Goal: Transaction & Acquisition: Book appointment/travel/reservation

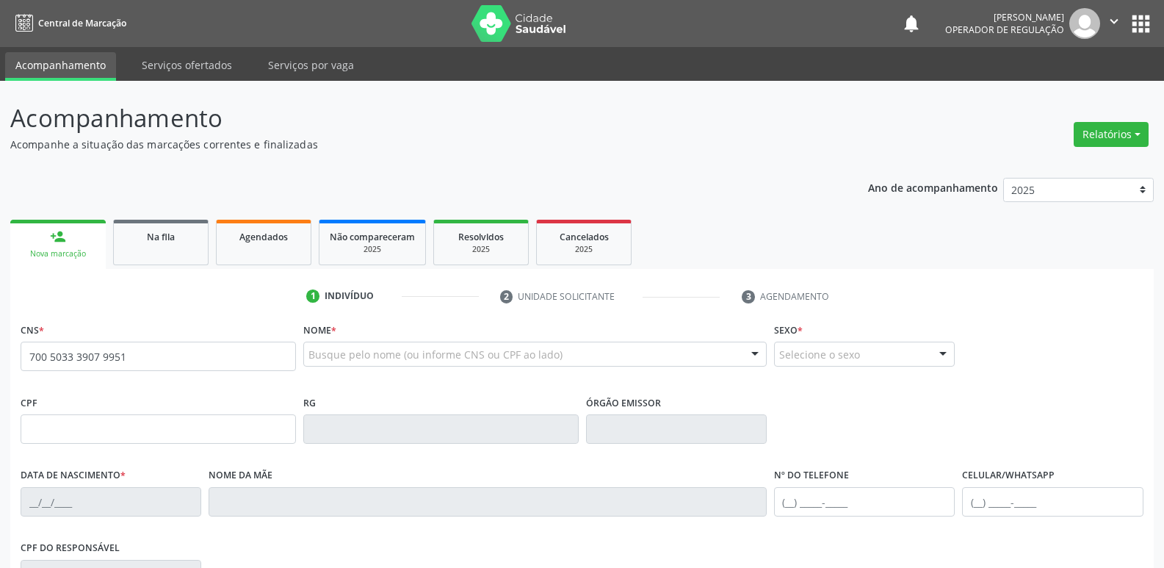
type input "700 5033 3907 9951"
type input "078.129.414-26"
type input "01/11/1985"
type input "Maria Pereira da Silva"
type input "(83) 99388-9760"
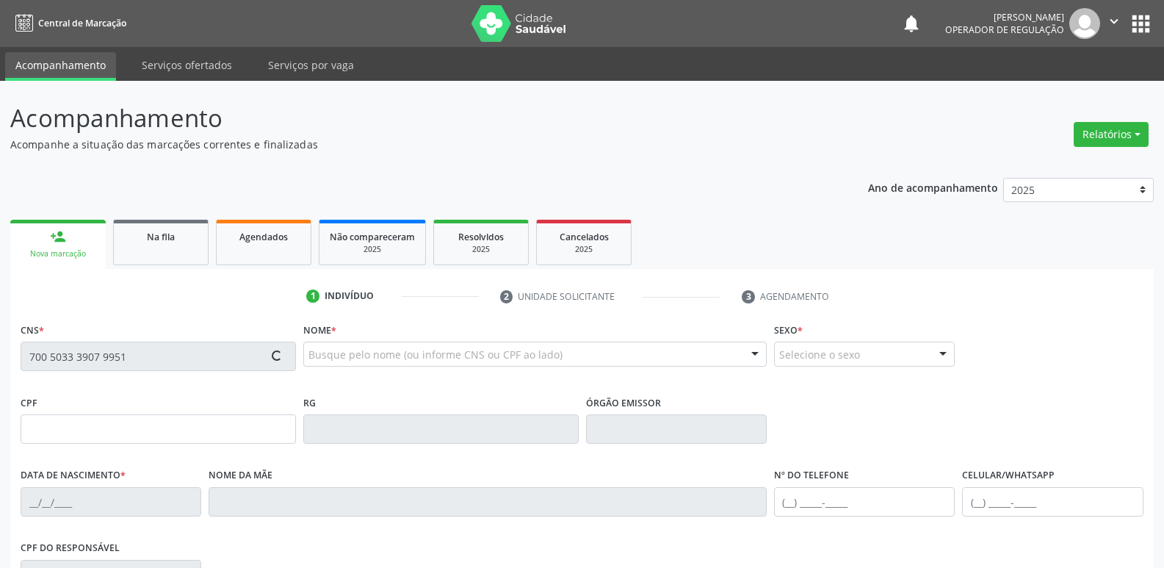
type input "(83) 99388-9760"
type input "1608"
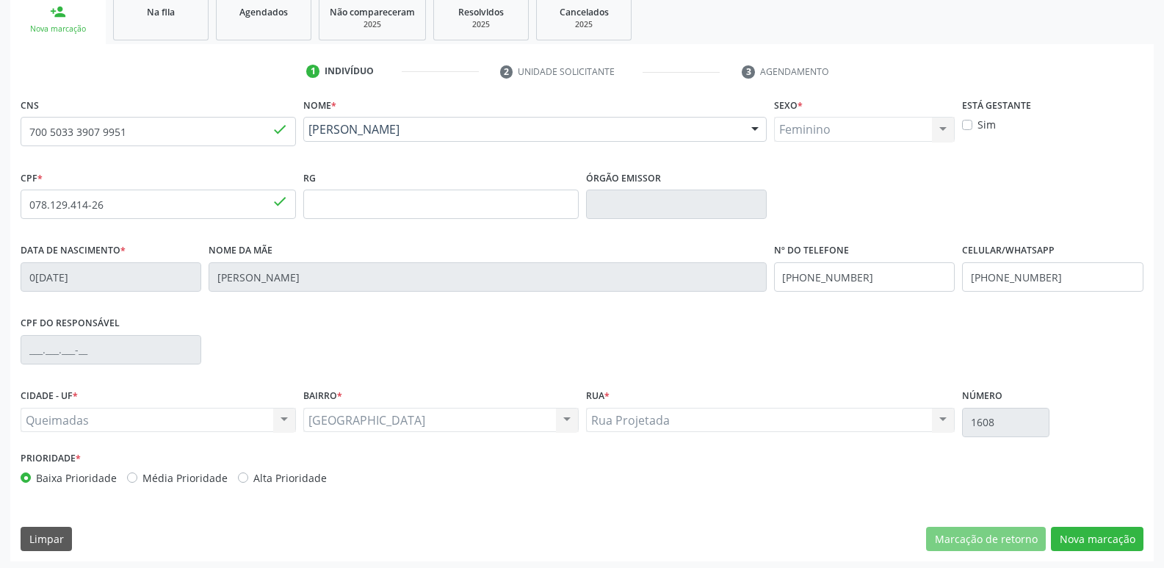
scroll to position [228, 0]
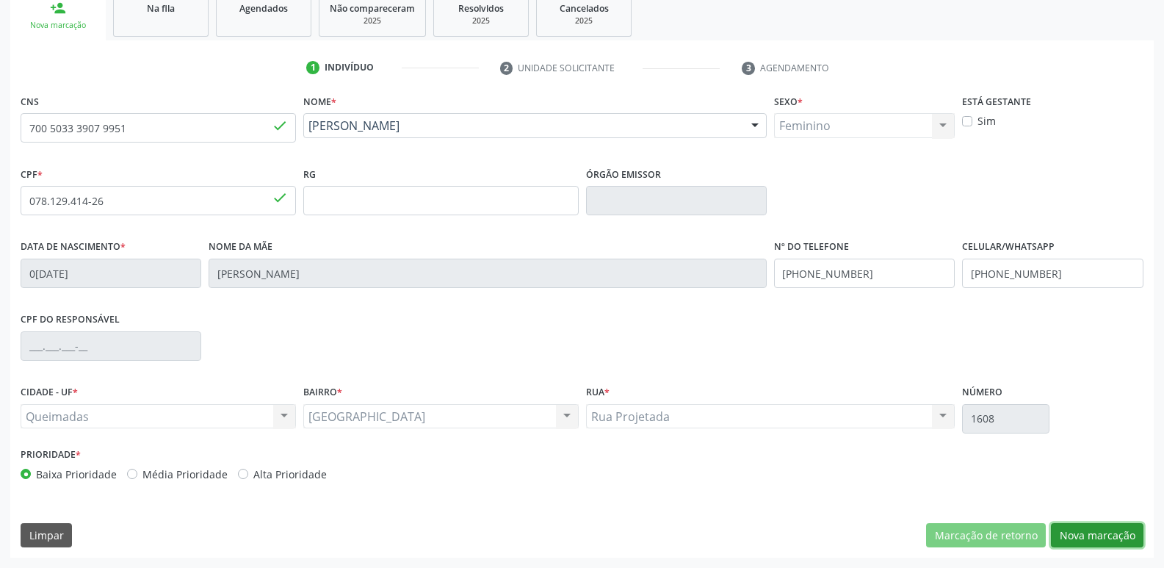
click at [1103, 525] on button "Nova marcação" at bounding box center [1097, 535] width 93 height 25
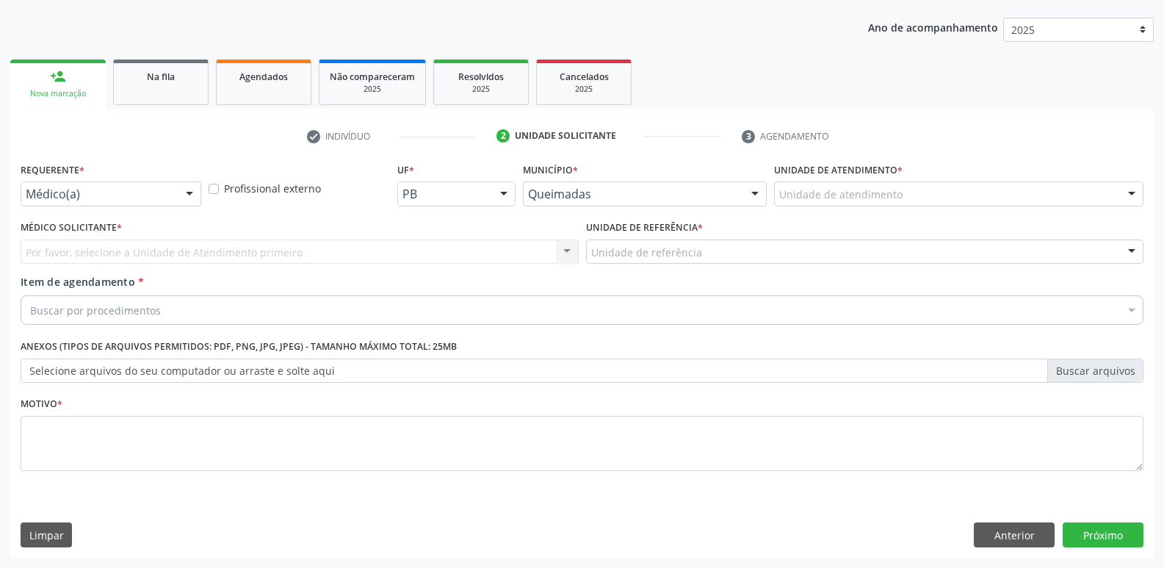
scroll to position [160, 0]
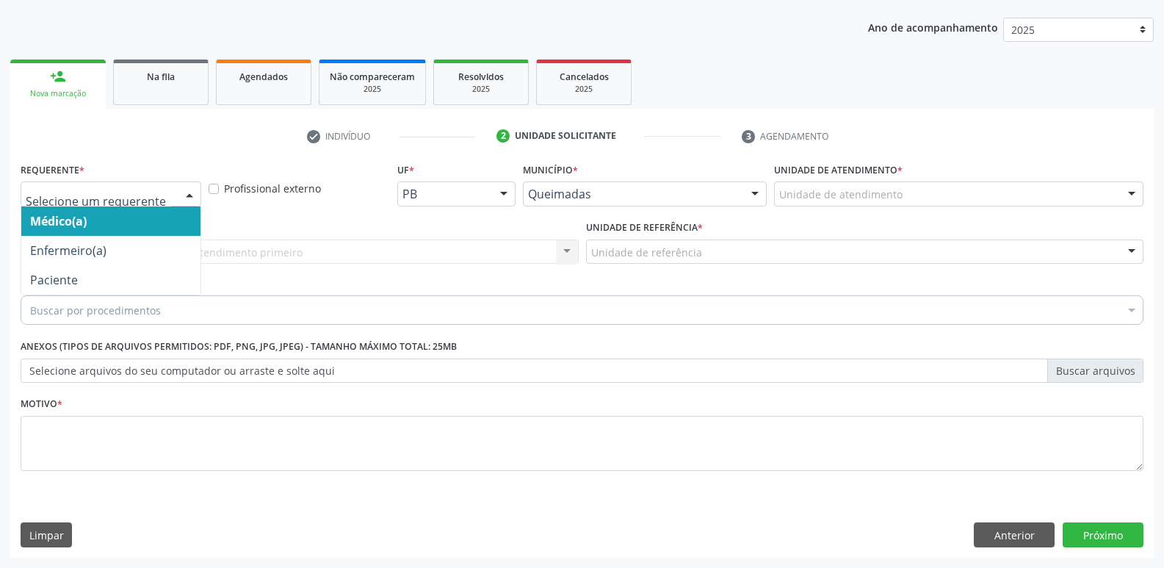
drag, startPoint x: 129, startPoint y: 186, endPoint x: 108, endPoint y: 241, distance: 59.1
click at [129, 187] on div at bounding box center [111, 193] width 181 height 25
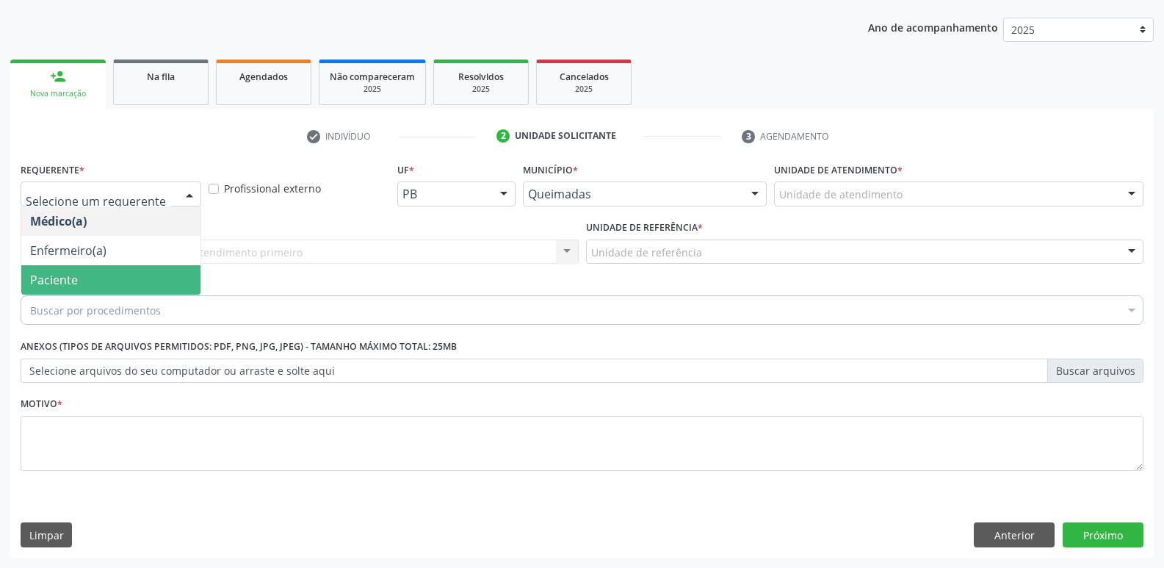
drag, startPoint x: 90, startPoint y: 276, endPoint x: 114, endPoint y: 268, distance: 24.9
click at [94, 274] on span "Paciente" at bounding box center [110, 279] width 179 height 29
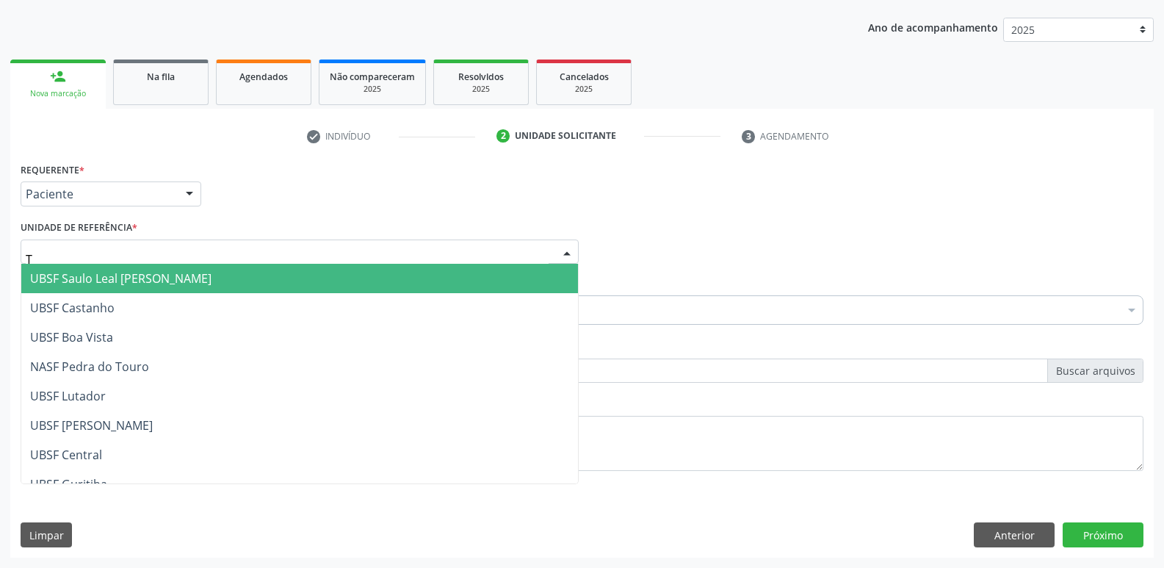
type input "TI"
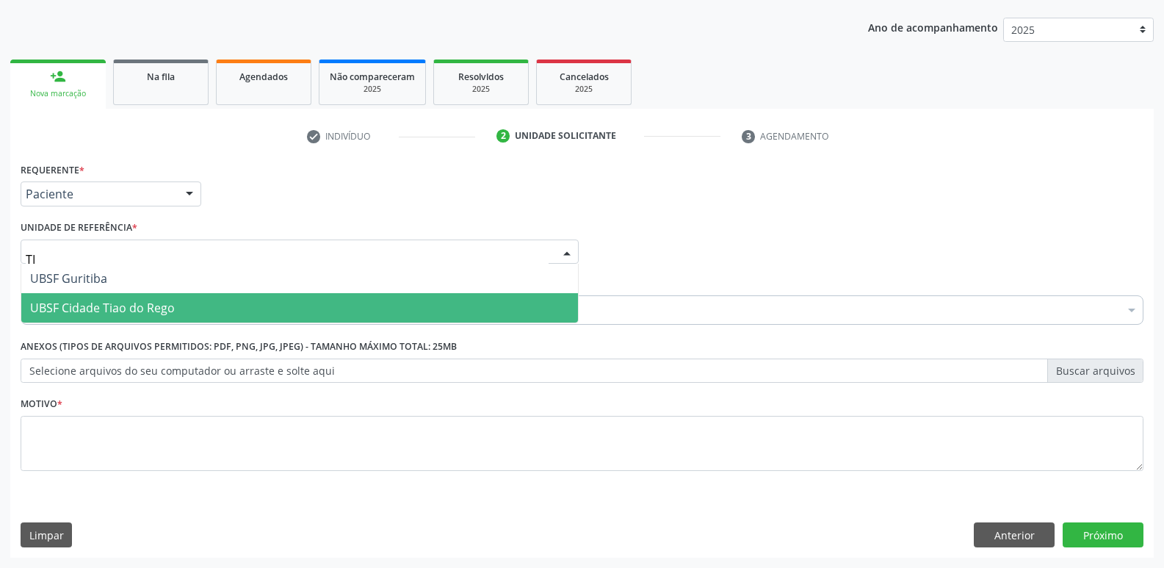
click at [104, 301] on span "UBSF Cidade Tiao do Rego" at bounding box center [102, 308] width 145 height 16
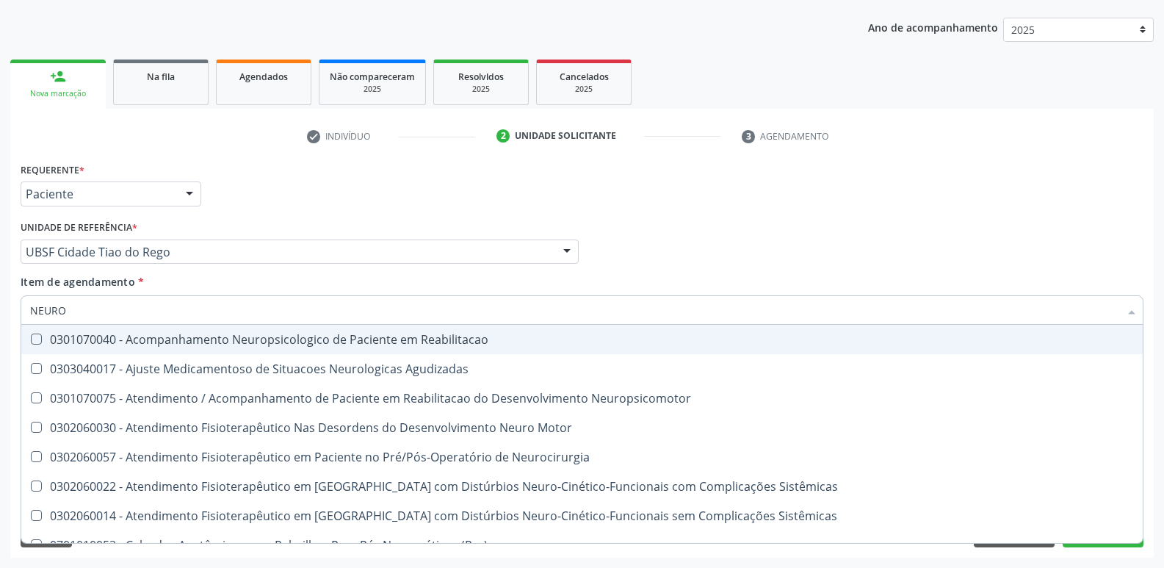
type input "NEUROC"
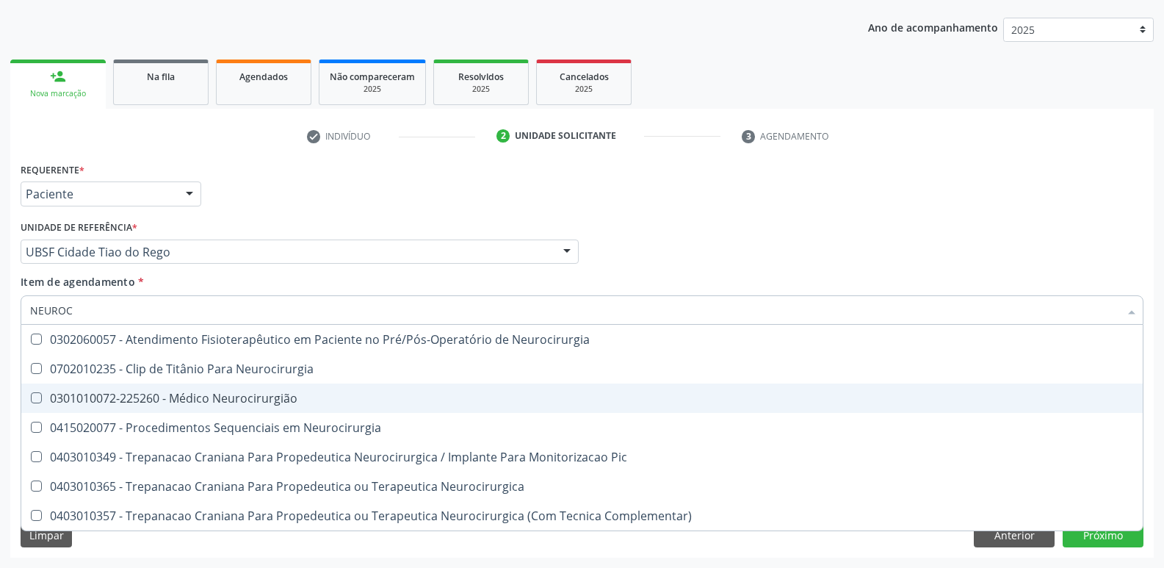
drag, startPoint x: 317, startPoint y: 396, endPoint x: 331, endPoint y: 383, distance: 18.7
click at [316, 396] on div "0301010072-225260 - Médico Neurocirurgião" at bounding box center [582, 398] width 1104 height 12
checkbox Neurocirurgião "true"
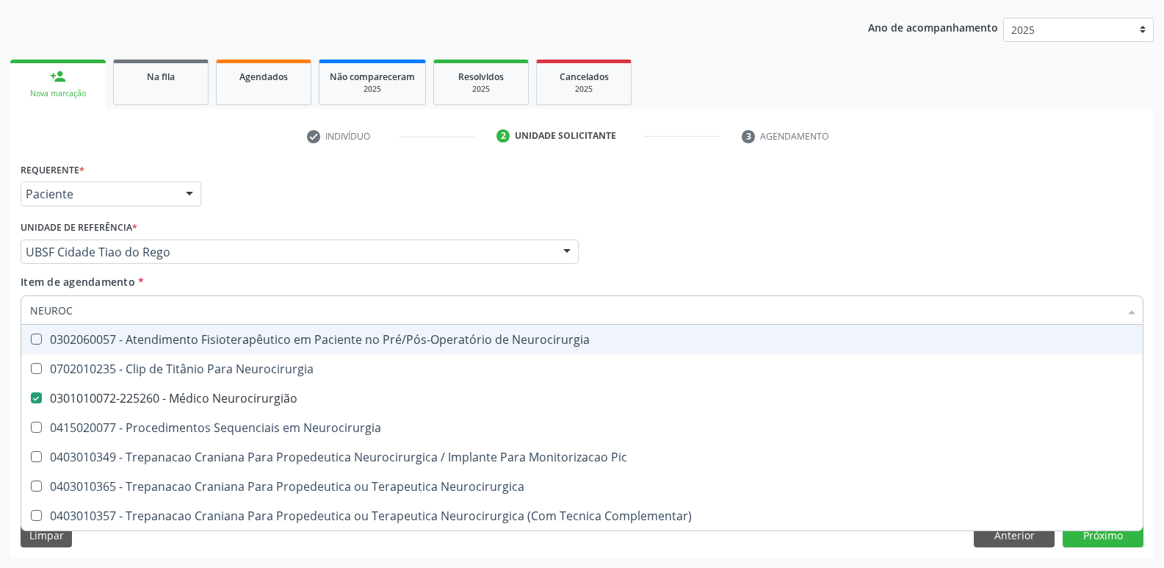
click at [460, 201] on div "Requerente * Paciente Médico(a) Enfermeiro(a) Paciente Nenhum resultado encontr…" at bounding box center [582, 187] width 1130 height 57
checkbox Neurocirurgia "true"
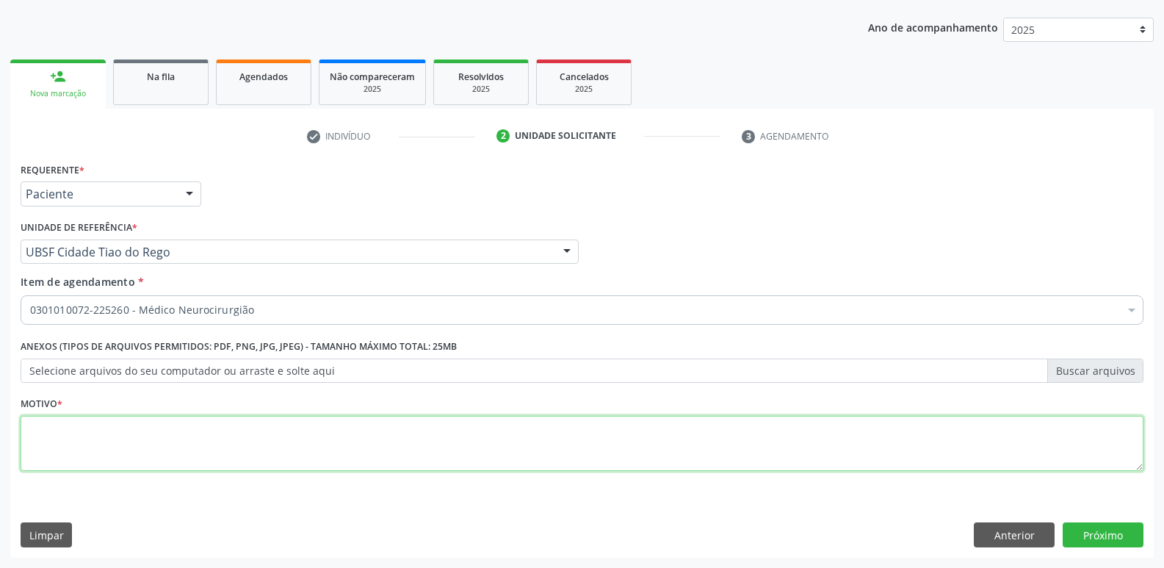
click at [92, 439] on textarea at bounding box center [582, 444] width 1123 height 56
paste textarea "AVALIAÇÃO"
type textarea "AVALIAÇÃO"
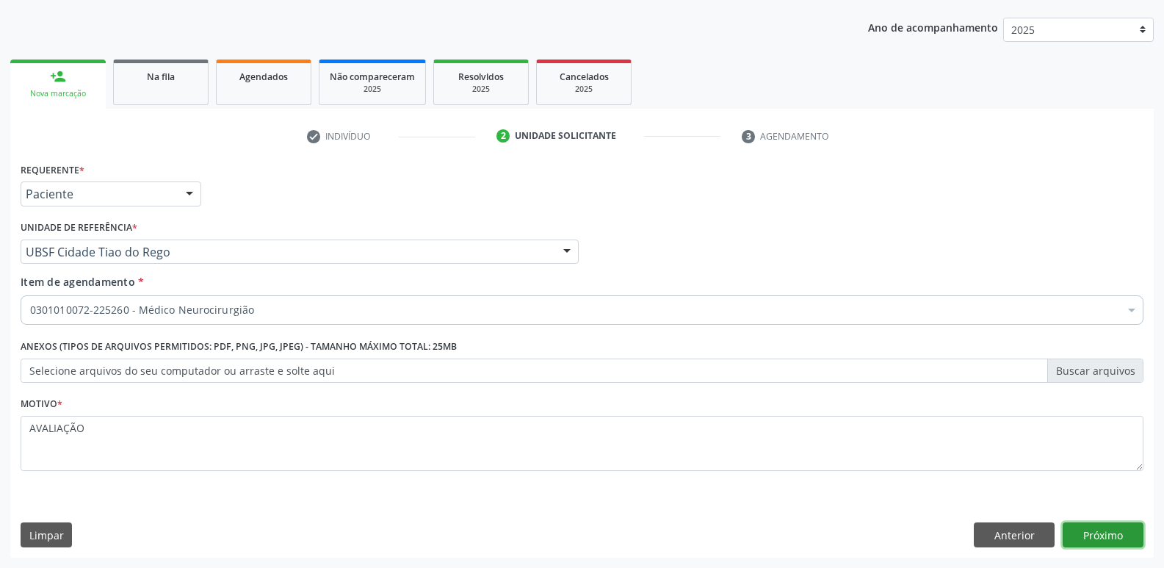
click at [1080, 529] on button "Próximo" at bounding box center [1103, 534] width 81 height 25
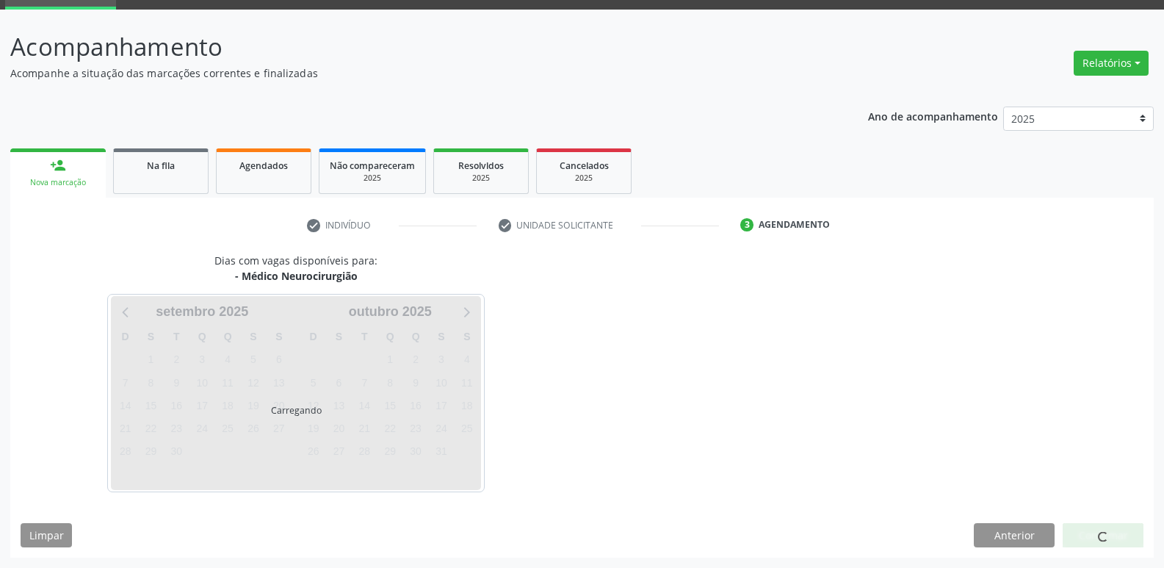
scroll to position [71, 0]
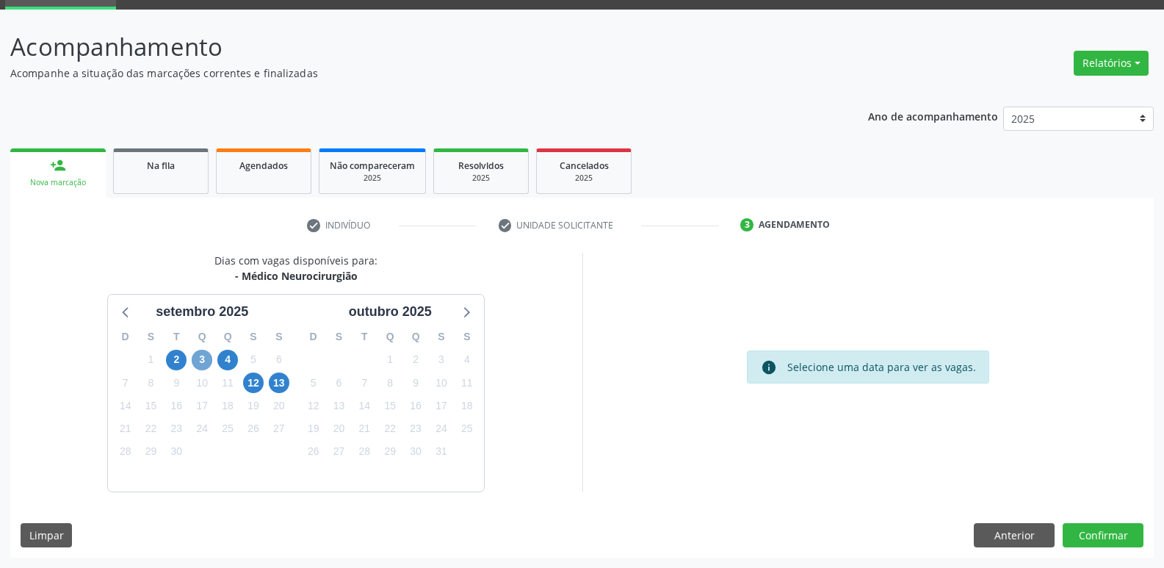
click at [203, 364] on span "3" at bounding box center [202, 360] width 21 height 21
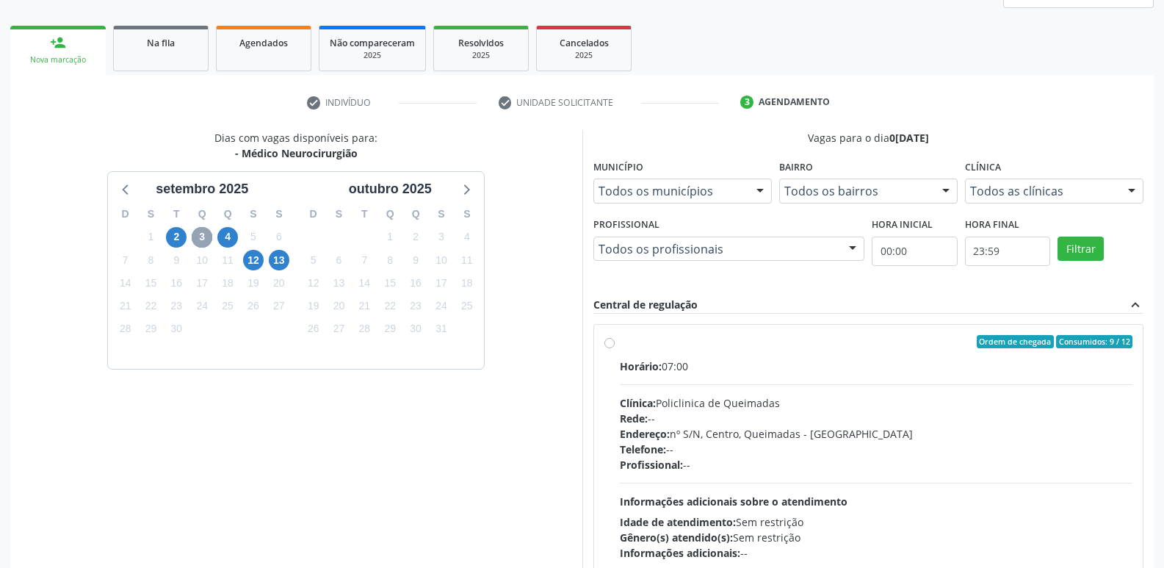
scroll to position [310, 0]
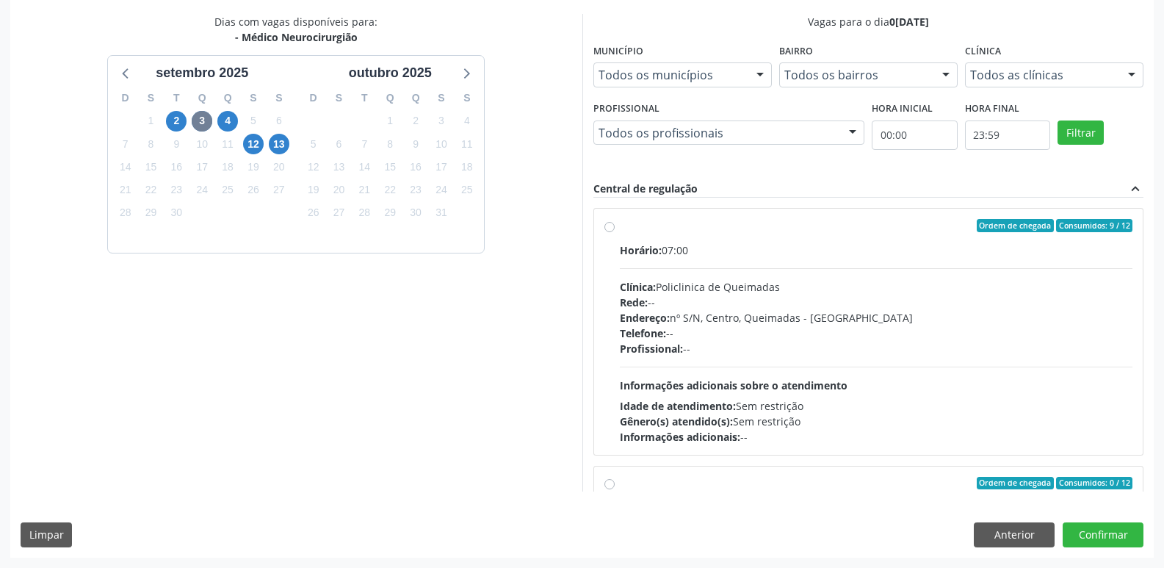
drag, startPoint x: 956, startPoint y: 369, endPoint x: 1062, endPoint y: 436, distance: 125.5
click at [977, 380] on div "Horário: 07:00 Clínica: Policlinica de Queimadas Rede: -- Endereço: nº S/N, Cen…" at bounding box center [876, 343] width 513 height 202
click at [615, 232] on input "Ordem de chegada Consumidos: 9 / 12 Horário: 07:00 Clínica: Policlinica de Quei…" at bounding box center [609, 225] width 10 height 13
radio input "true"
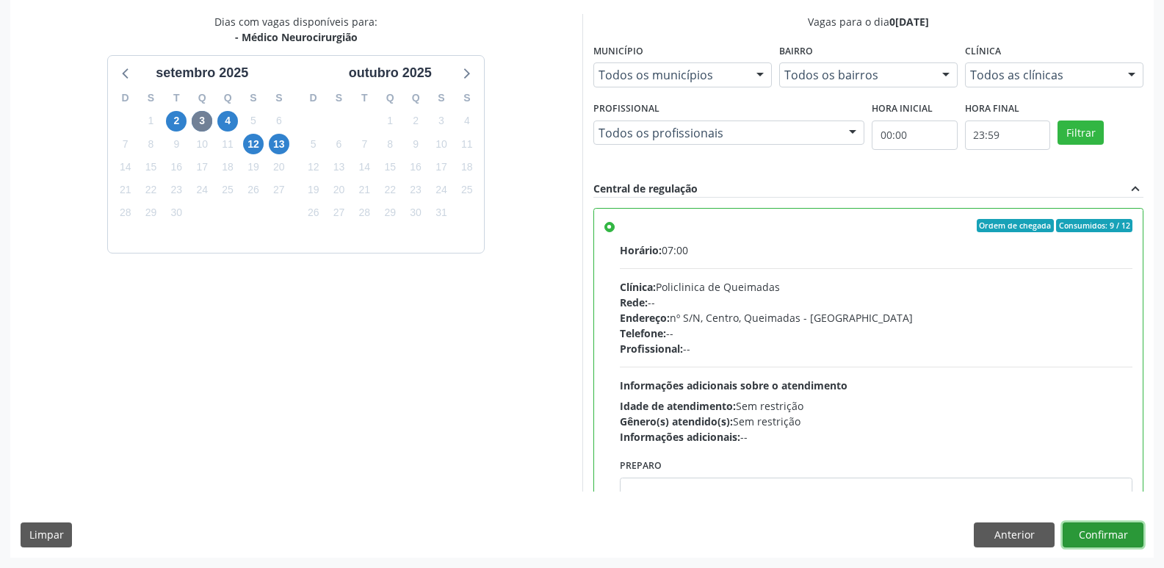
click at [1091, 524] on button "Confirmar" at bounding box center [1103, 534] width 81 height 25
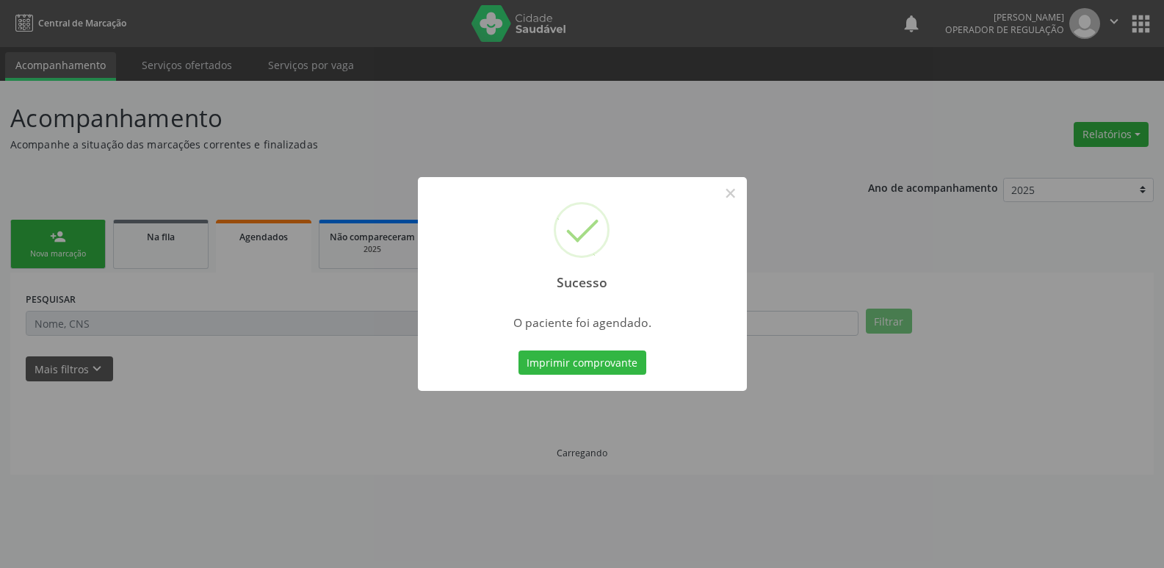
scroll to position [0, 0]
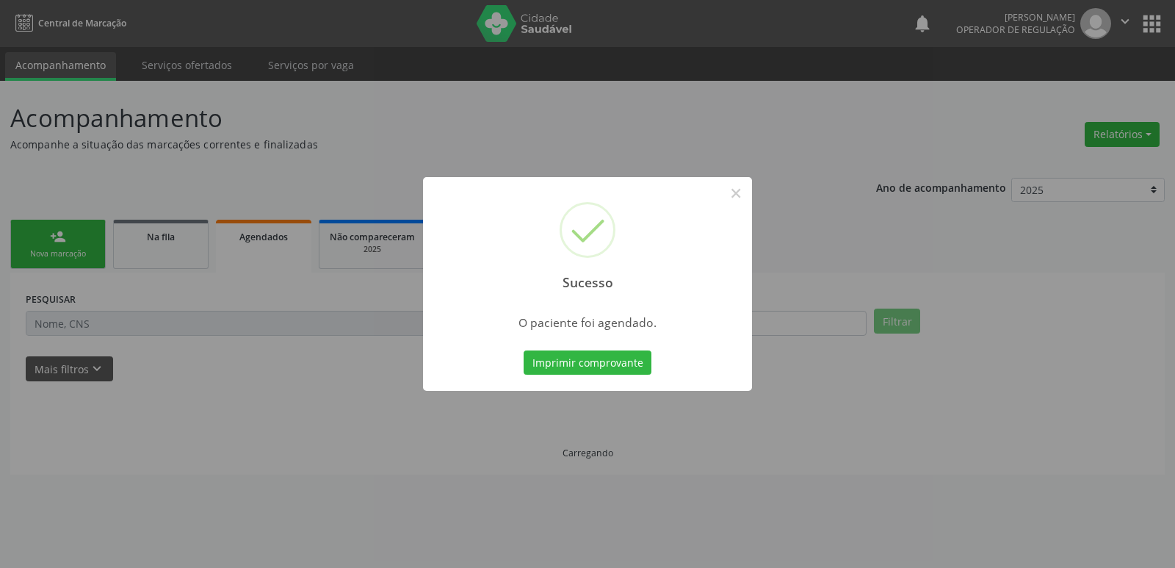
click at [524, 350] on button "Imprimir comprovante" at bounding box center [588, 362] width 128 height 25
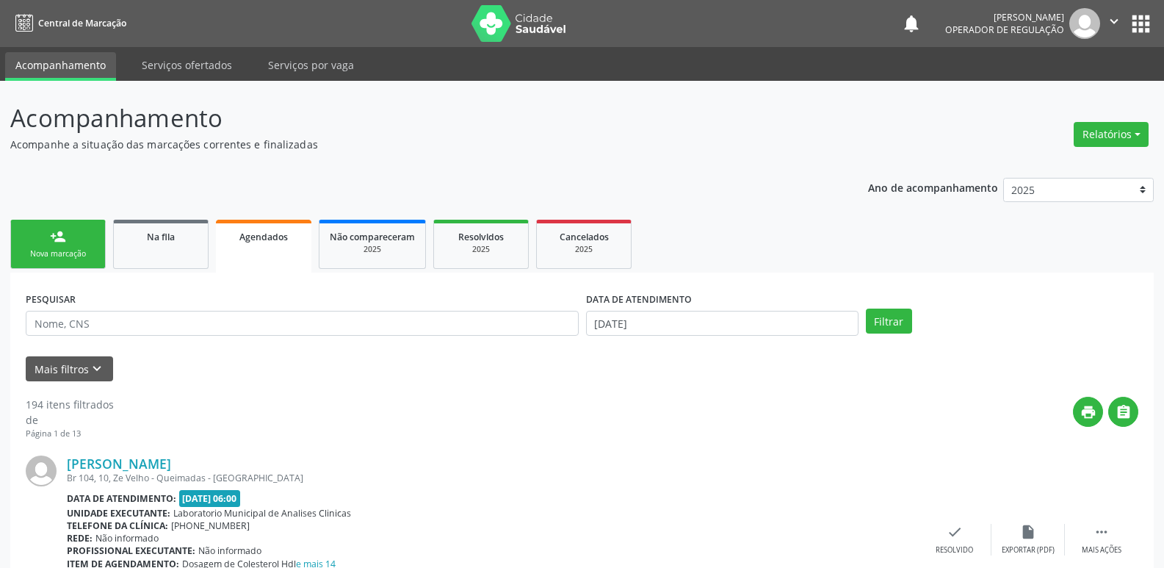
click at [76, 250] on div "Nova marcação" at bounding box center [57, 253] width 73 height 11
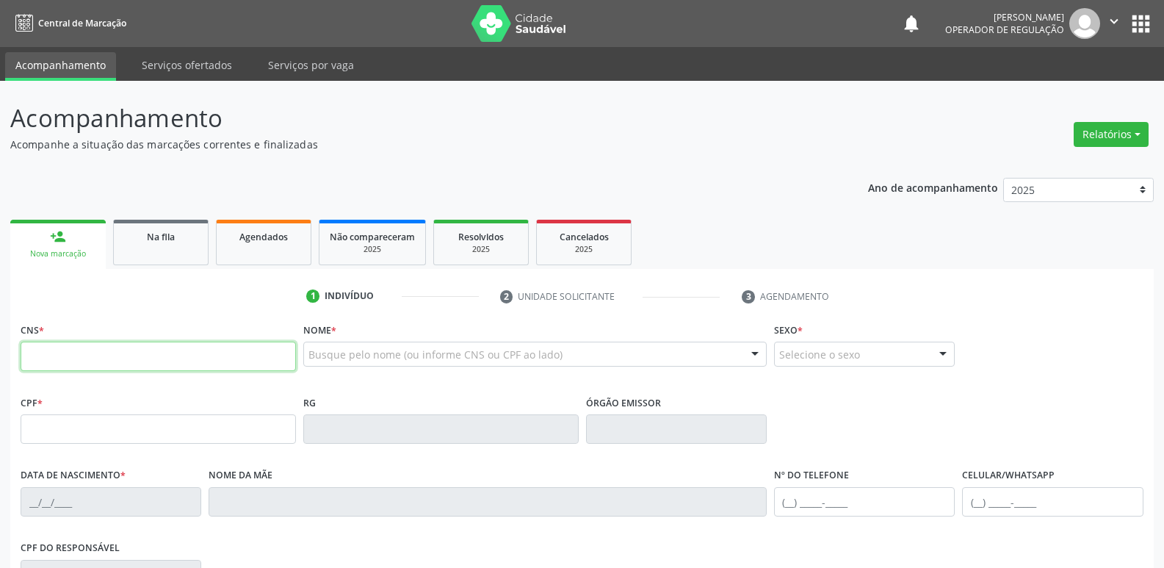
click at [127, 350] on input "text" at bounding box center [158, 356] width 275 height 29
type input "705 0036 4127 3655"
type input "380.150.054-34"
type input "05/12/1939"
type input "Maria Francisca da Conceição"
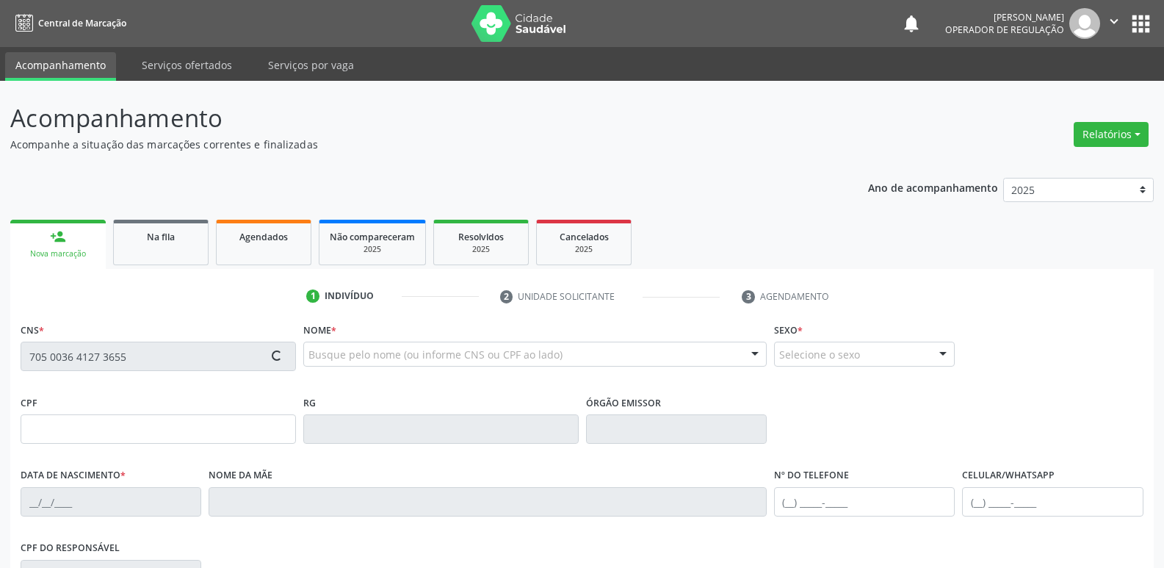
type input "(83) 99164-7103"
type input "044.656.564-40"
type input "832"
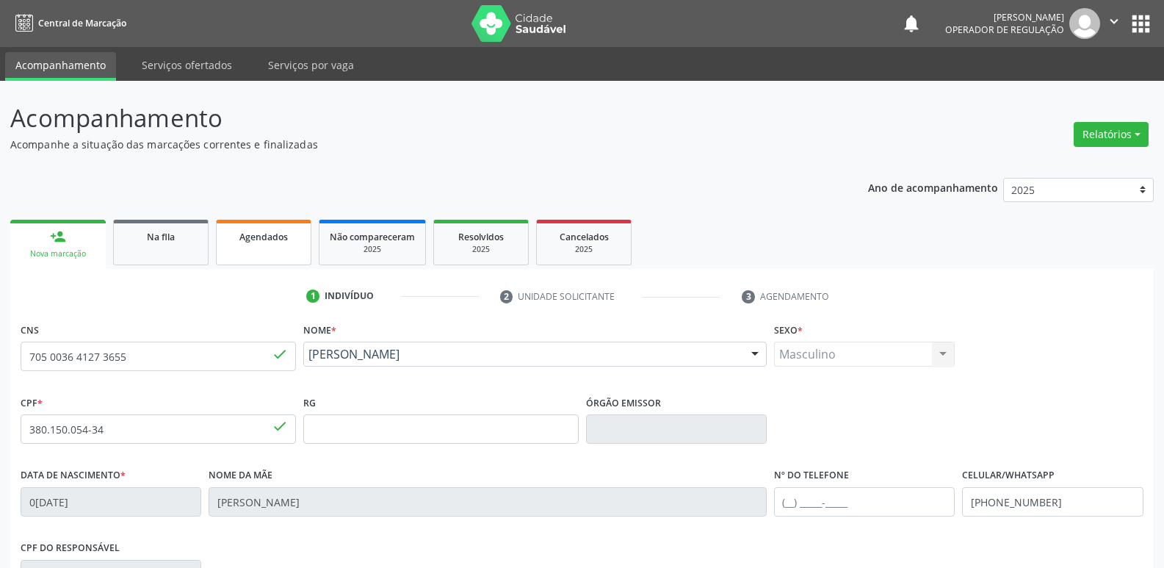
click at [272, 237] on span "Agendados" at bounding box center [263, 237] width 48 height 12
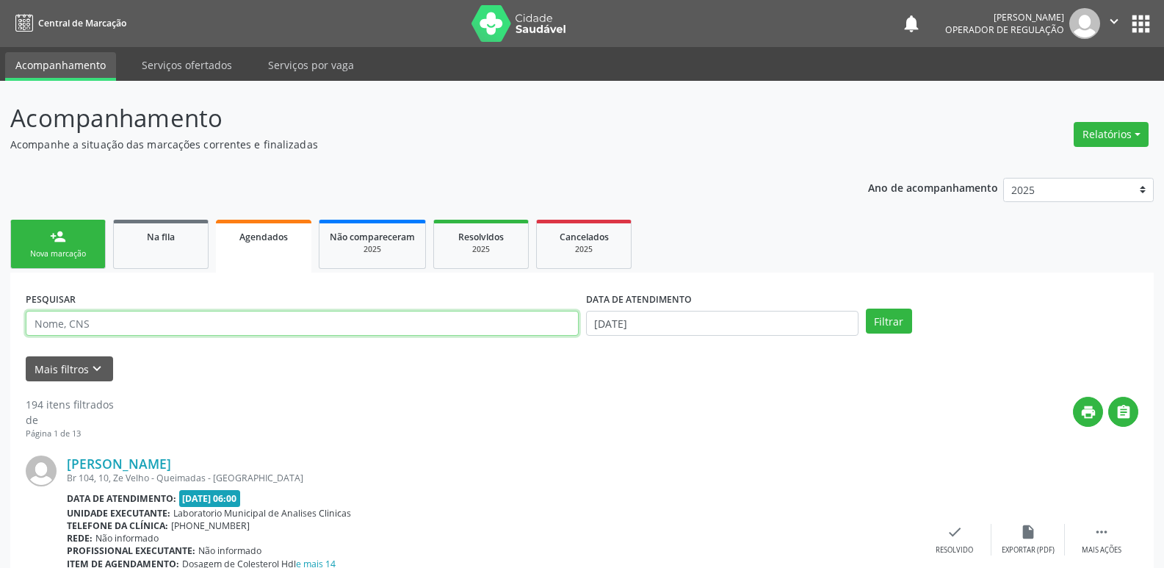
click at [181, 331] on input "text" at bounding box center [302, 323] width 553 height 25
type input "703209646797897"
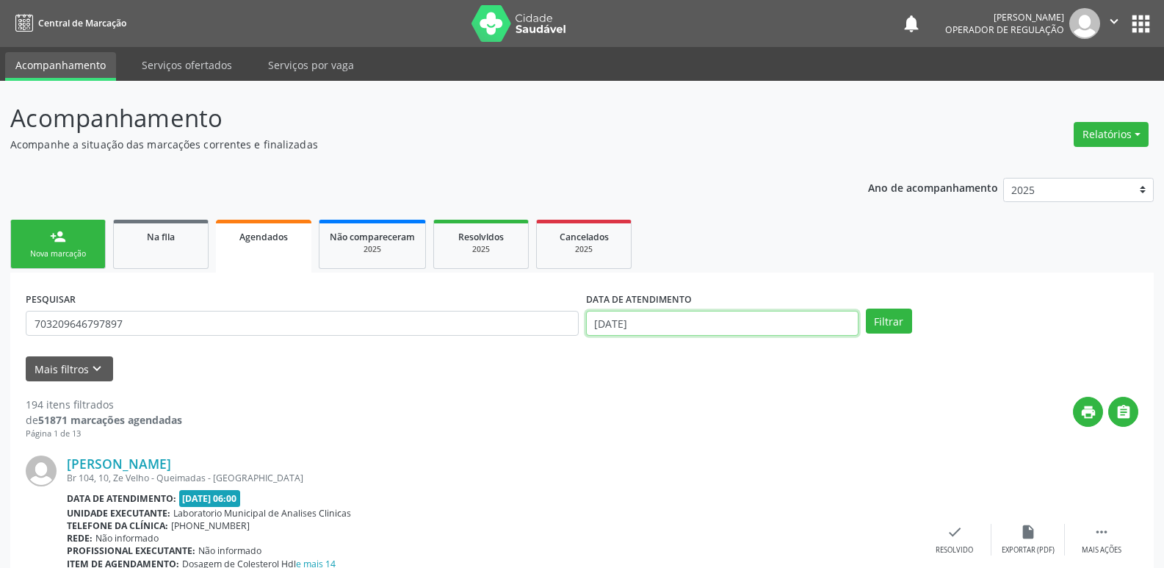
drag, startPoint x: 838, startPoint y: 322, endPoint x: 858, endPoint y: 311, distance: 23.1
click at [834, 311] on input "0[DATE]" at bounding box center [722, 323] width 272 height 25
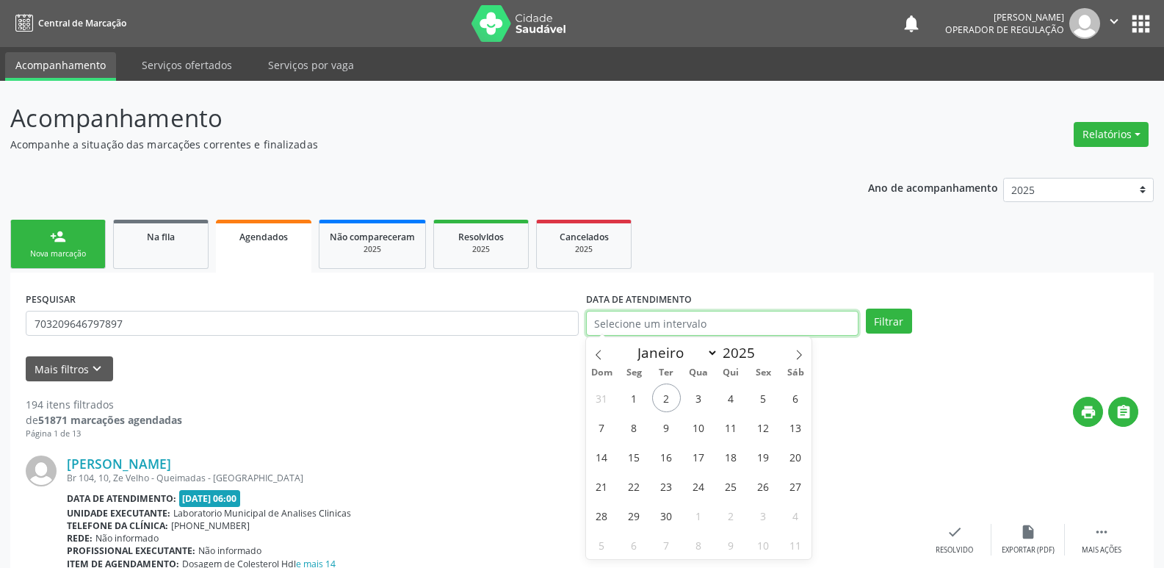
click at [866, 308] on button "Filtrar" at bounding box center [889, 320] width 46 height 25
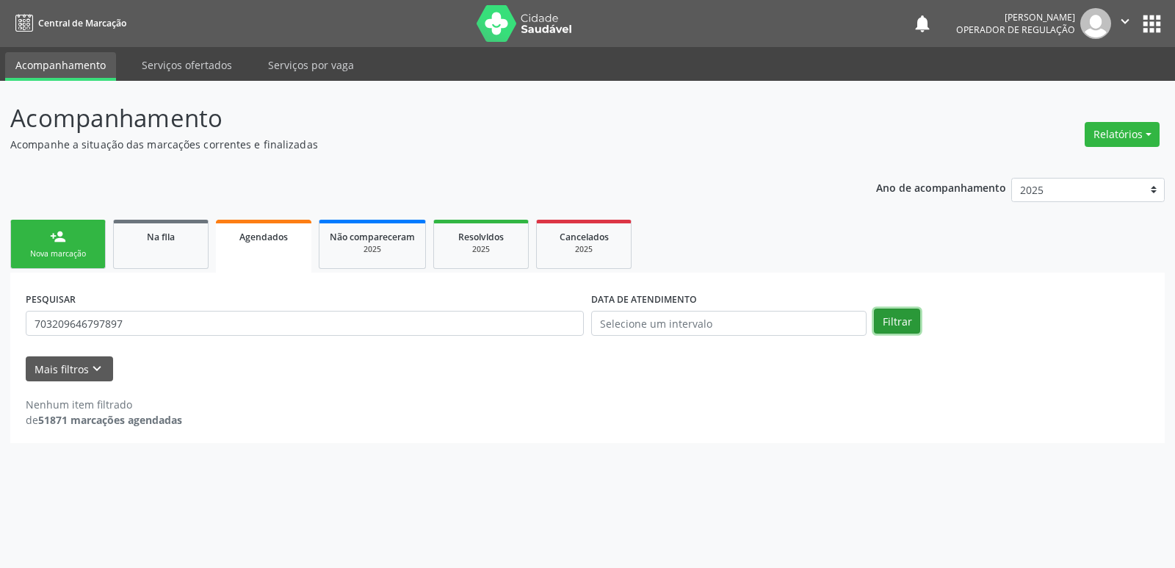
click at [914, 321] on button "Filtrar" at bounding box center [897, 320] width 46 height 25
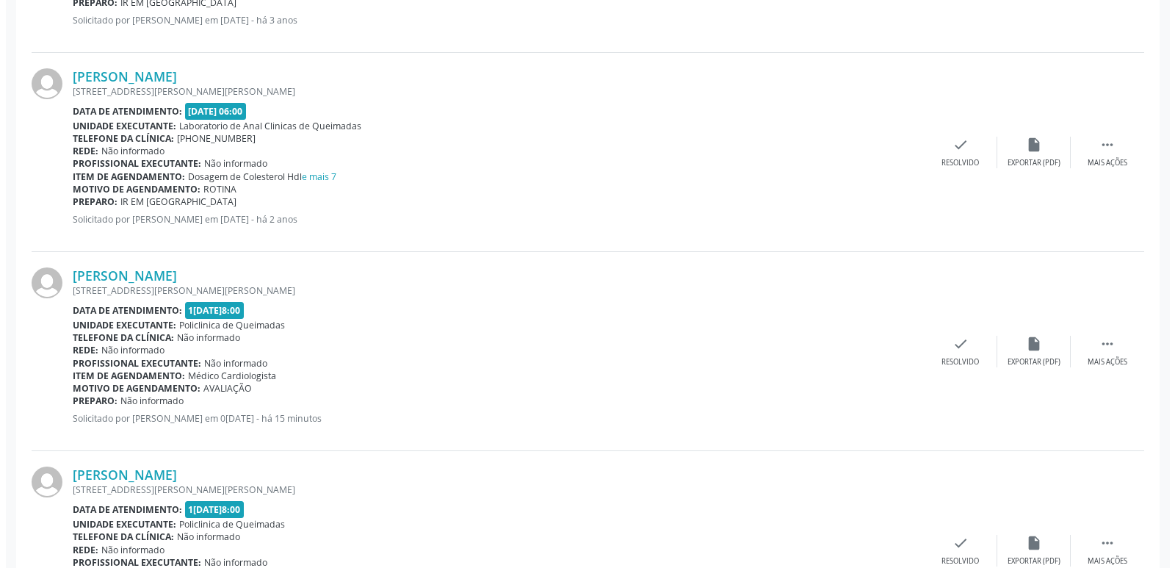
scroll to position [693, 0]
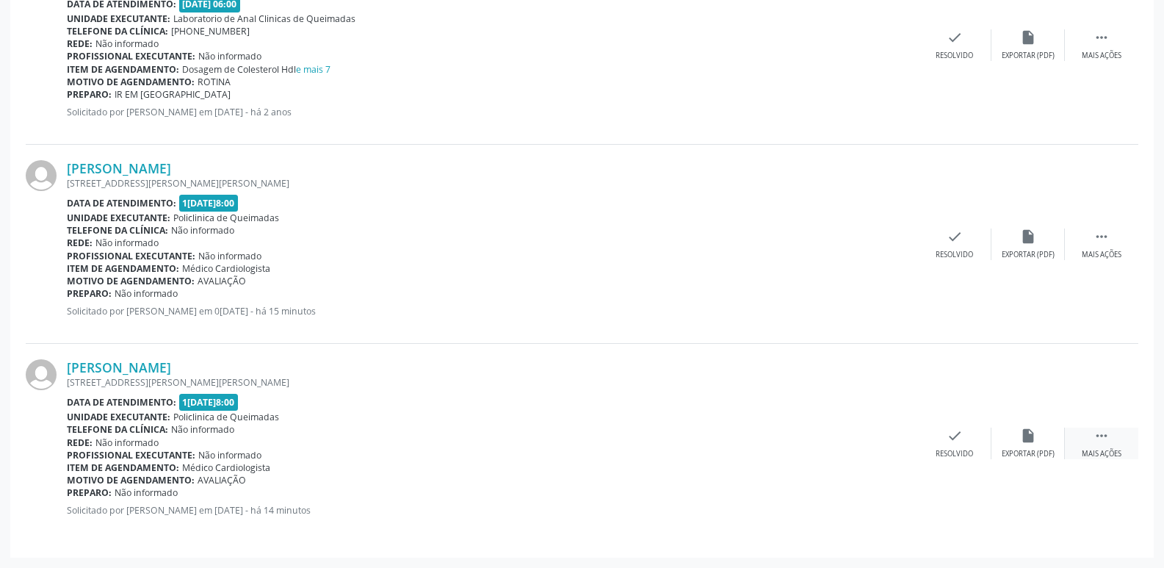
click at [1108, 437] on icon "" at bounding box center [1102, 435] width 16 height 16
click at [888, 433] on div "cancel Cancelar" at bounding box center [881, 443] width 73 height 32
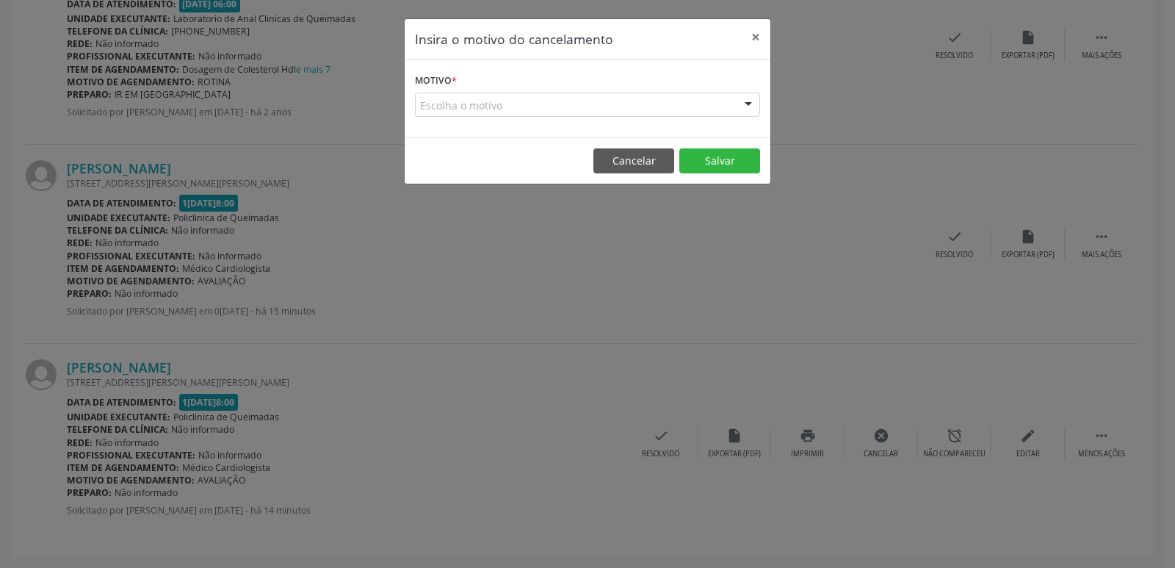
click at [591, 102] on div "Escolha o motivo" at bounding box center [587, 105] width 345 height 25
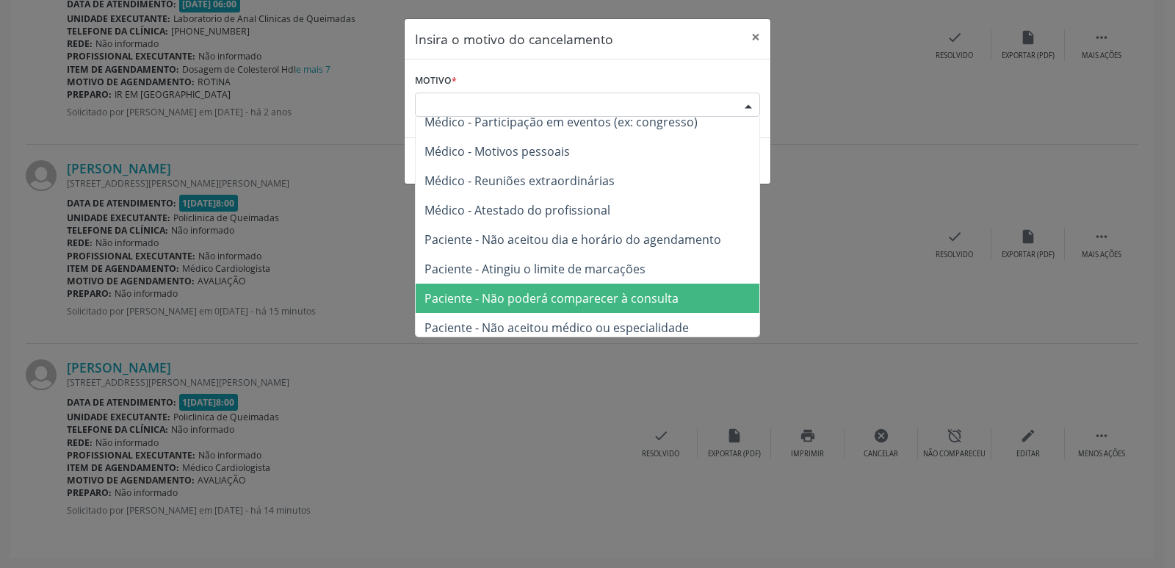
scroll to position [74, 0]
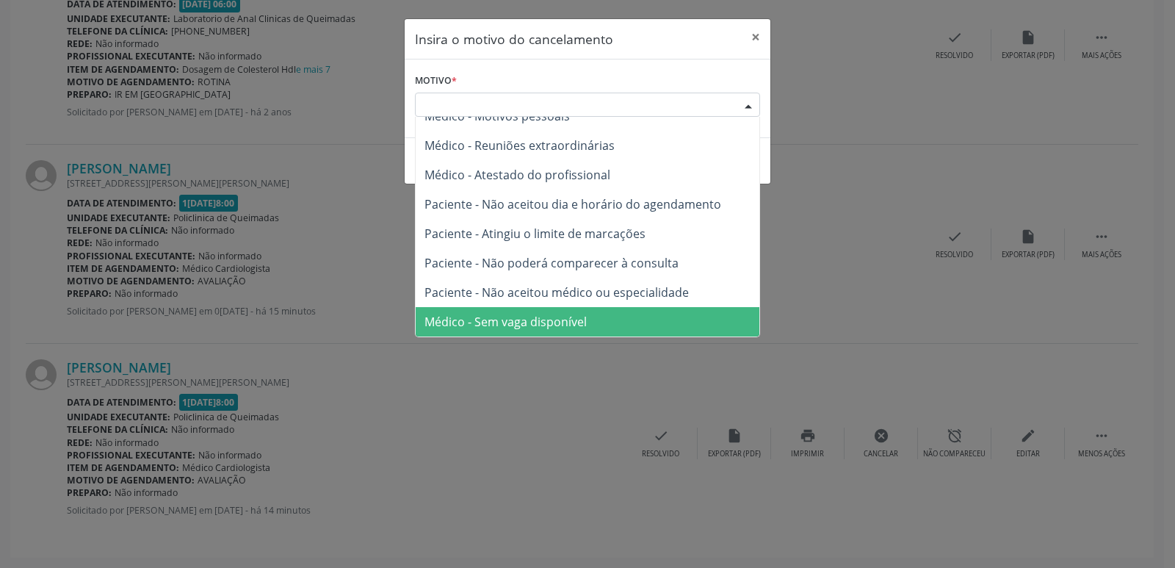
click at [549, 326] on span "Médico - Sem vaga disponível" at bounding box center [506, 322] width 162 height 16
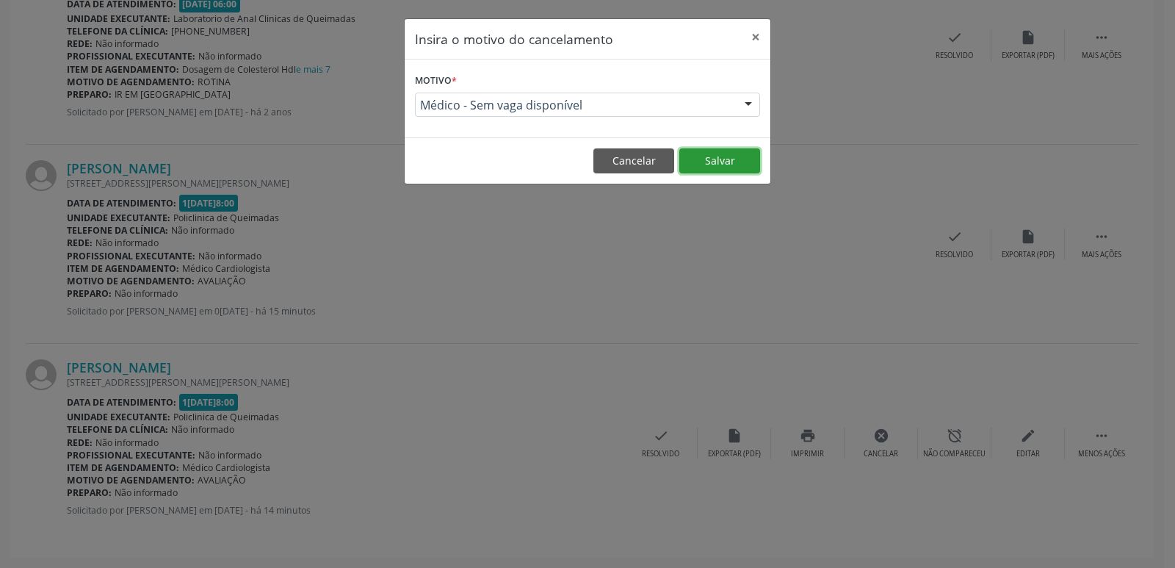
click at [709, 158] on button "Salvar" at bounding box center [719, 160] width 81 height 25
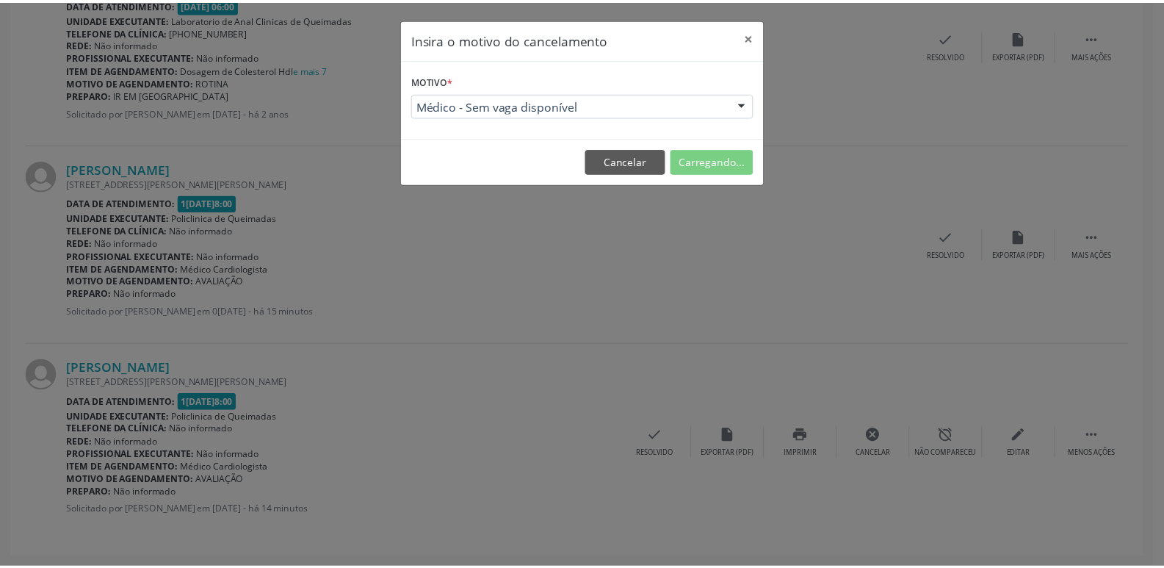
scroll to position [0, 0]
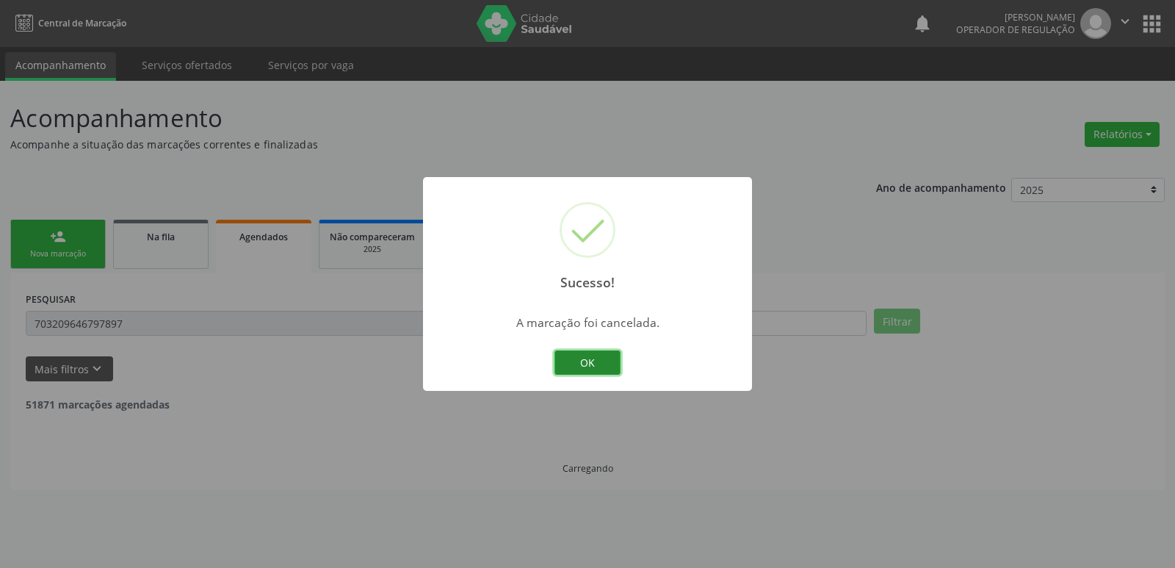
click at [595, 364] on button "OK" at bounding box center [588, 362] width 66 height 25
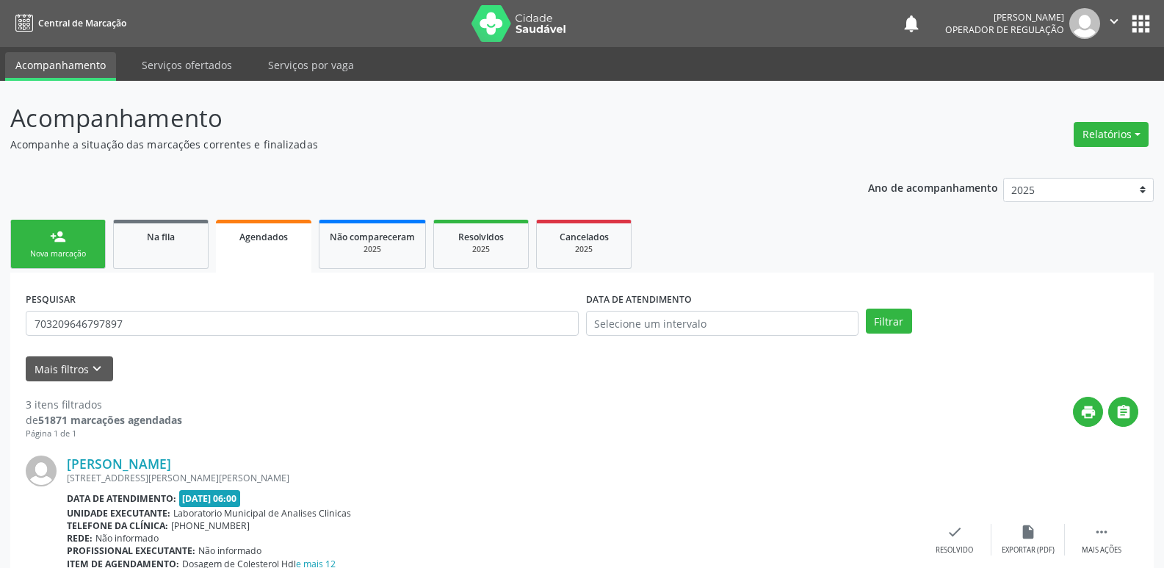
click at [68, 242] on link "person_add Nova marcação" at bounding box center [57, 244] width 95 height 49
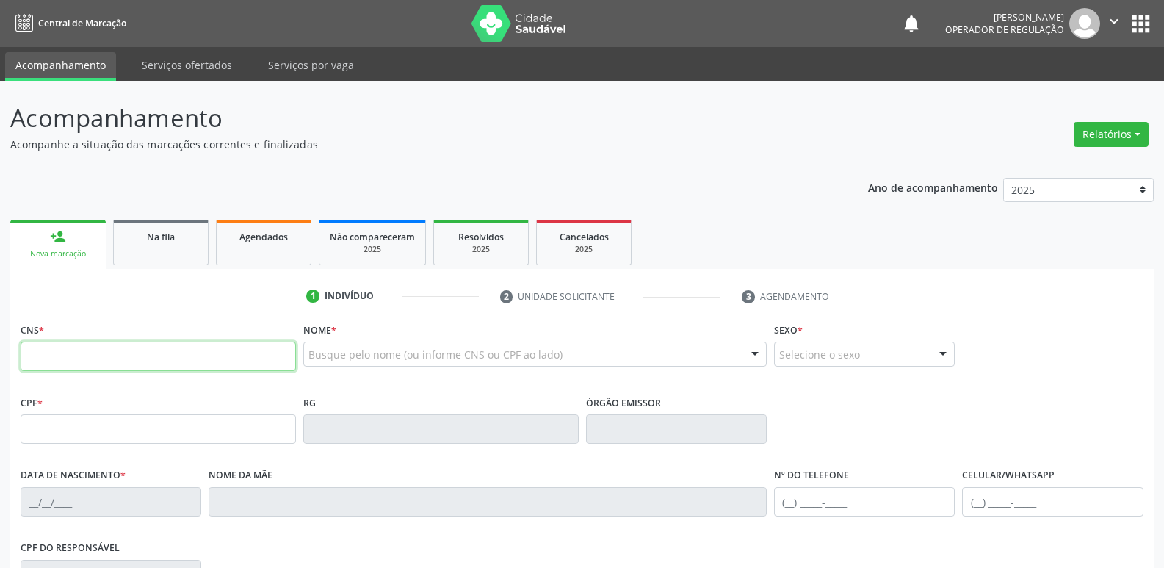
click at [75, 364] on input "text" at bounding box center [158, 356] width 275 height 29
type input "706 5053 5794 7197"
type input "414.379.004-10"
type input "01/09/1964"
type input "Antonieta Pereira de Araújo"
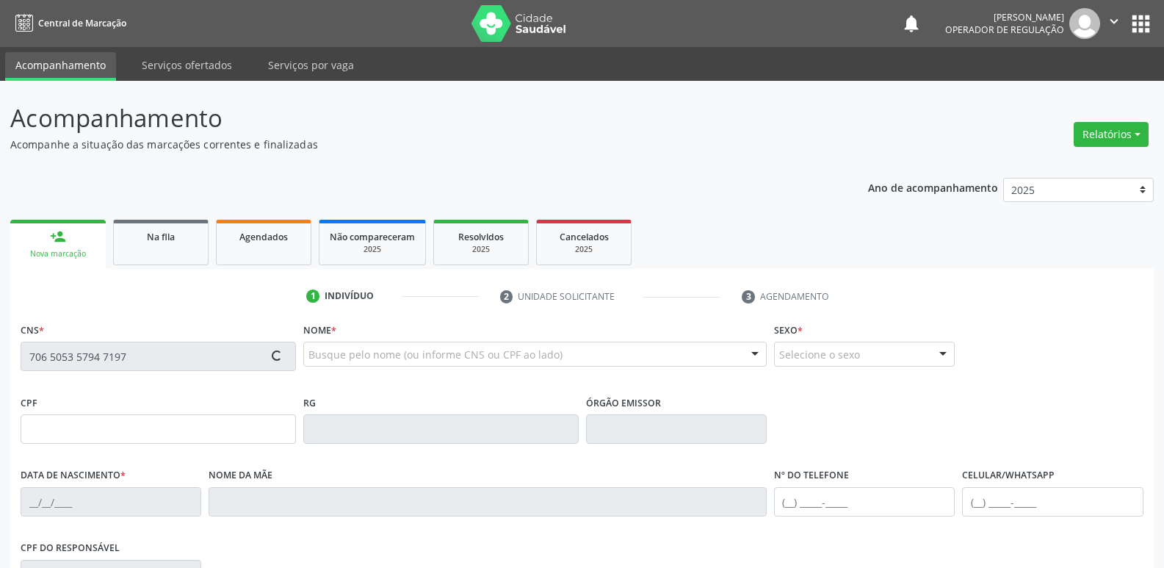
type input "(83) 98834-6170"
type input "503.801.844-00"
type input "171"
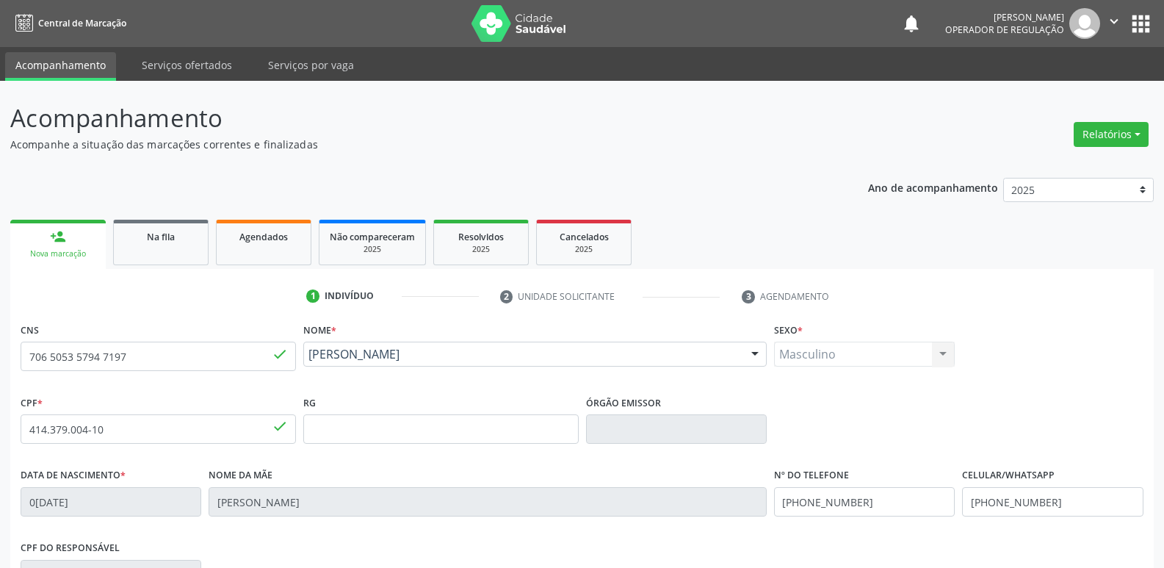
scroll to position [228, 0]
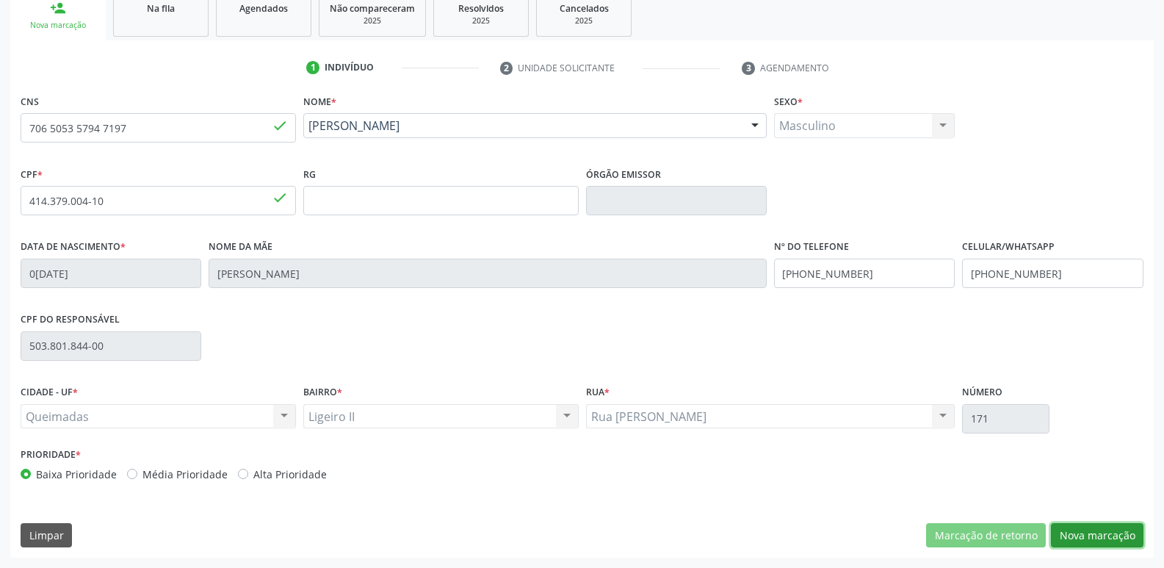
click at [1090, 532] on button "Nova marcação" at bounding box center [1097, 535] width 93 height 25
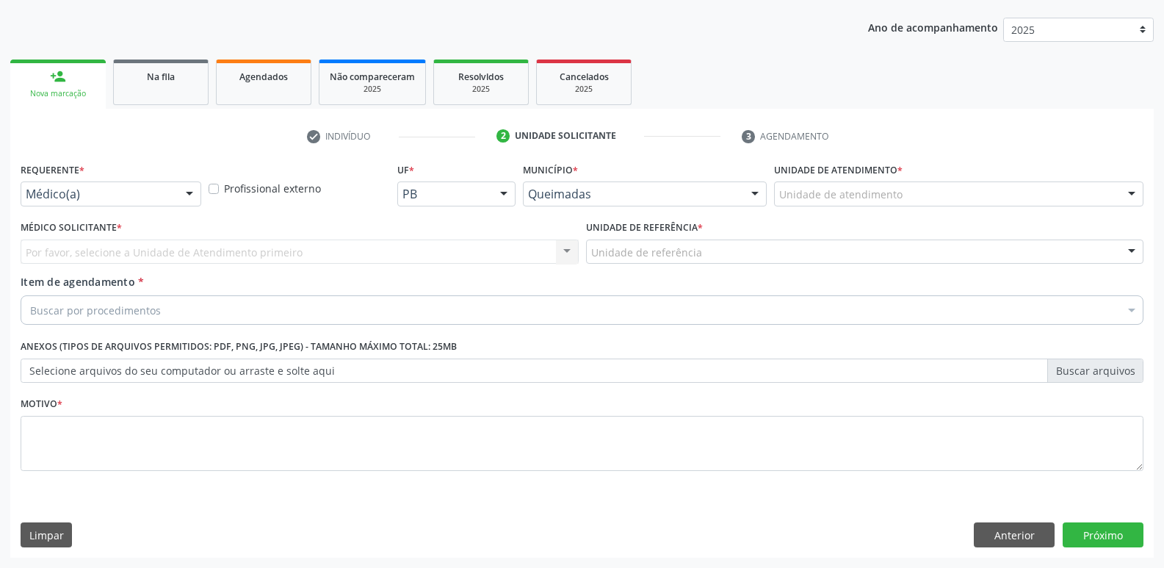
scroll to position [160, 0]
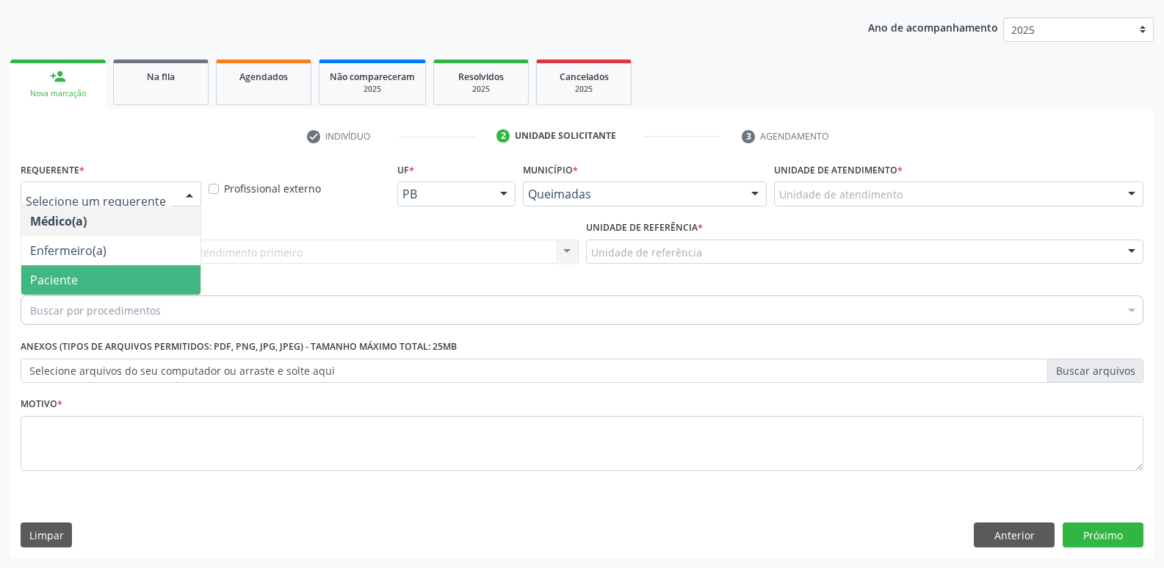
click at [60, 270] on span "Paciente" at bounding box center [110, 279] width 179 height 29
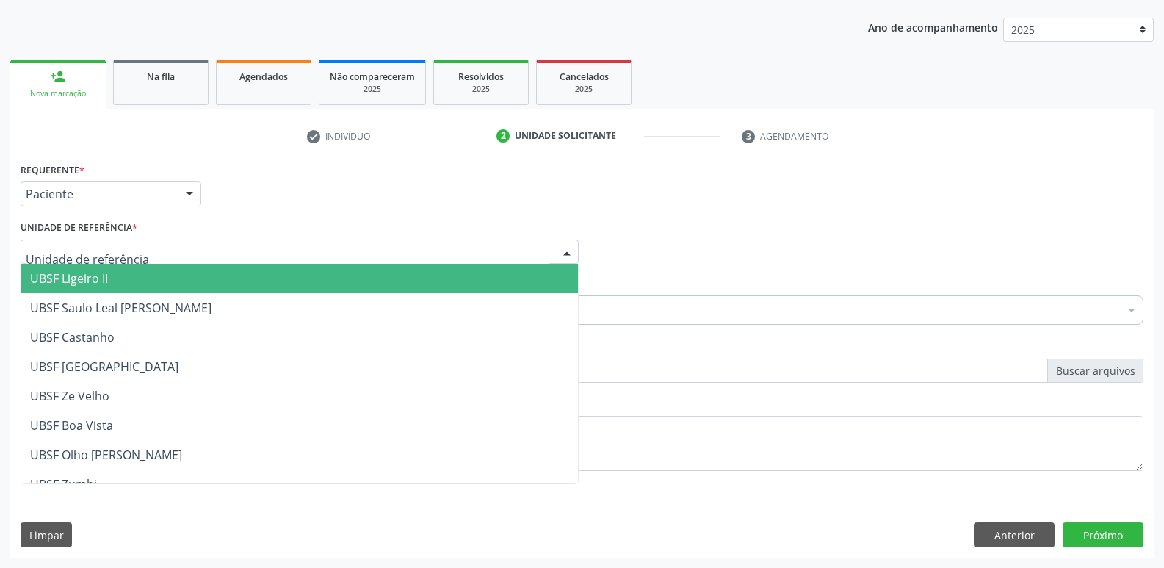
click at [123, 268] on span "UBSF Ligeiro II" at bounding box center [299, 278] width 557 height 29
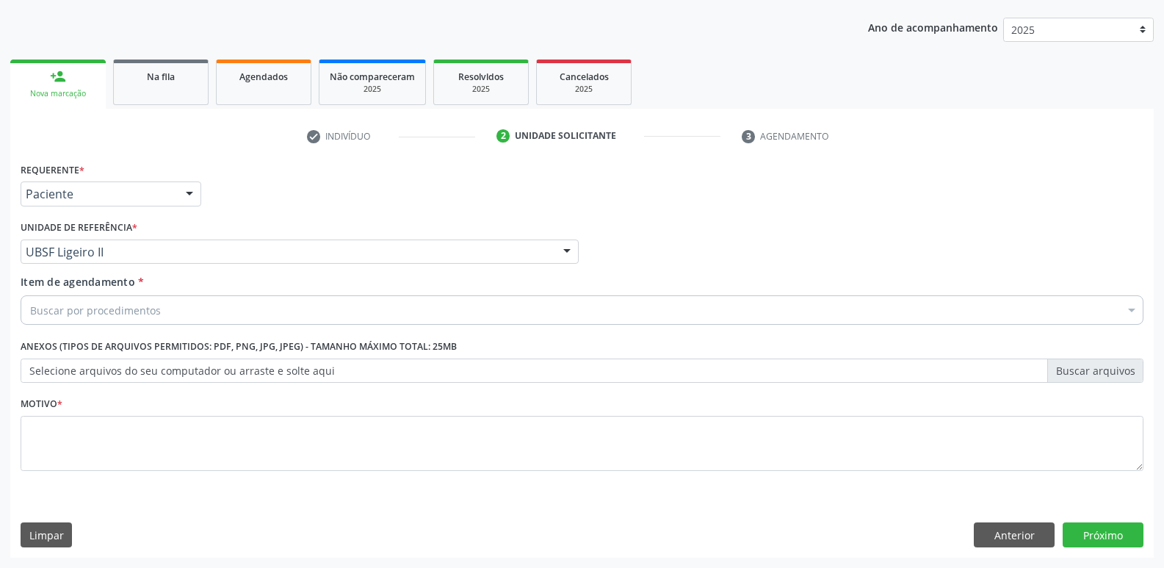
drag, startPoint x: 118, startPoint y: 279, endPoint x: 115, endPoint y: 306, distance: 26.5
click at [118, 286] on span "Item de agendamento" at bounding box center [78, 282] width 115 height 14
click at [30, 295] on input "Item de agendamento *" at bounding box center [30, 309] width 0 height 29
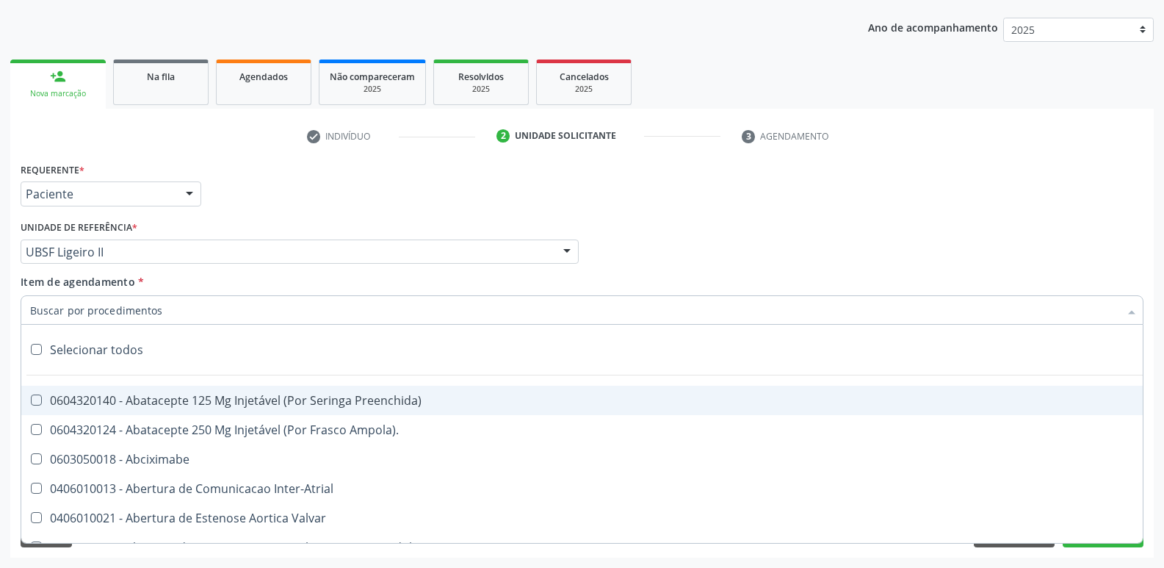
click at [115, 306] on input "Item de agendamento *" at bounding box center [574, 309] width 1089 height 29
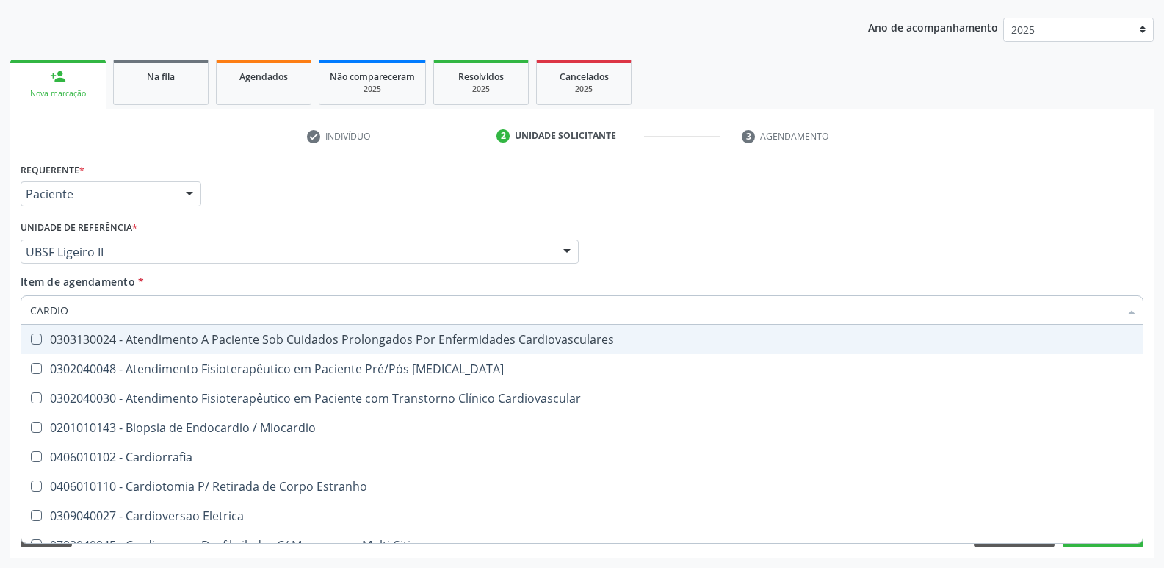
type input "CARDIOL"
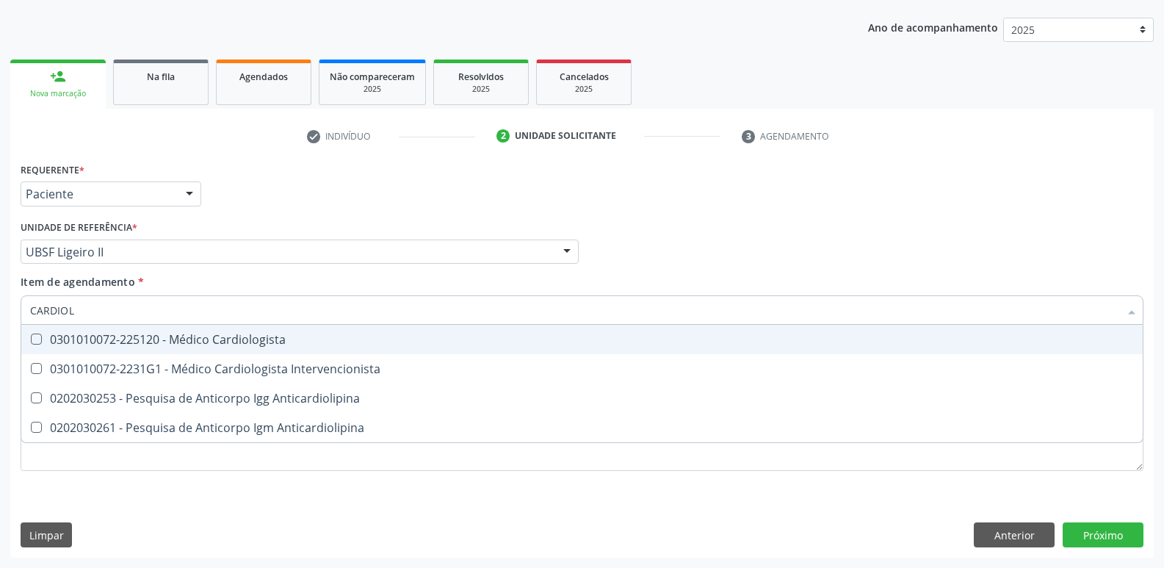
click at [172, 344] on div "0301010072-225120 - Médico Cardiologista" at bounding box center [582, 339] width 1104 height 12
checkbox Cardiologista "true"
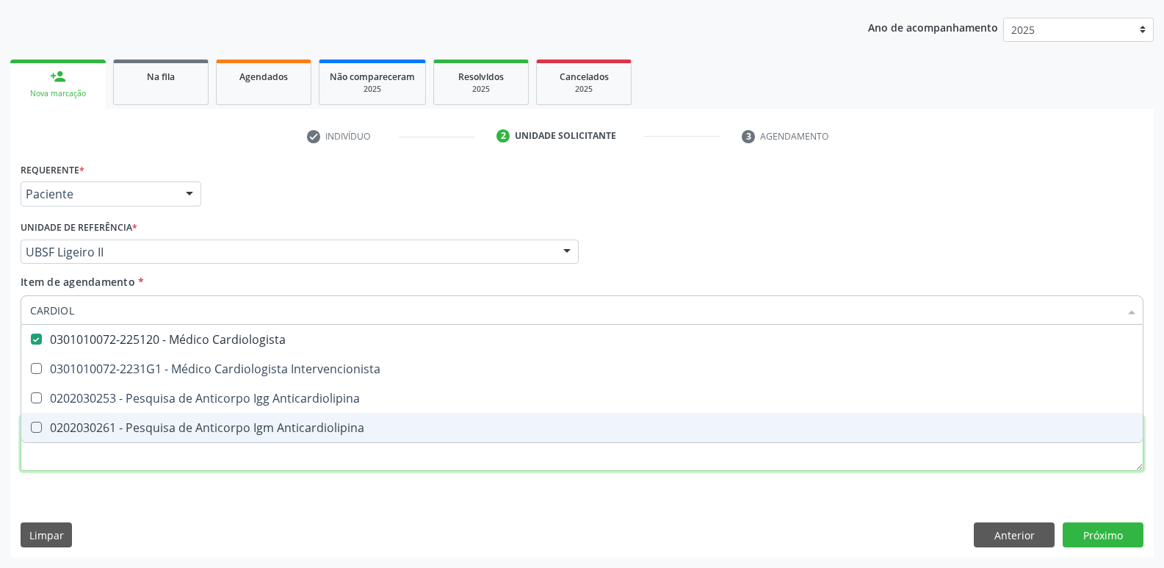
click at [135, 462] on div "Requerente * Paciente Médico(a) Enfermeiro(a) Paciente Nenhum resultado encontr…" at bounding box center [582, 325] width 1123 height 333
checkbox Intervencionista "true"
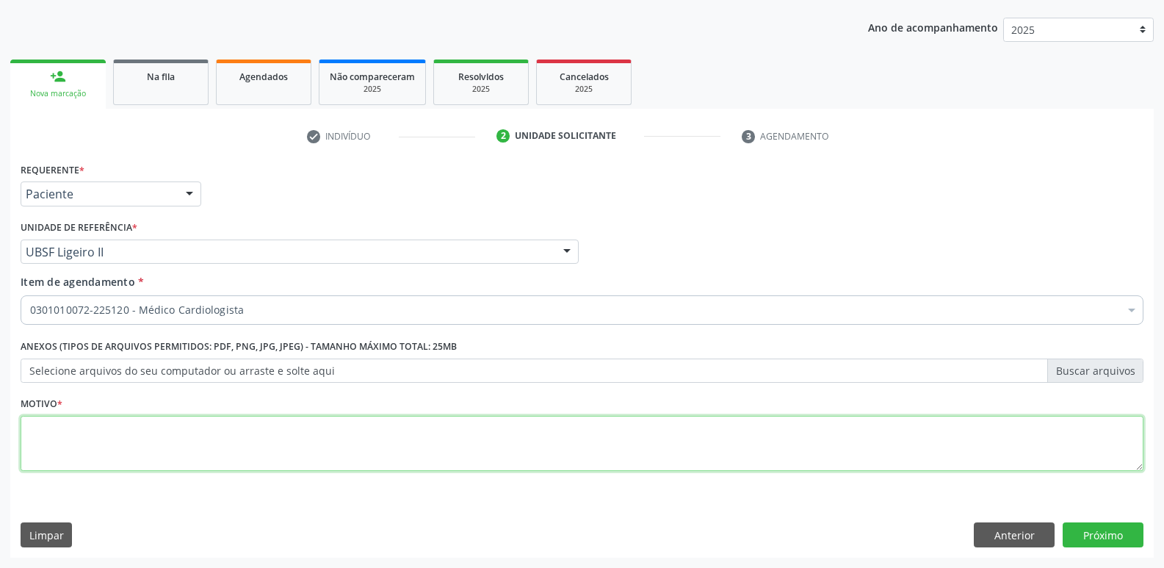
paste textarea "AVALIAÇÃO"
type textarea "AVALIAÇÃO"
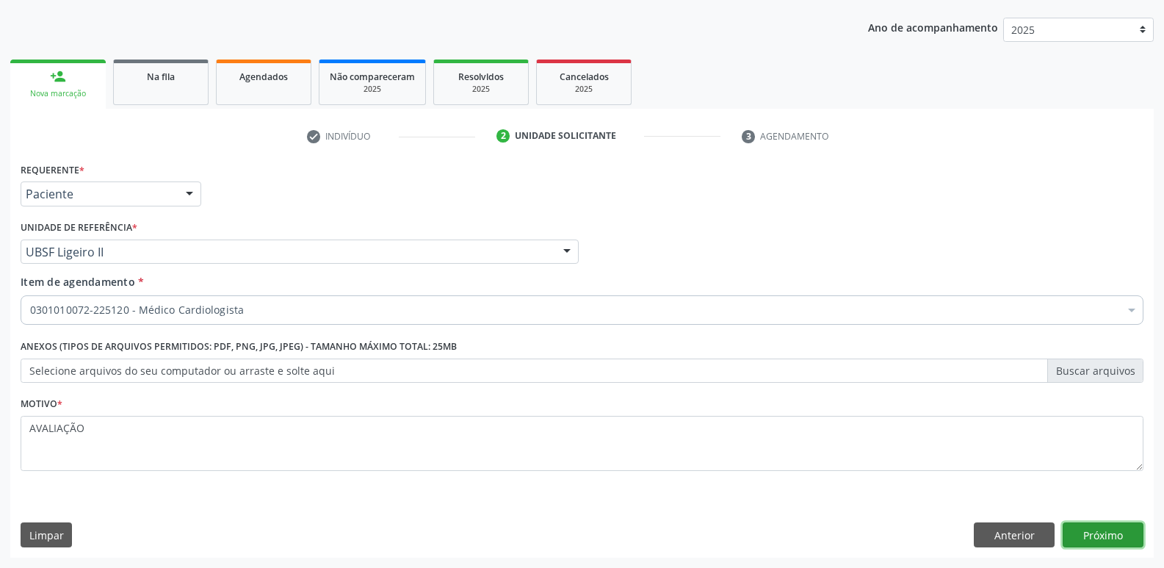
click at [1131, 535] on button "Próximo" at bounding box center [1103, 534] width 81 height 25
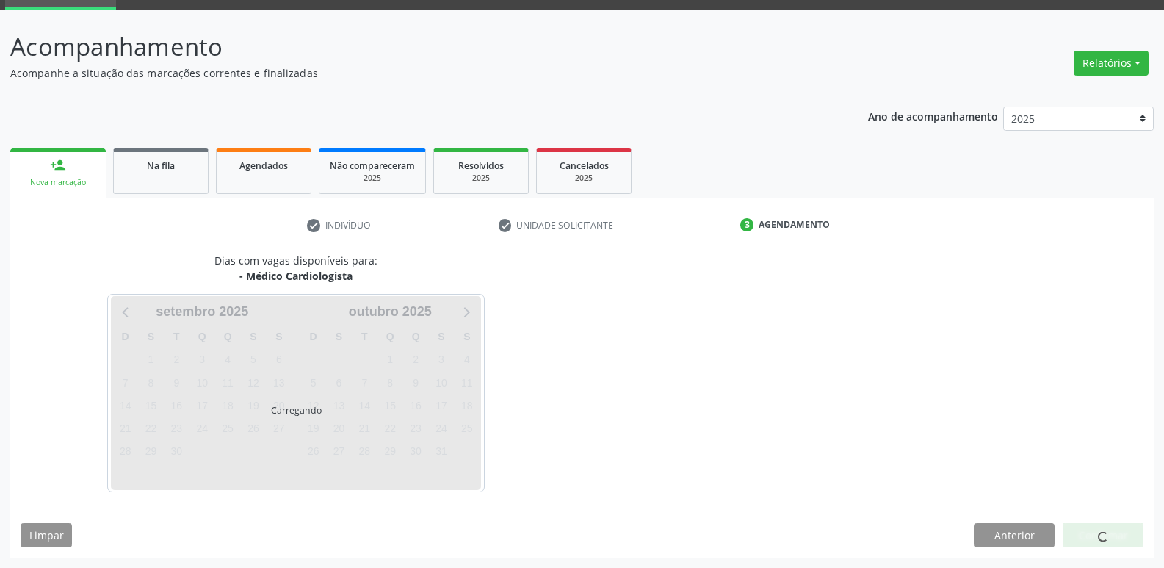
scroll to position [71, 0]
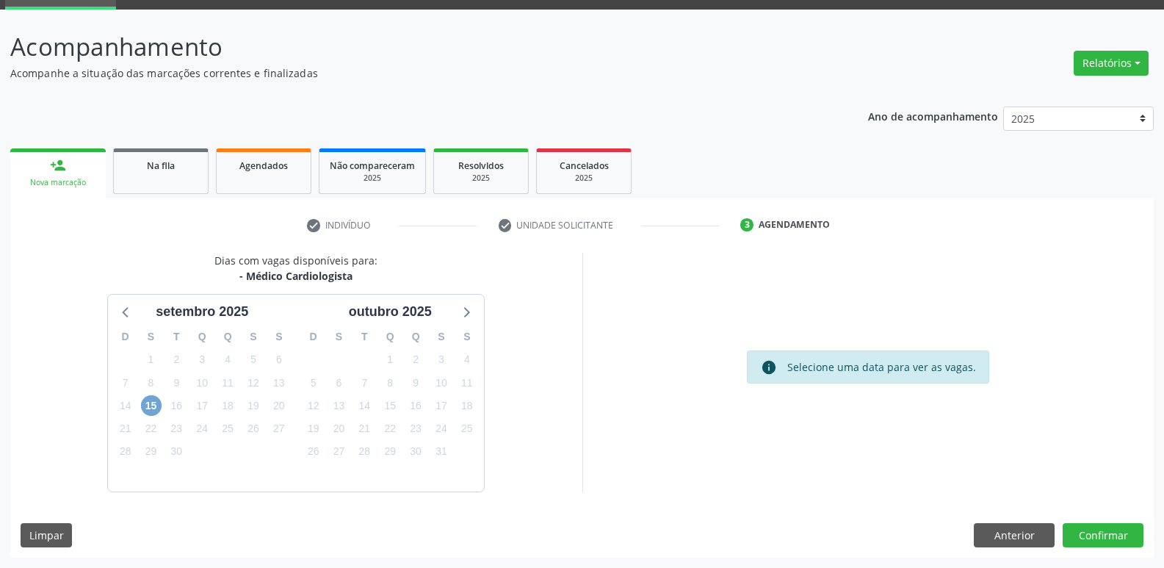
click at [153, 402] on span "15" at bounding box center [151, 405] width 21 height 21
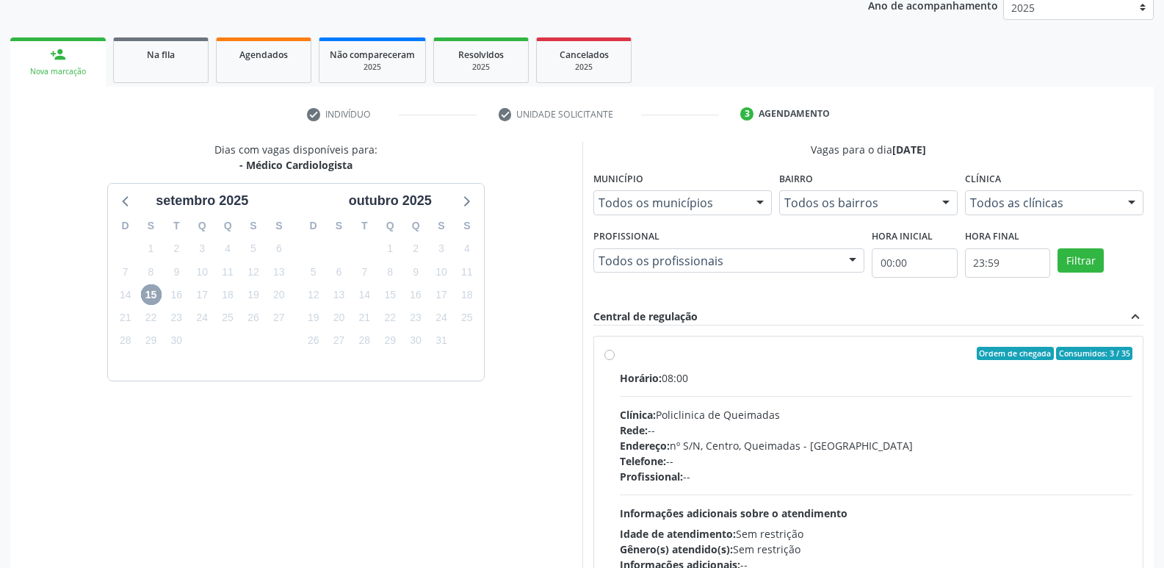
scroll to position [284, 0]
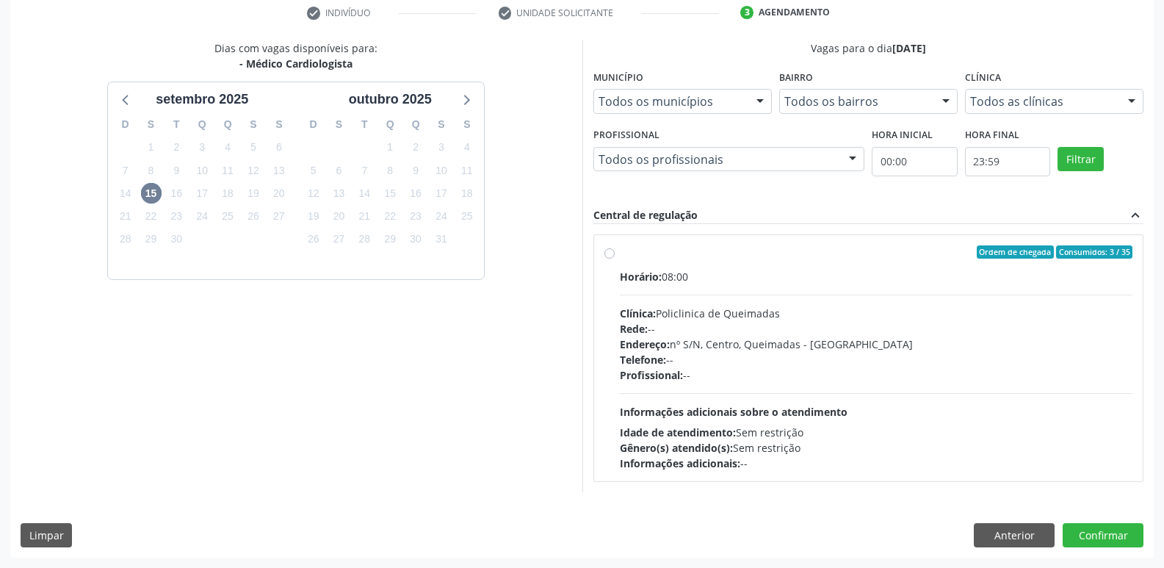
click at [858, 352] on div "Telefone: --" at bounding box center [876, 359] width 513 height 15
click at [615, 259] on input "Ordem de chegada Consumidos: 3 / 35 Horário: 08:00 Clínica: Policlinica de Quei…" at bounding box center [609, 251] width 10 height 13
radio input "true"
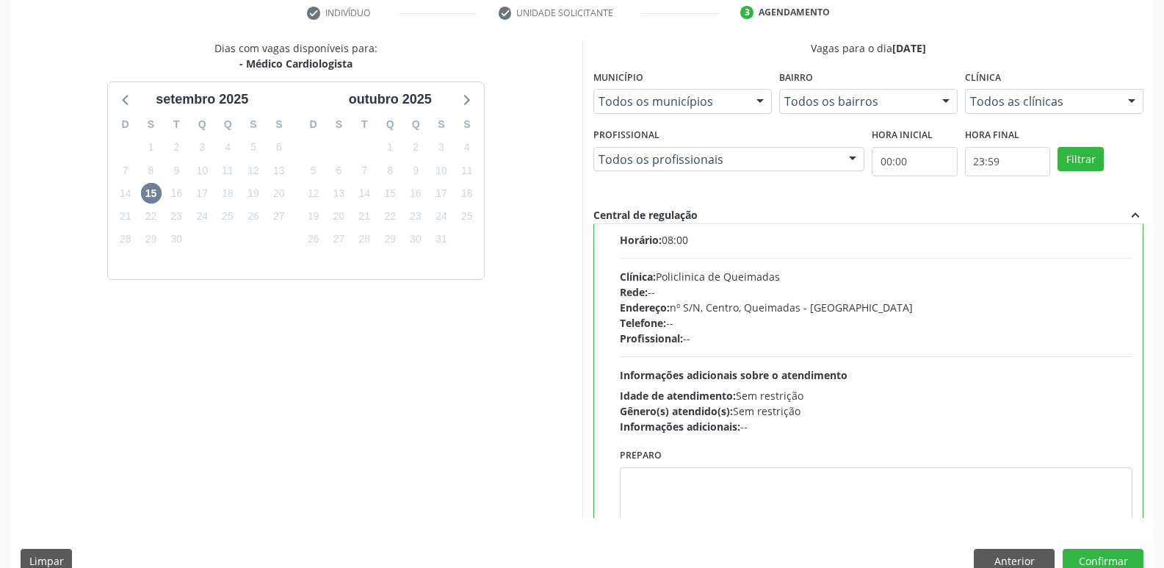
scroll to position [73, 0]
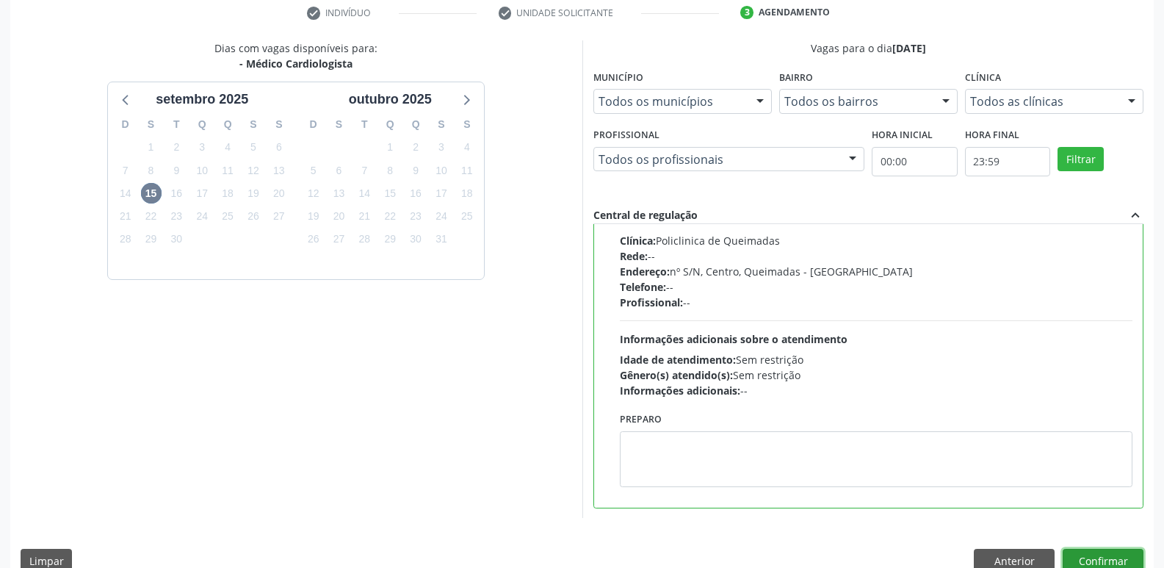
click at [1131, 555] on button "Confirmar" at bounding box center [1103, 561] width 81 height 25
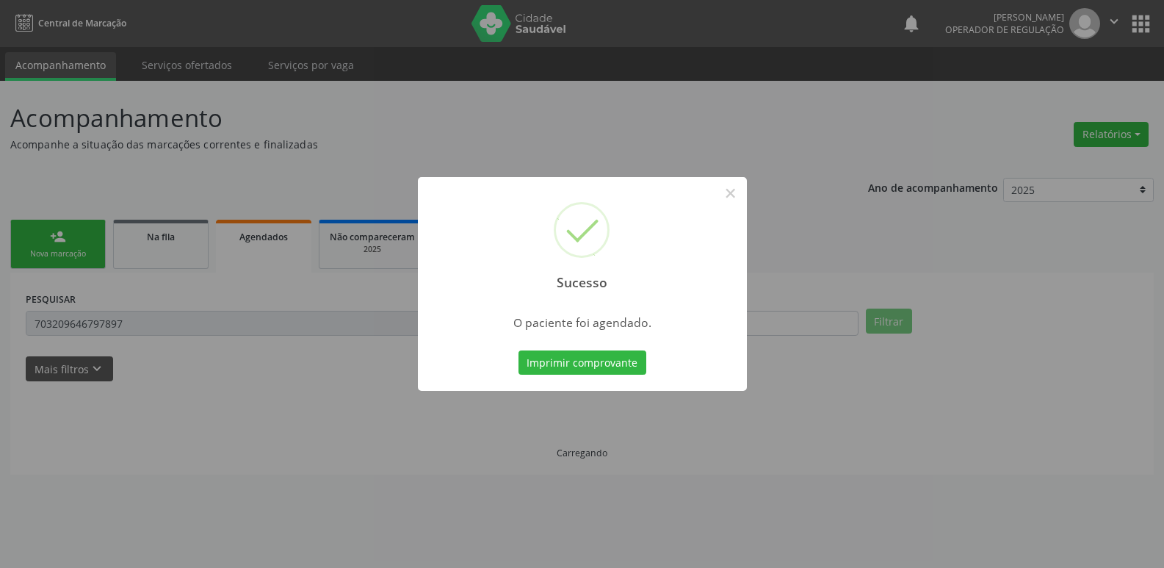
scroll to position [0, 0]
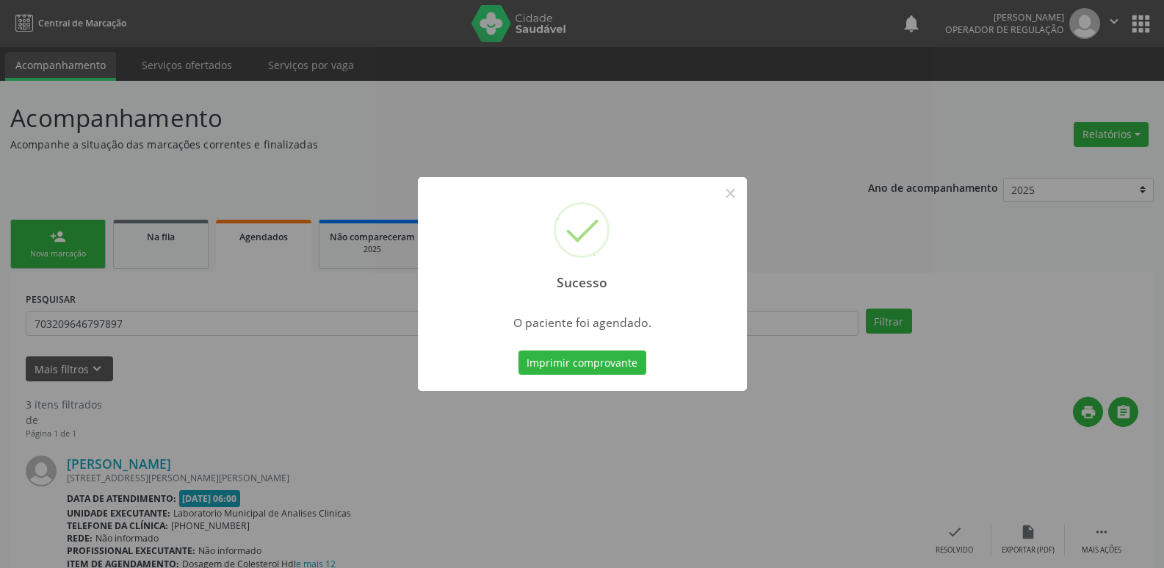
click at [519, 350] on button "Imprimir comprovante" at bounding box center [583, 362] width 128 height 25
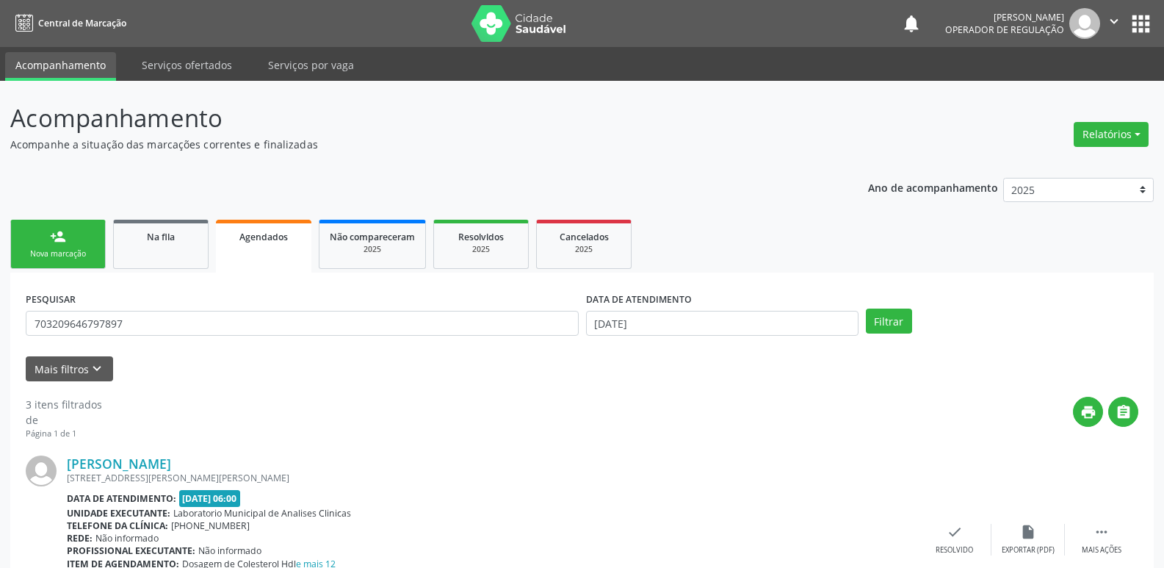
click at [67, 239] on link "person_add Nova marcação" at bounding box center [57, 244] width 95 height 49
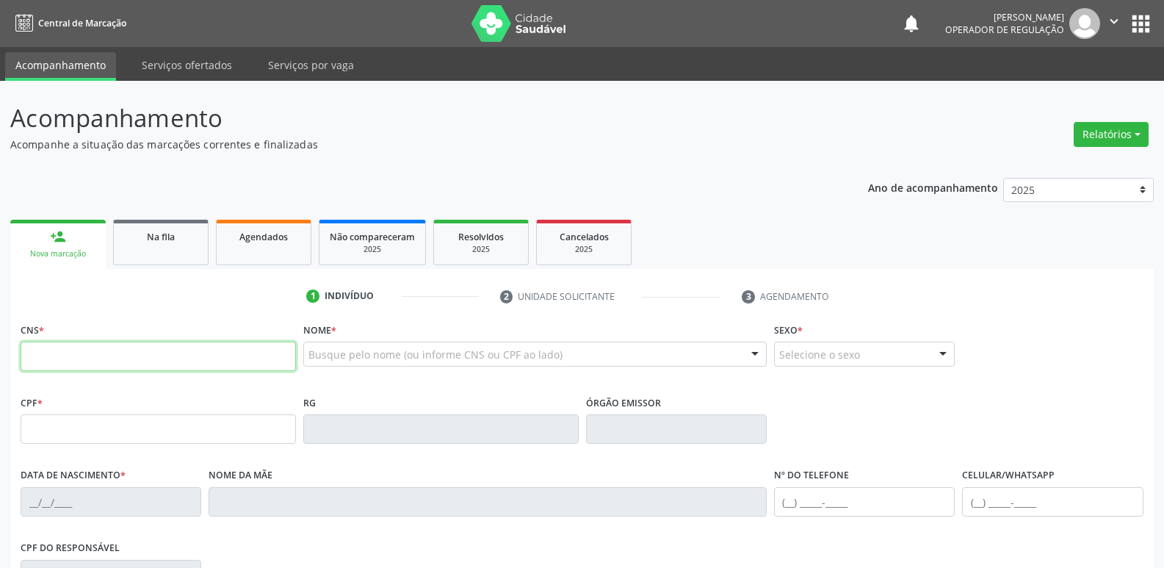
click at [156, 354] on input "text" at bounding box center [158, 356] width 275 height 29
type input "705 0036 4127 3655"
type input "380.150.054-34"
type input "05/12/1939"
type input "Maria Francisca da Conceição"
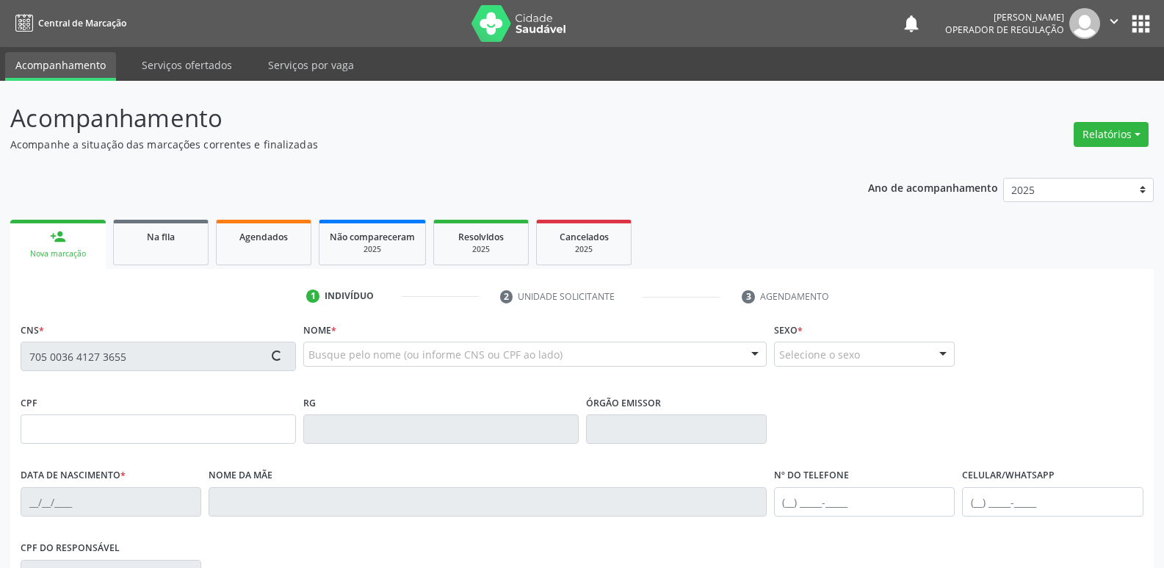
type input "(83) 99164-7103"
type input "044.656.564-40"
type input "832"
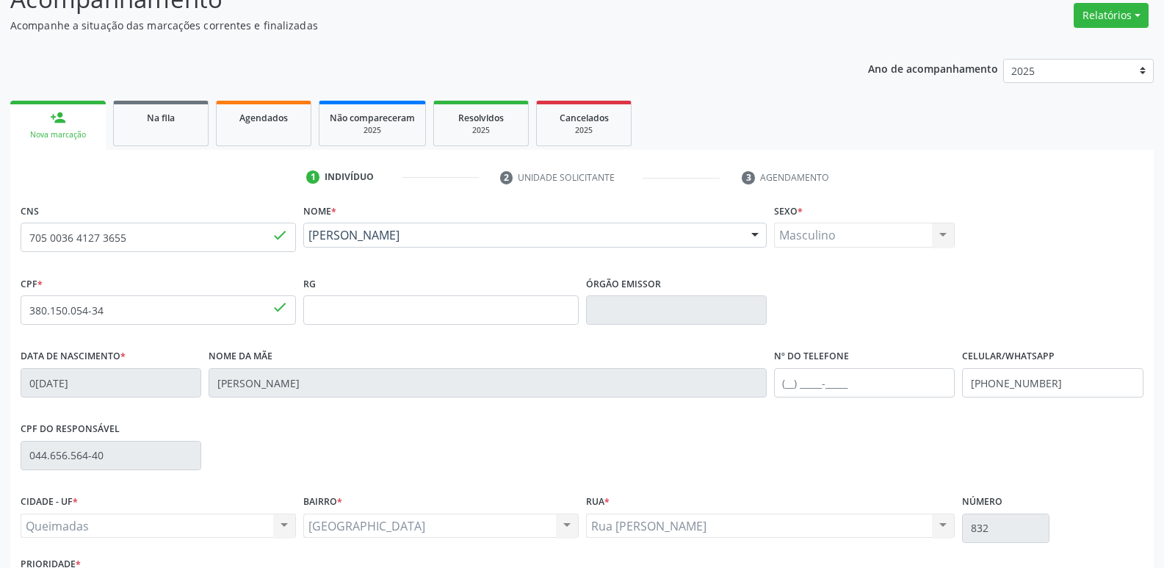
scroll to position [228, 0]
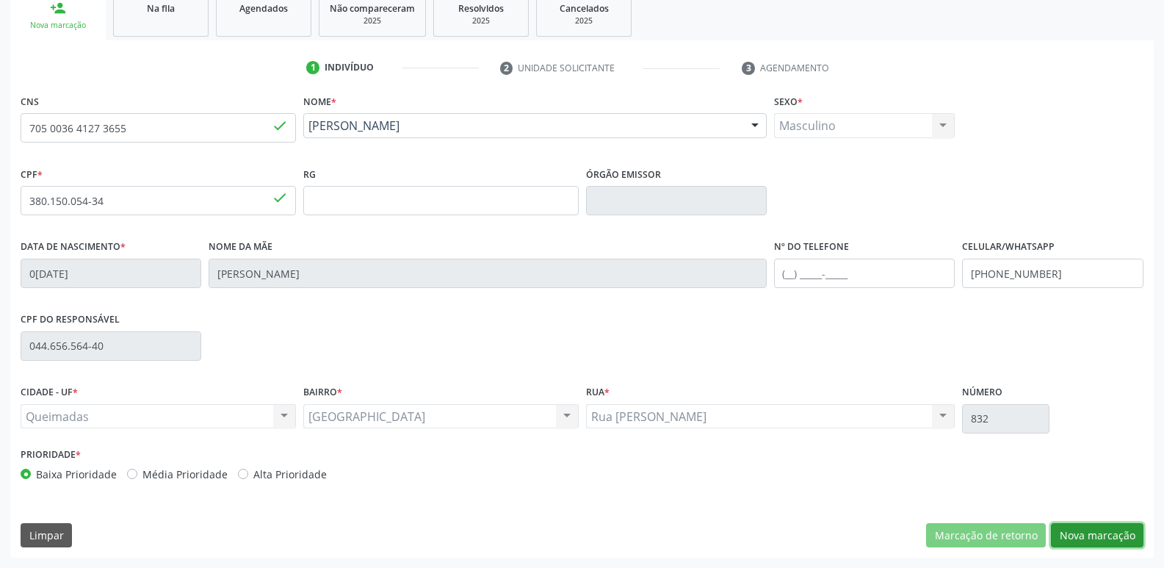
click at [1085, 536] on button "Nova marcação" at bounding box center [1097, 535] width 93 height 25
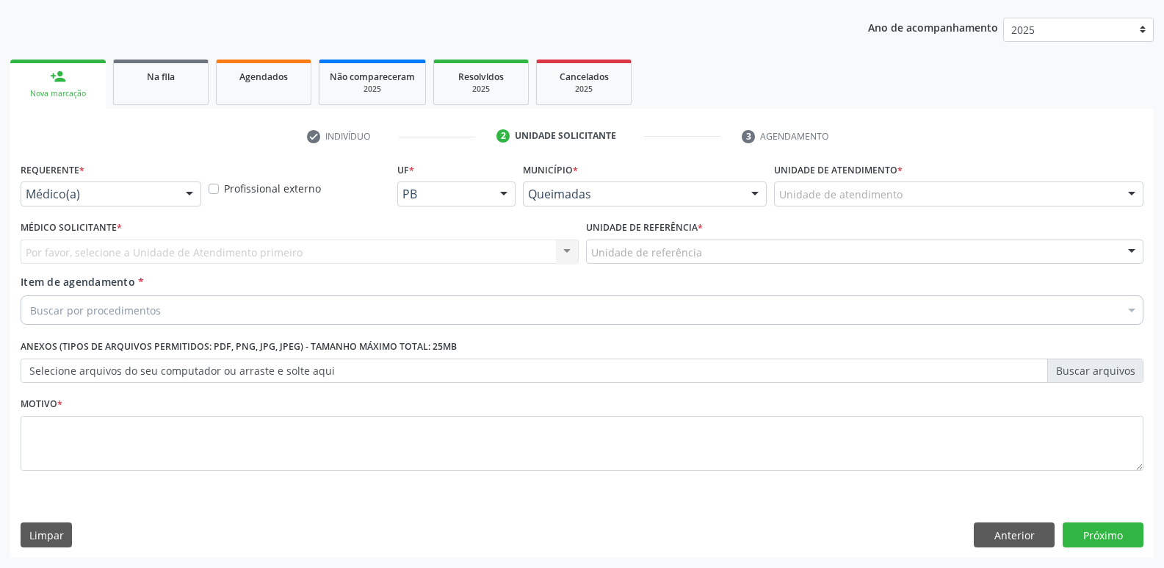
drag, startPoint x: 85, startPoint y: 194, endPoint x: 65, endPoint y: 252, distance: 61.3
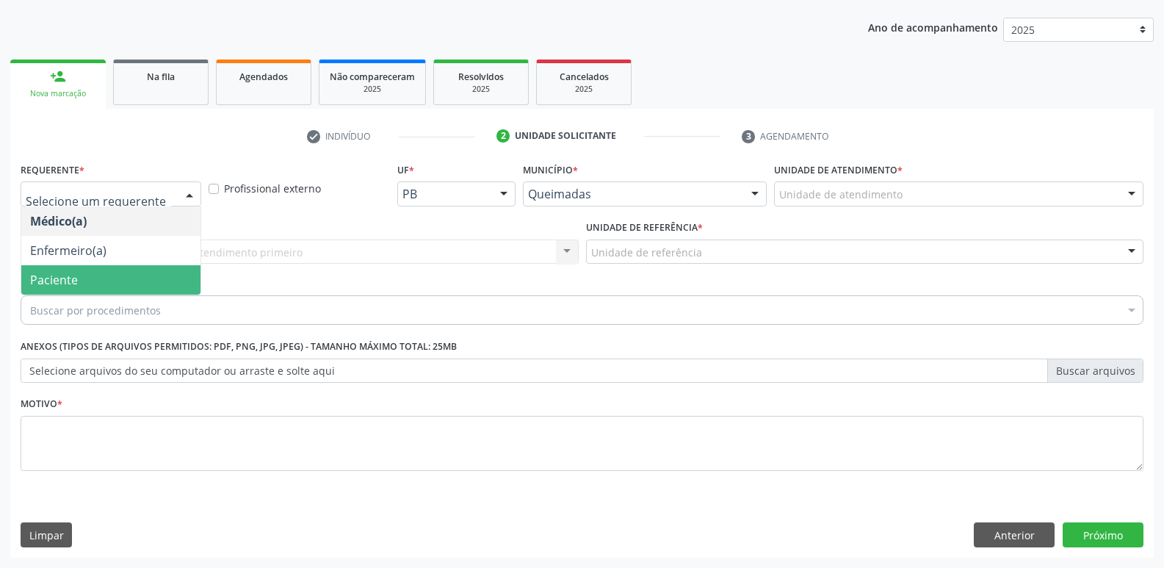
click at [66, 273] on span "Paciente" at bounding box center [54, 280] width 48 height 16
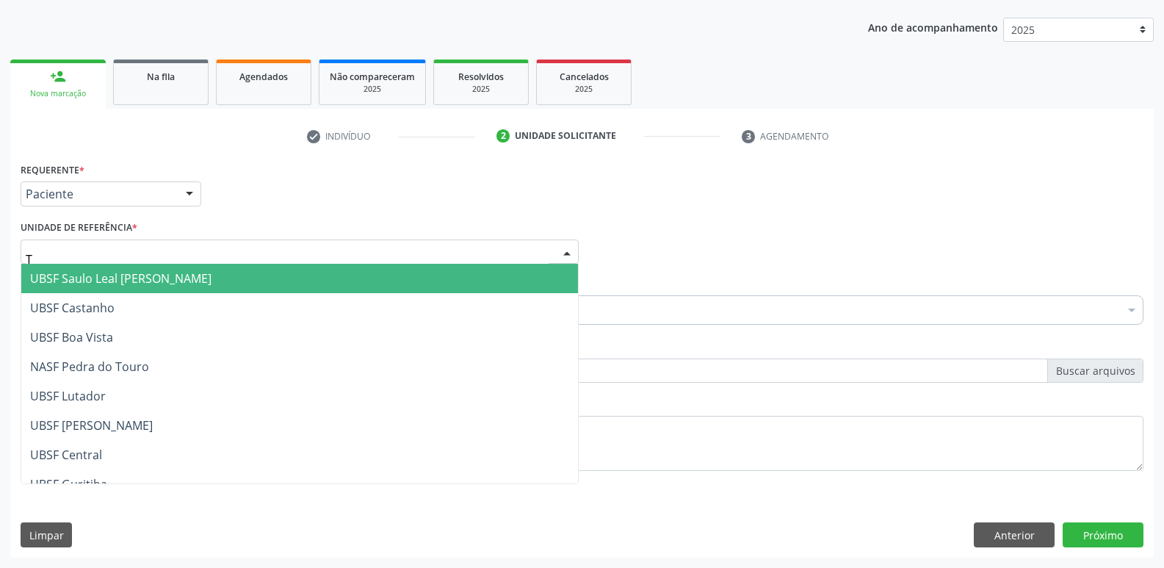
type input "TI"
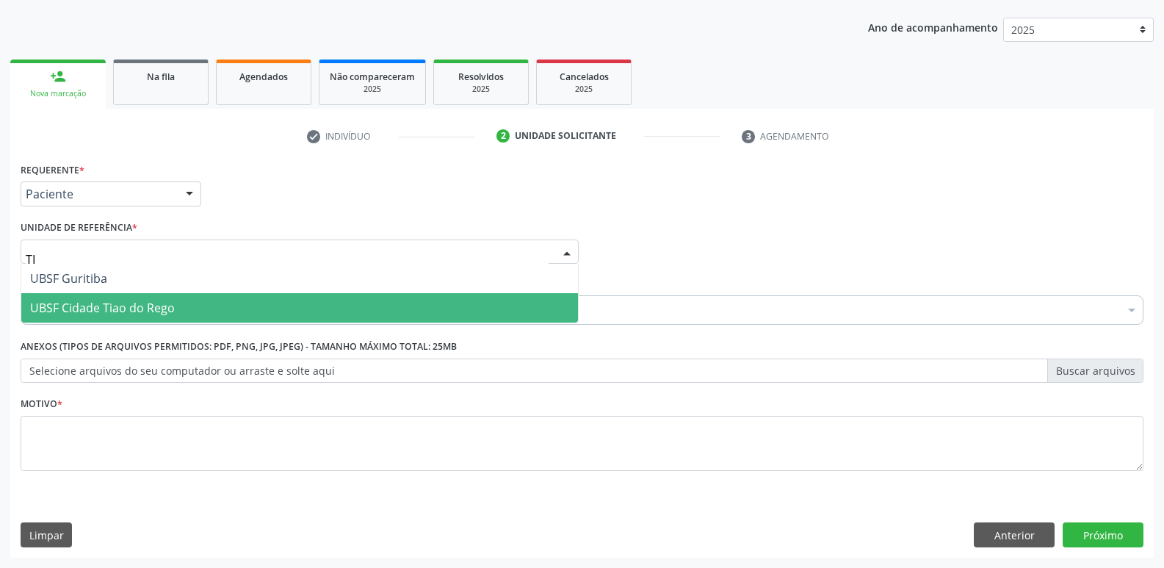
click at [93, 304] on span "UBSF Cidade Tiao do Rego" at bounding box center [102, 308] width 145 height 16
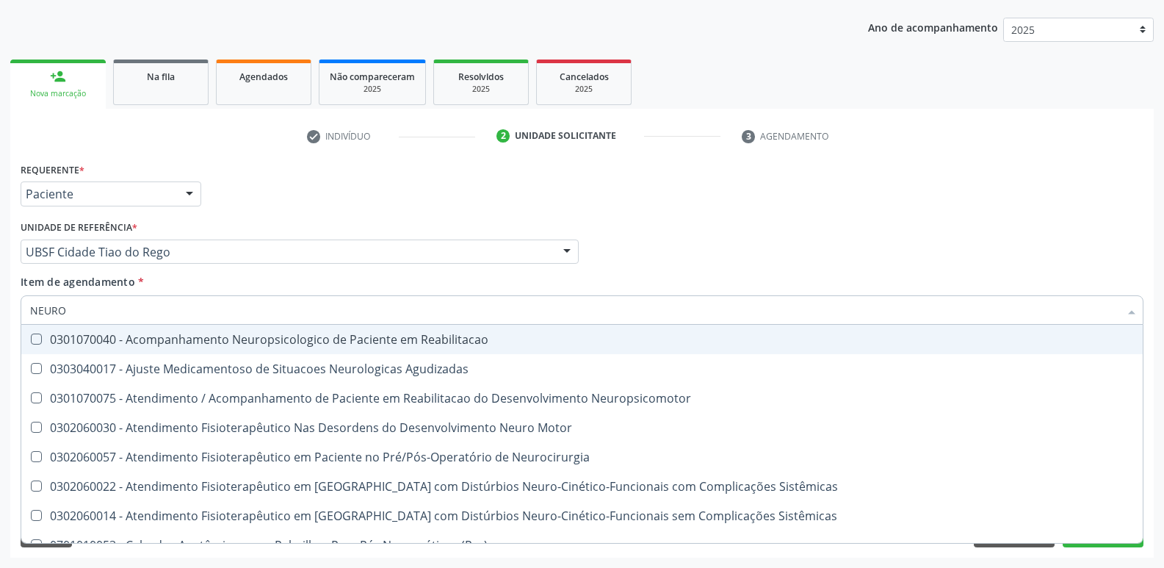
type input "NEUROC"
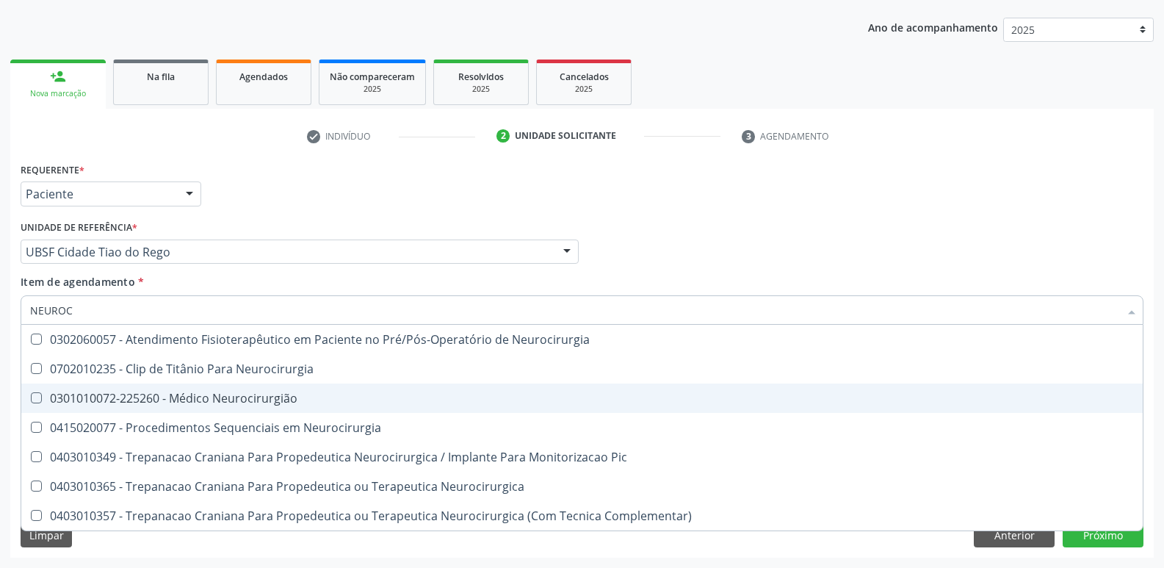
click at [245, 392] on div "0301010072-225260 - Médico Neurocirurgião" at bounding box center [582, 398] width 1104 height 12
checkbox Neurocirurgião "true"
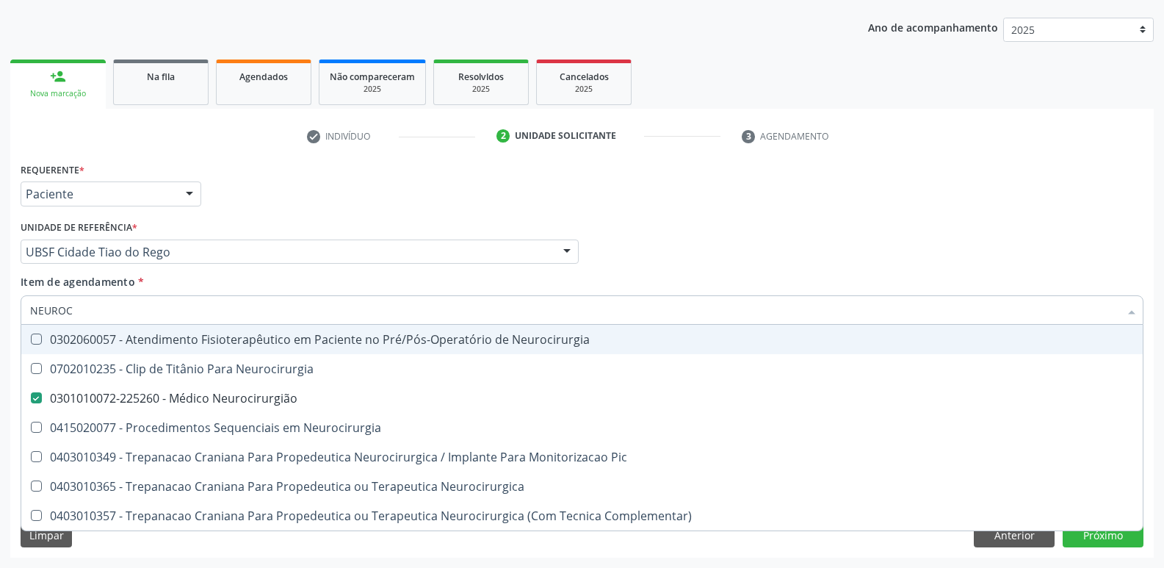
click at [379, 207] on div "Requerente * Paciente Médico(a) Enfermeiro(a) Paciente Nenhum resultado encontr…" at bounding box center [582, 187] width 1130 height 57
checkbox Neurocirurgia "true"
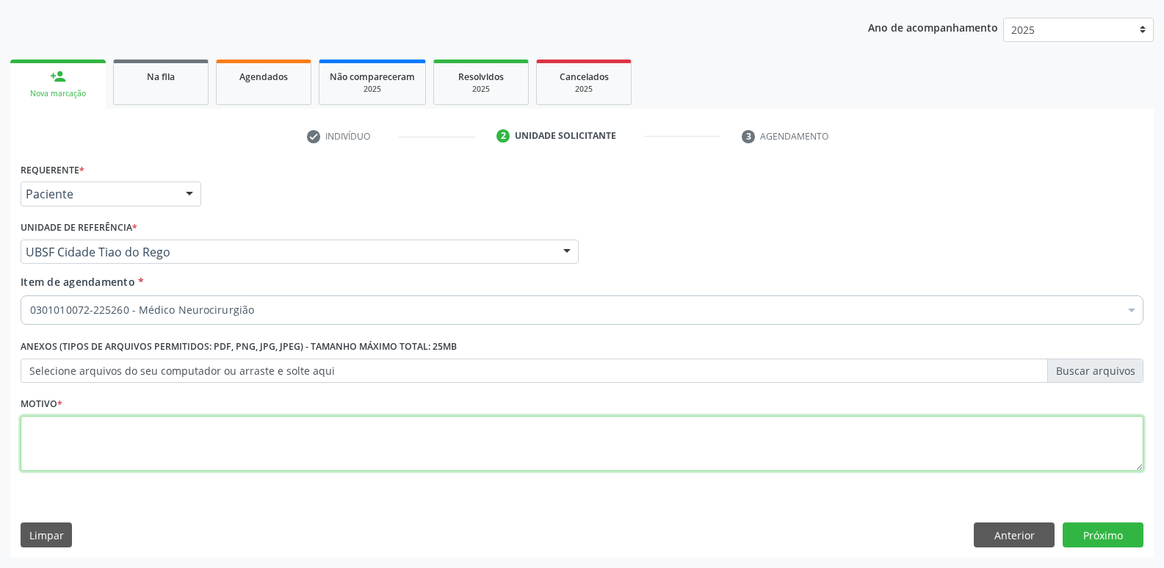
click at [145, 441] on textarea at bounding box center [582, 444] width 1123 height 56
paste textarea "AVALIAÇÃO"
type textarea "AVALIAÇÃO"
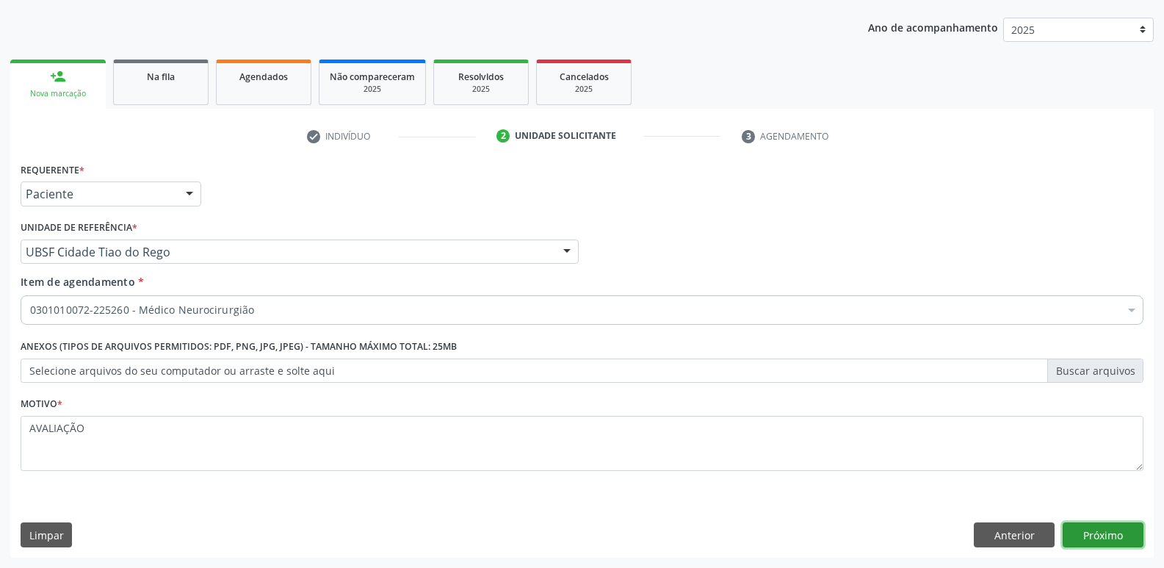
click at [1125, 544] on button "Próximo" at bounding box center [1103, 534] width 81 height 25
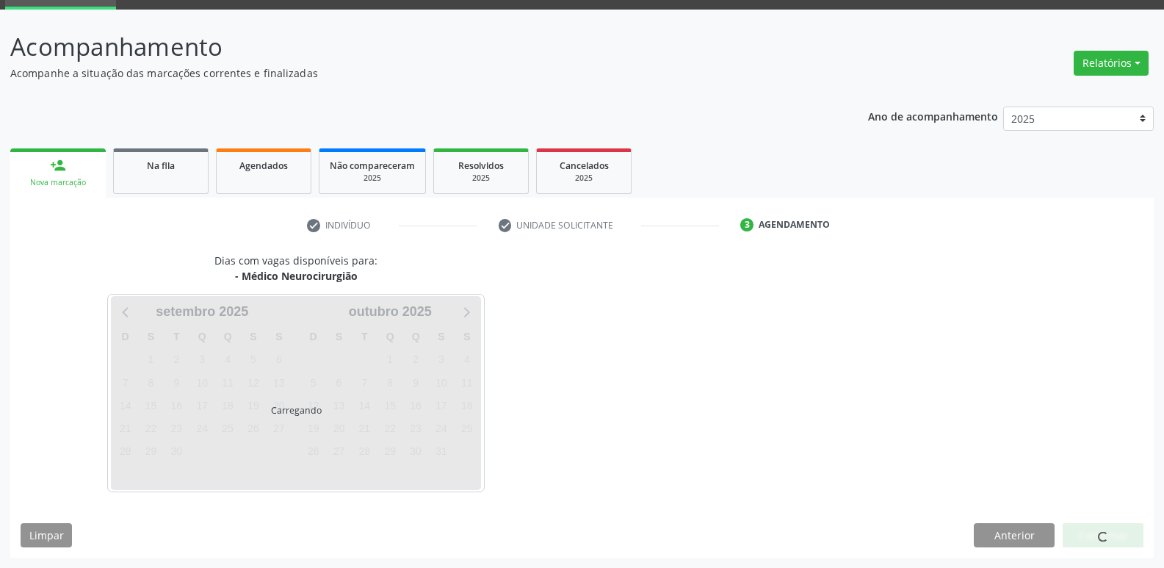
scroll to position [71, 0]
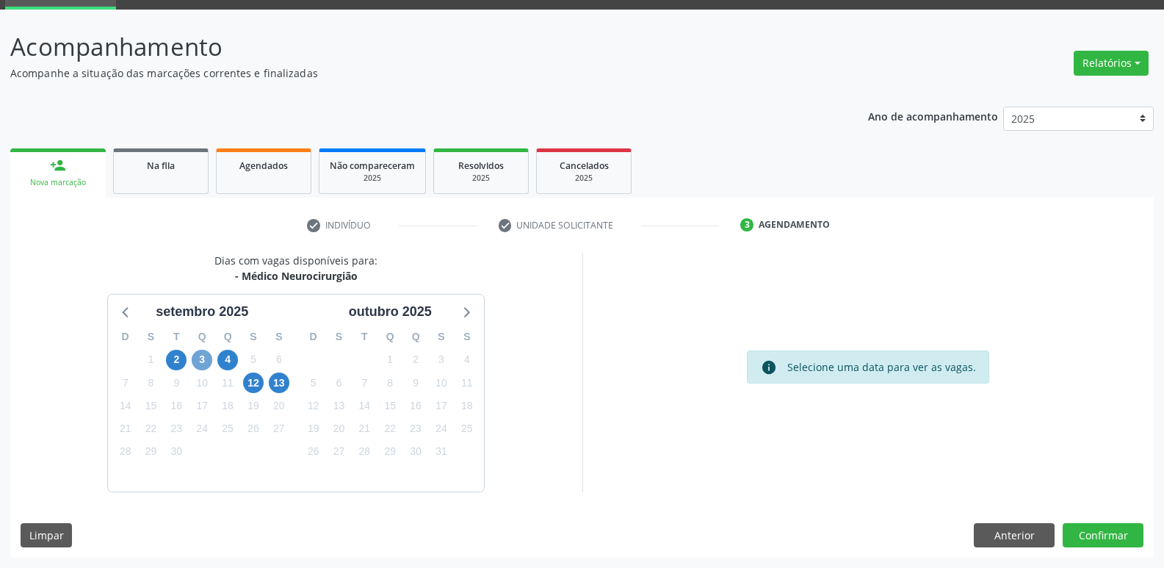
click at [203, 355] on span "3" at bounding box center [202, 360] width 21 height 21
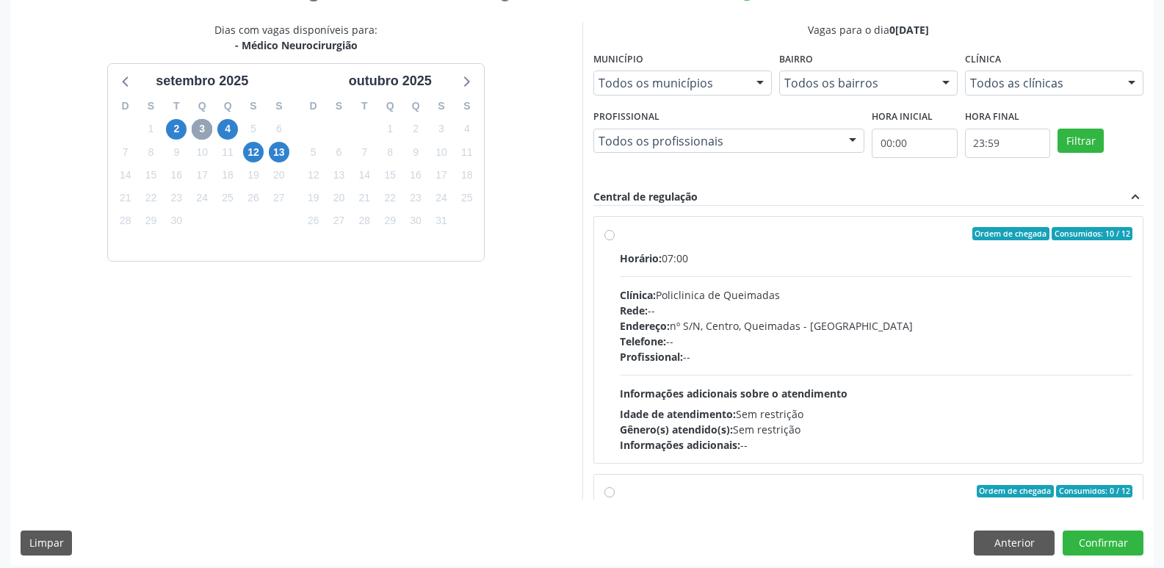
scroll to position [310, 0]
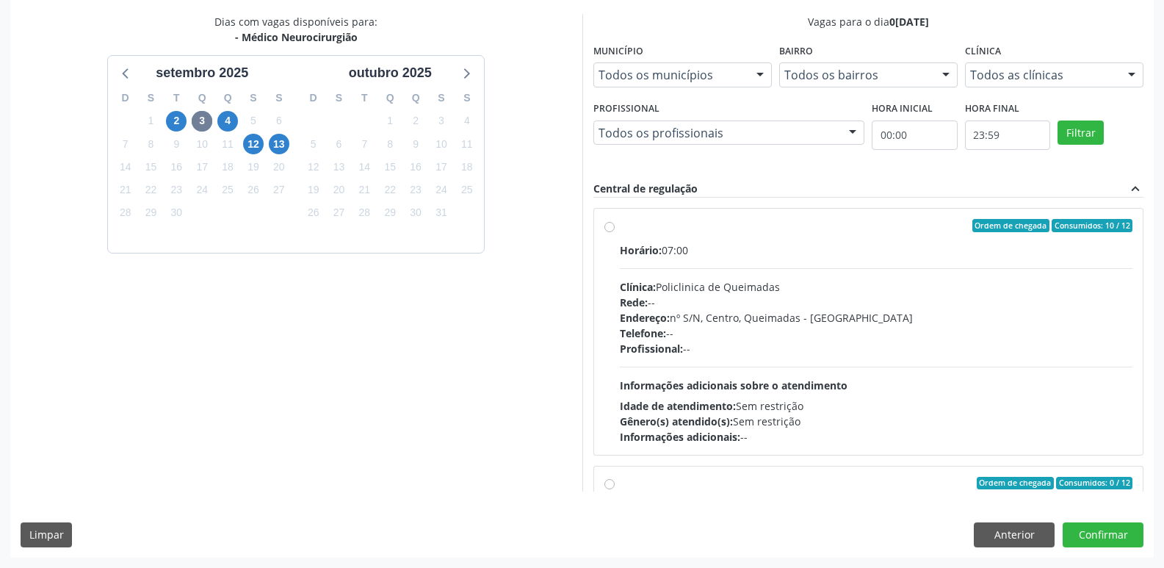
drag, startPoint x: 1041, startPoint y: 414, endPoint x: 1097, endPoint y: 518, distance: 118.3
click at [1040, 418] on div "Gênero(s) atendido(s): Sem restrição" at bounding box center [876, 421] width 513 height 15
click at [615, 232] on input "Ordem de chegada Consumidos: 10 / 12 Horário: 07:00 Clínica: Policlinica de Que…" at bounding box center [609, 225] width 10 height 13
radio input "true"
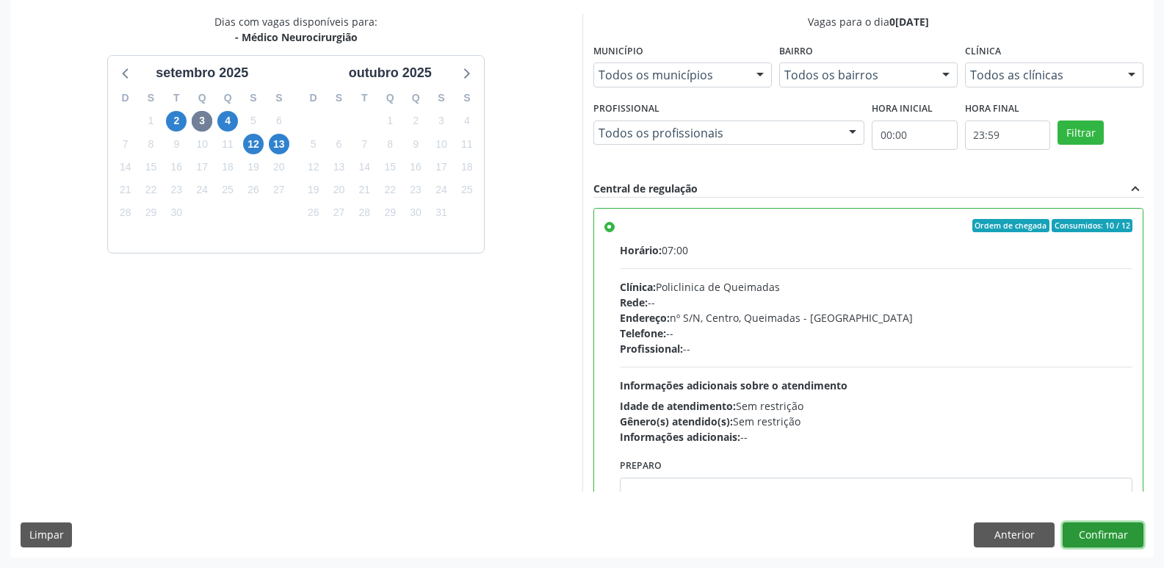
click at [1106, 527] on button "Confirmar" at bounding box center [1103, 534] width 81 height 25
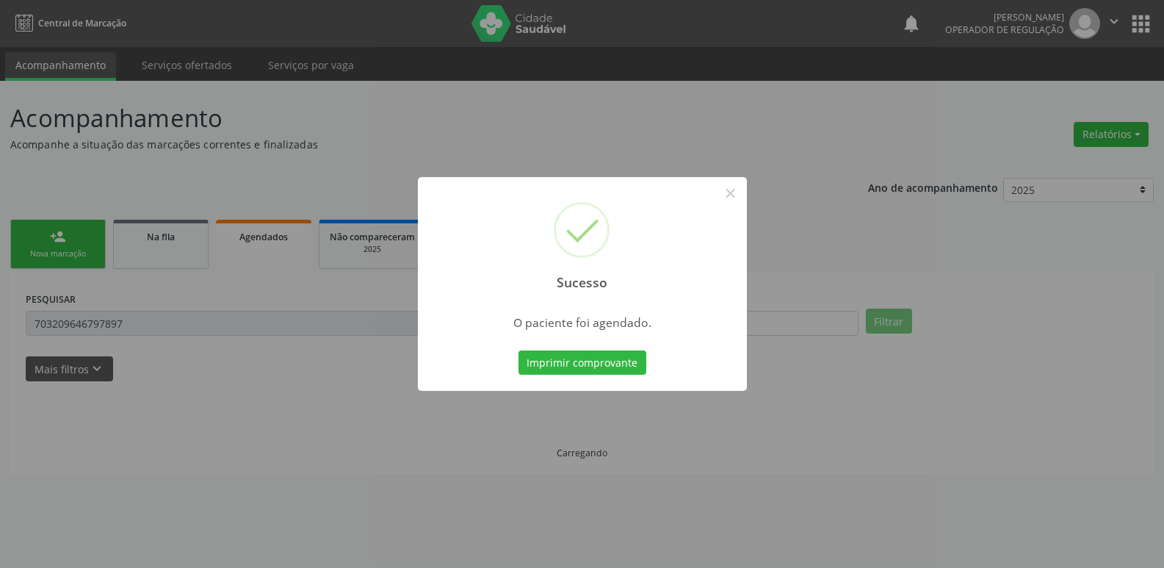
scroll to position [0, 0]
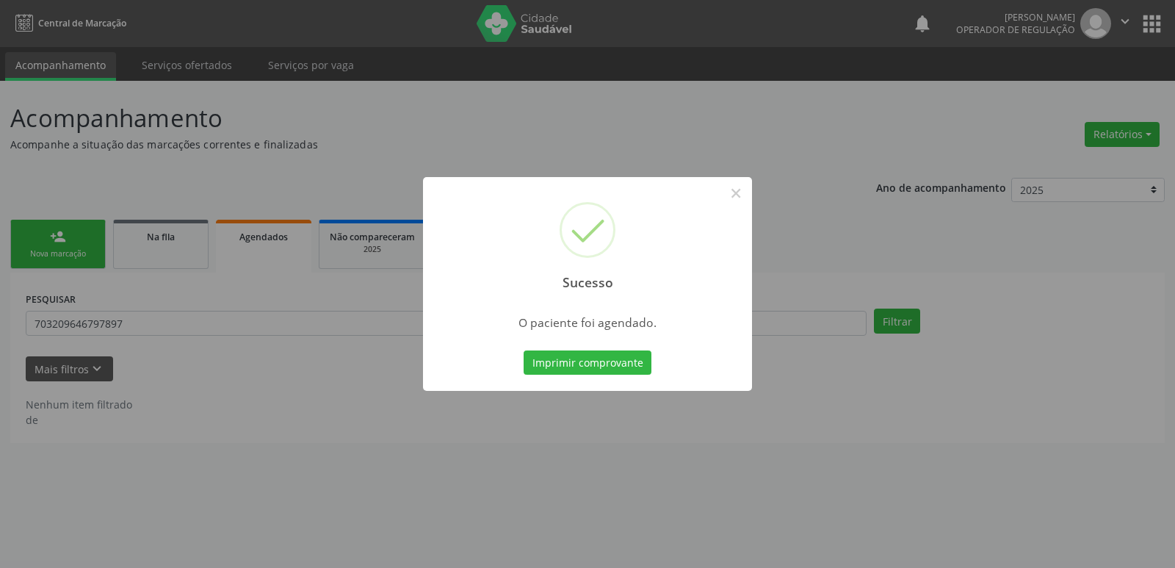
click at [524, 350] on button "Imprimir comprovante" at bounding box center [588, 362] width 128 height 25
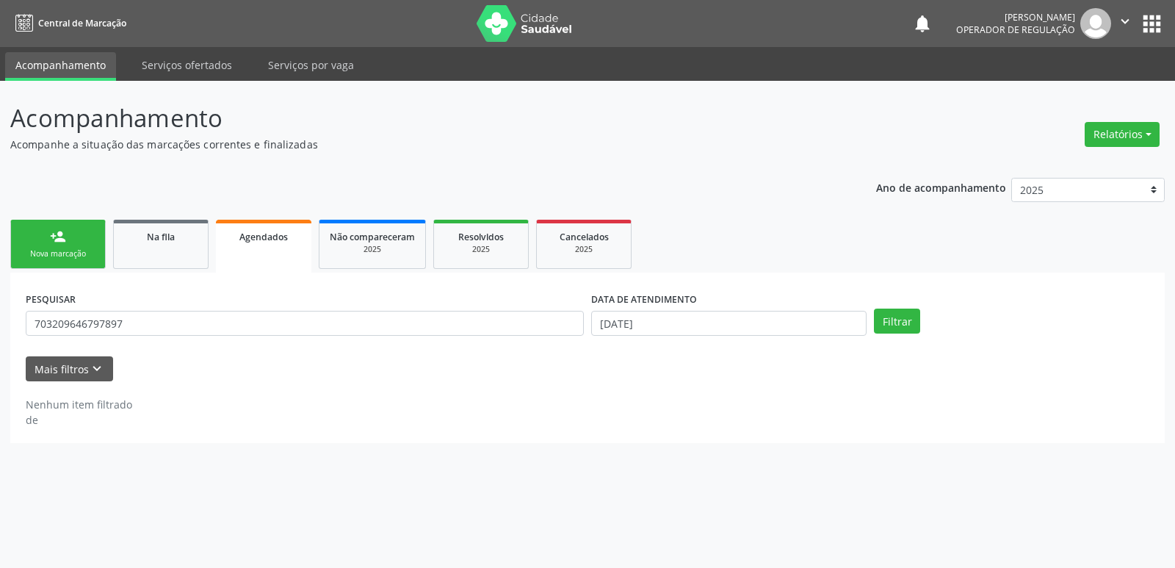
click at [94, 266] on link "person_add Nova marcação" at bounding box center [57, 244] width 95 height 49
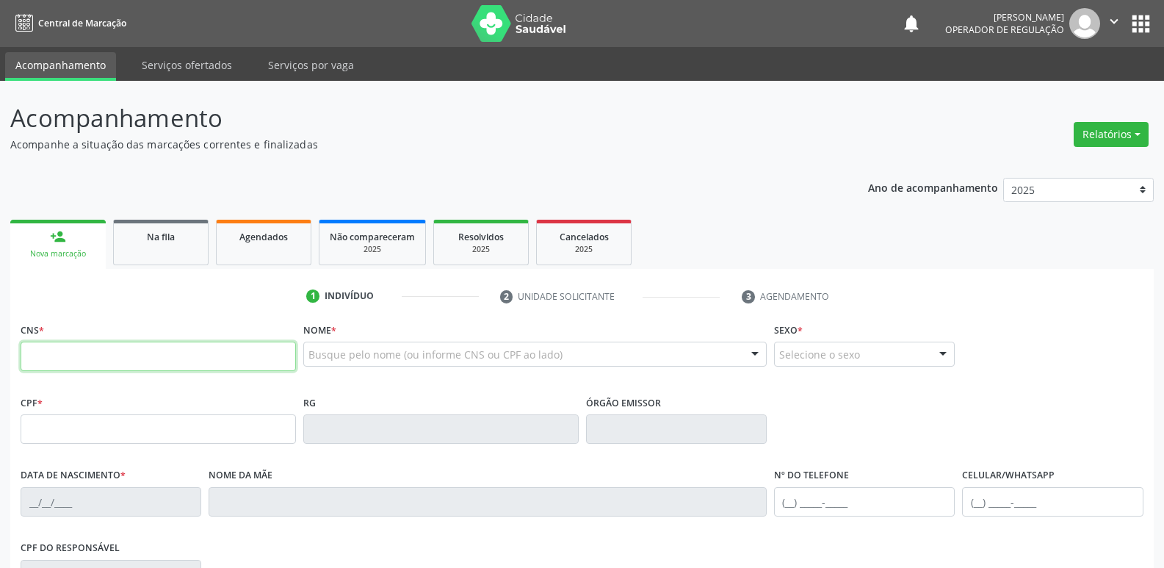
click at [102, 347] on input "text" at bounding box center [158, 356] width 275 height 29
type input "706 4031 7200 7081"
type input "061.542.864-90"
type input "20/07/1986"
type input "Iracema Gomes de Albuquerque"
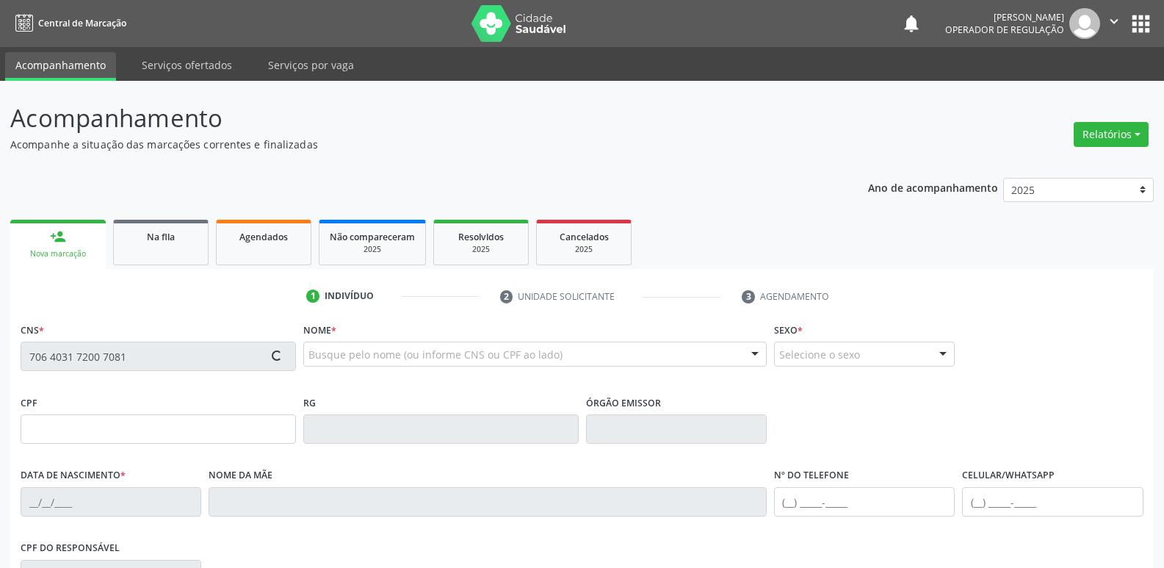
type input "(83) 99409-3358"
type input "000.743.194-50"
type input "14"
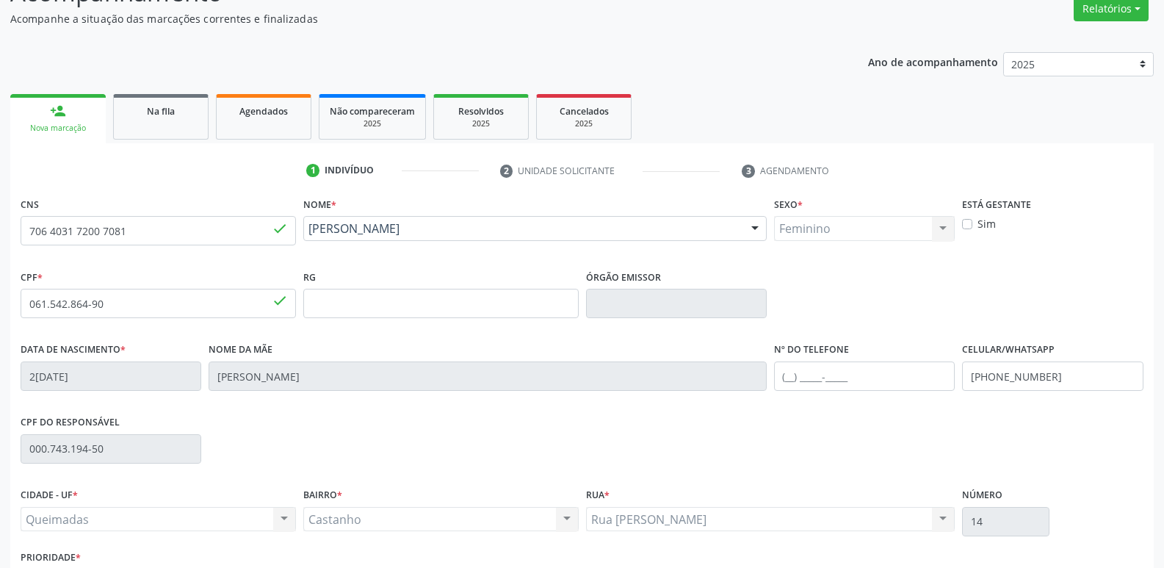
scroll to position [228, 0]
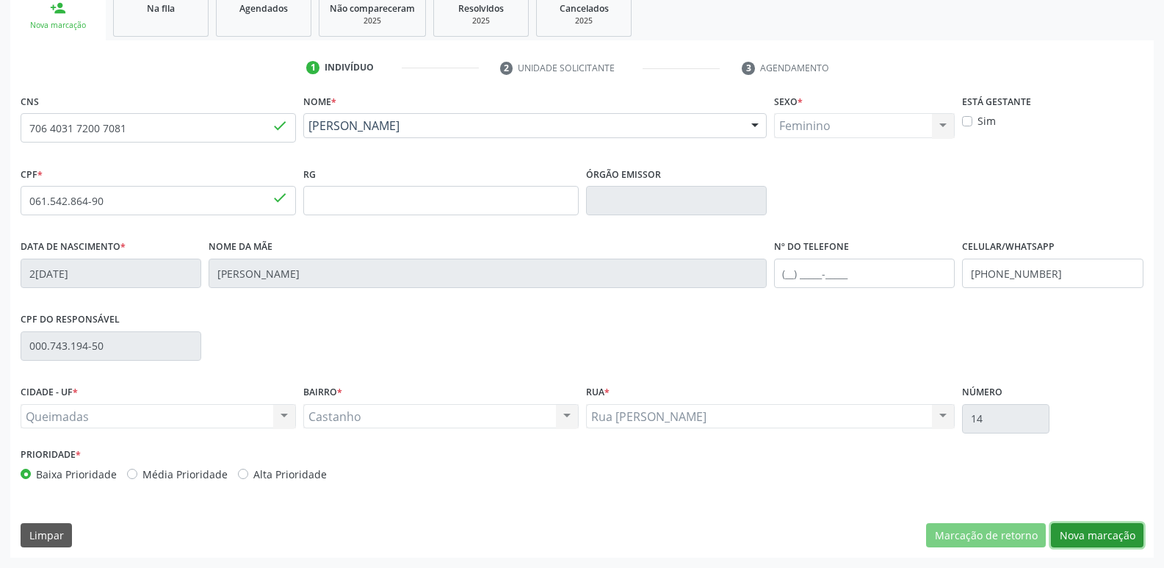
drag, startPoint x: 1088, startPoint y: 541, endPoint x: 1093, endPoint y: 460, distance: 80.9
click at [1088, 538] on button "Nova marcação" at bounding box center [1097, 535] width 93 height 25
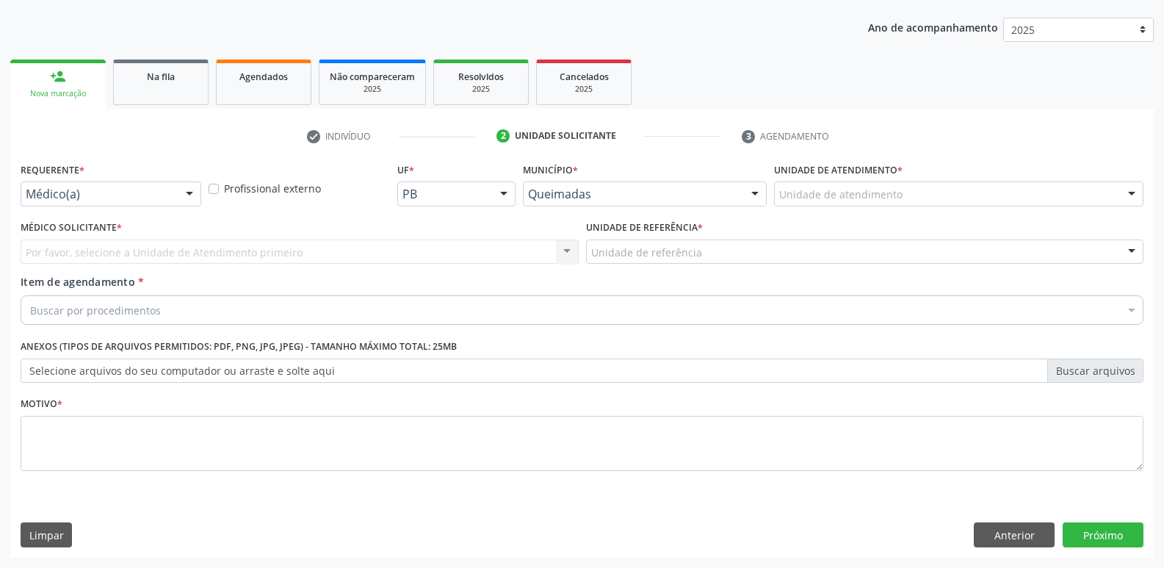
drag, startPoint x: 114, startPoint y: 199, endPoint x: 104, endPoint y: 207, distance: 13.1
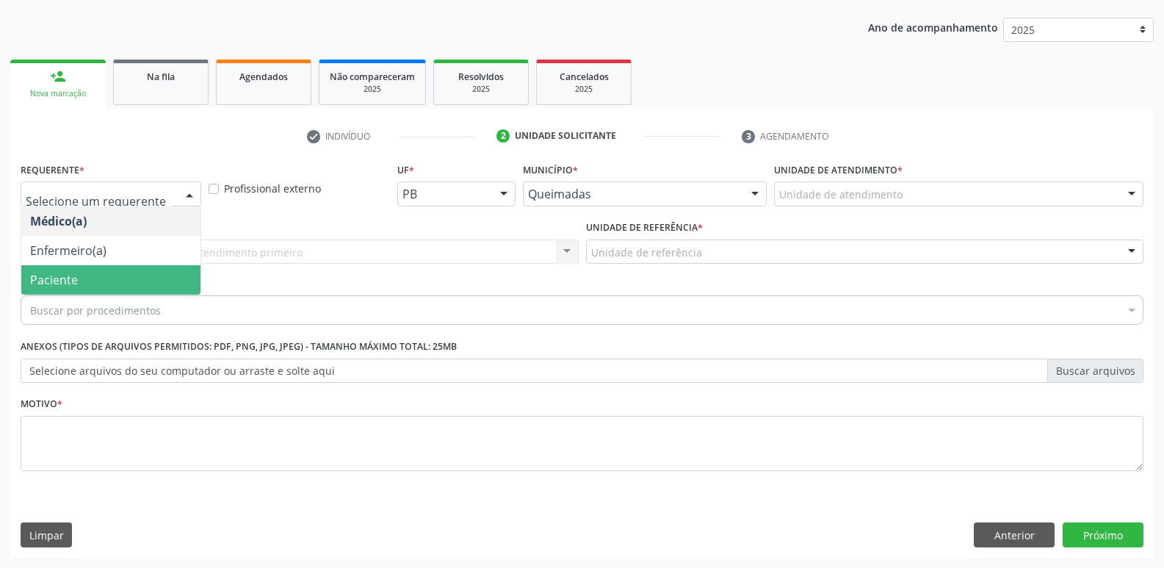
drag, startPoint x: 75, startPoint y: 275, endPoint x: 89, endPoint y: 261, distance: 19.7
click at [77, 272] on span "Paciente" at bounding box center [110, 279] width 179 height 29
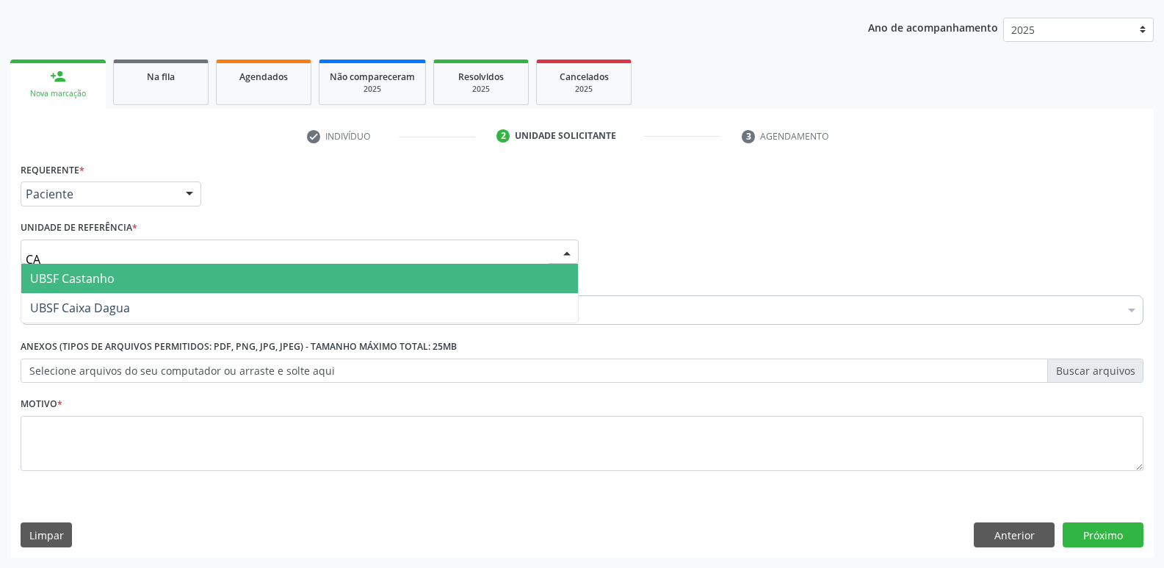
type input "CAS"
click at [85, 280] on span "UBSF Castanho" at bounding box center [72, 278] width 84 height 16
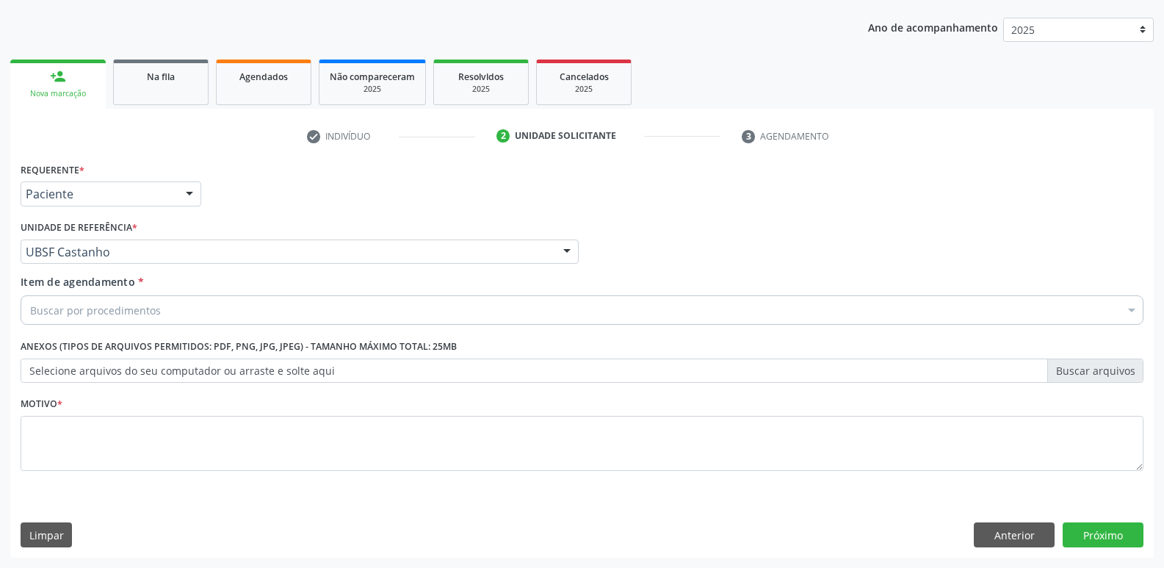
click at [101, 301] on div "Buscar por procedimentos" at bounding box center [582, 309] width 1123 height 29
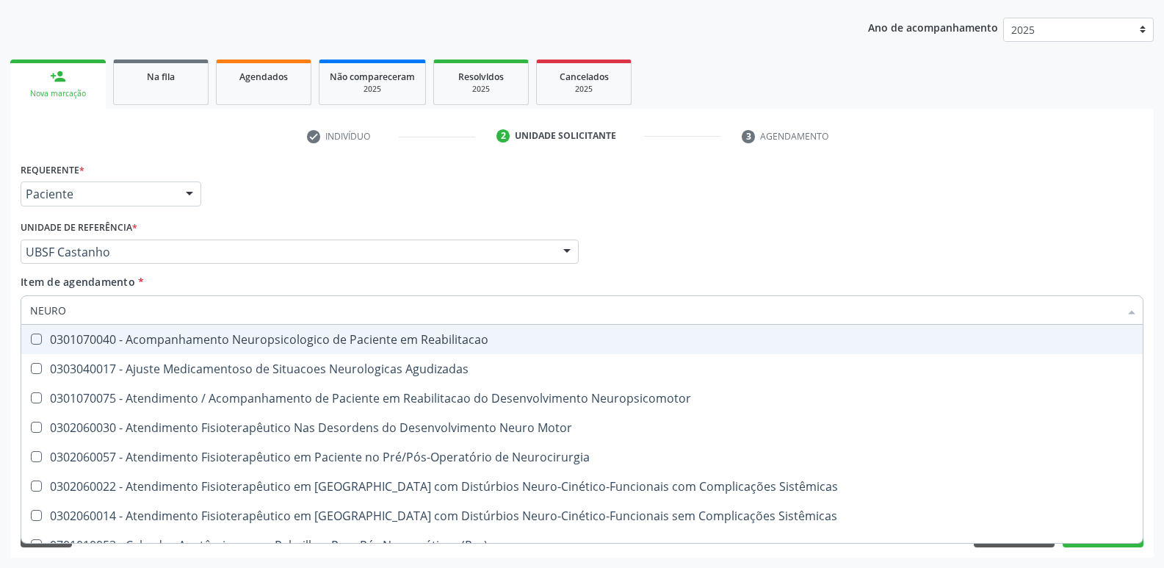
type input "NEUROC"
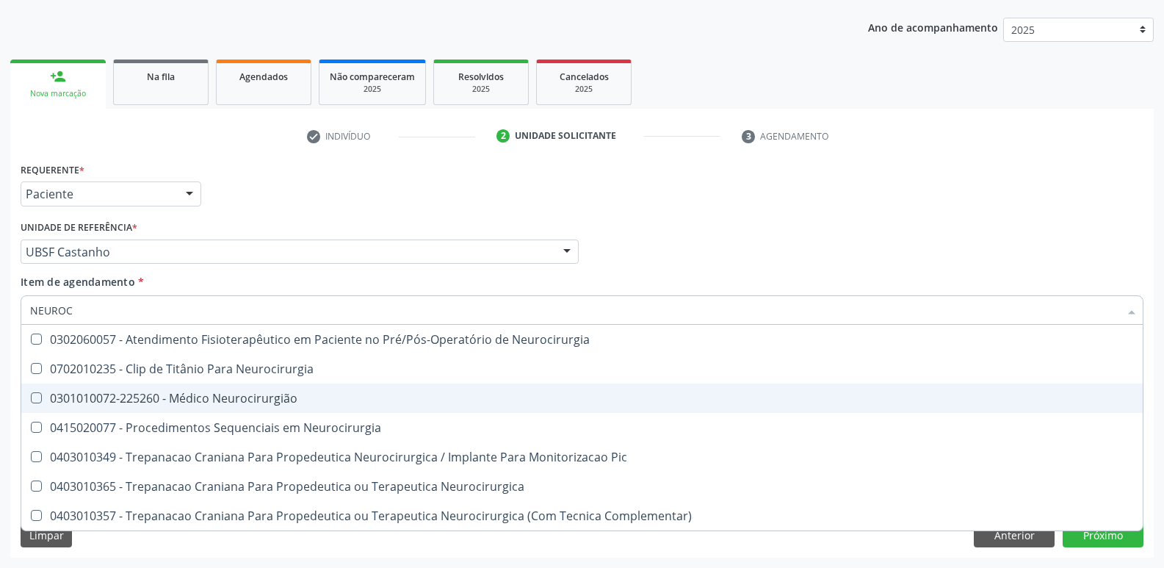
click at [302, 387] on span "0301010072-225260 - Médico Neurocirurgião" at bounding box center [582, 397] width 1122 height 29
checkbox Neurocirurgião "true"
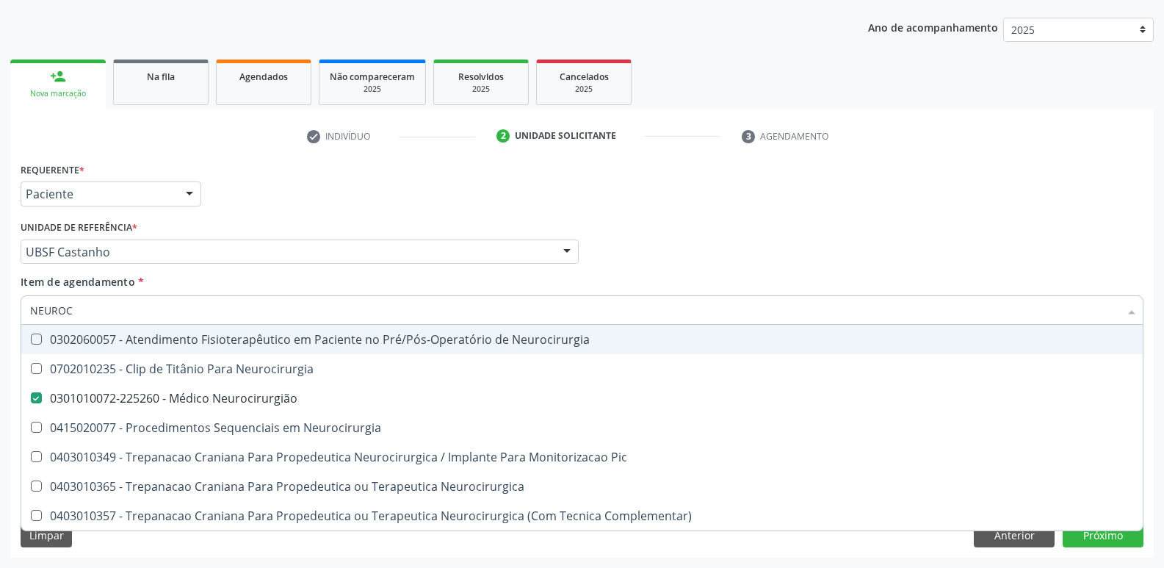
drag, startPoint x: 431, startPoint y: 181, endPoint x: 325, endPoint y: 389, distance: 233.2
click at [432, 181] on div "Requerente * Paciente Médico(a) Enfermeiro(a) Paciente Nenhum resultado encontr…" at bounding box center [582, 187] width 1130 height 57
checkbox Neurocirurgia "true"
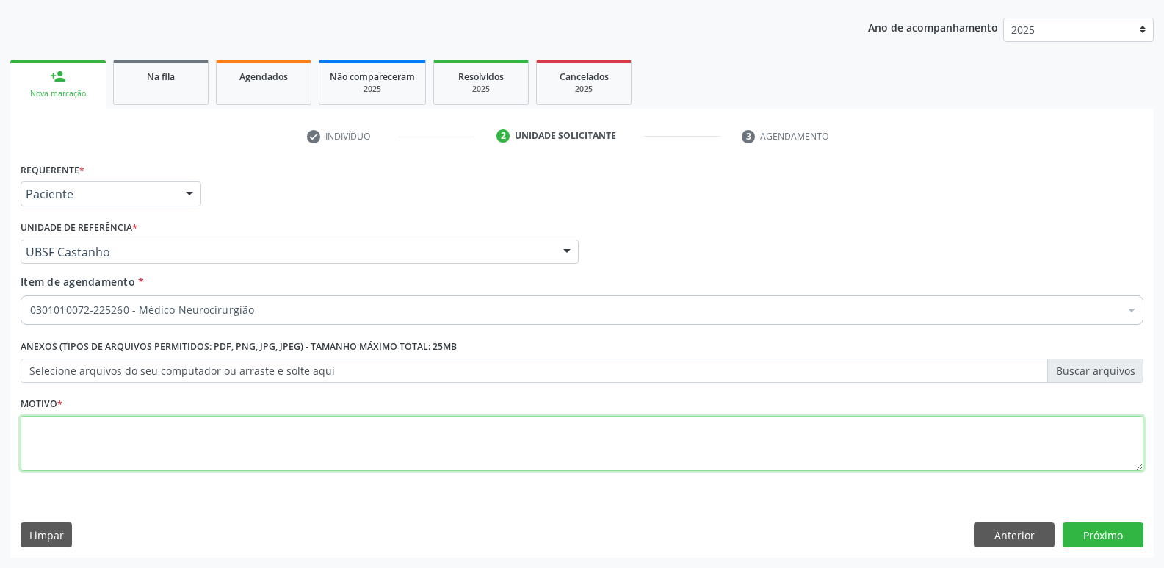
click at [137, 442] on textarea at bounding box center [582, 444] width 1123 height 56
paste textarea "AVALIAÇÃO"
type textarea "AVALIAÇÃO"
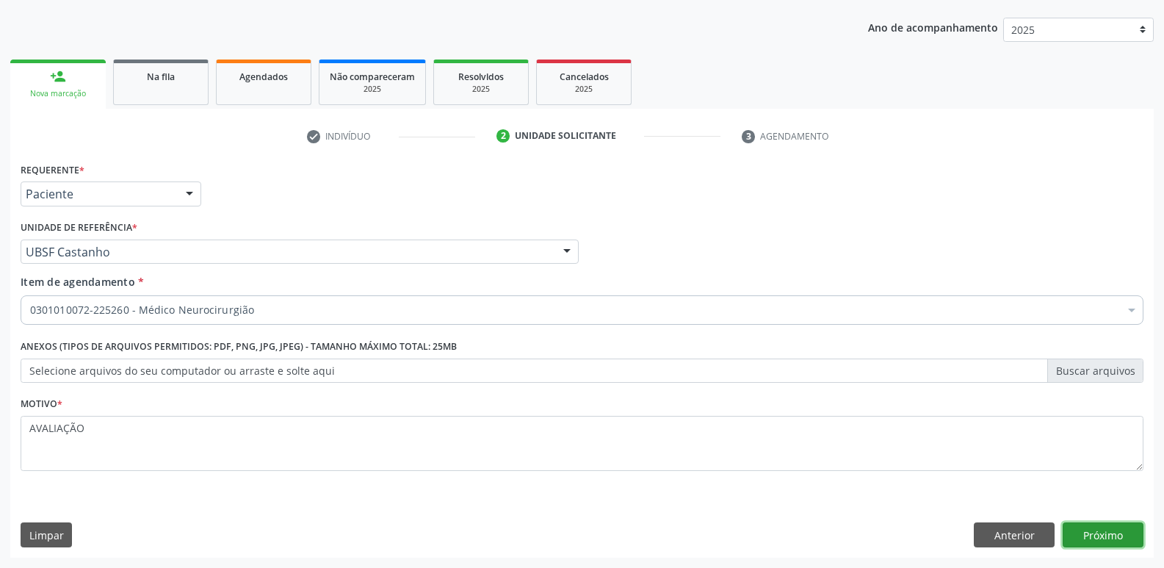
click at [1118, 534] on button "Próximo" at bounding box center [1103, 534] width 81 height 25
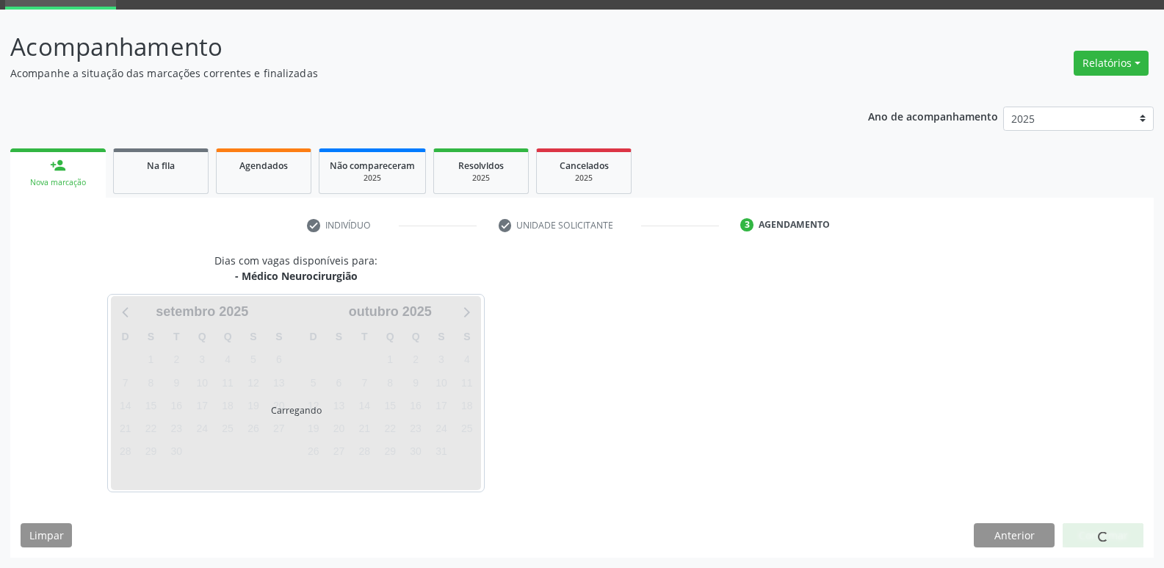
scroll to position [71, 0]
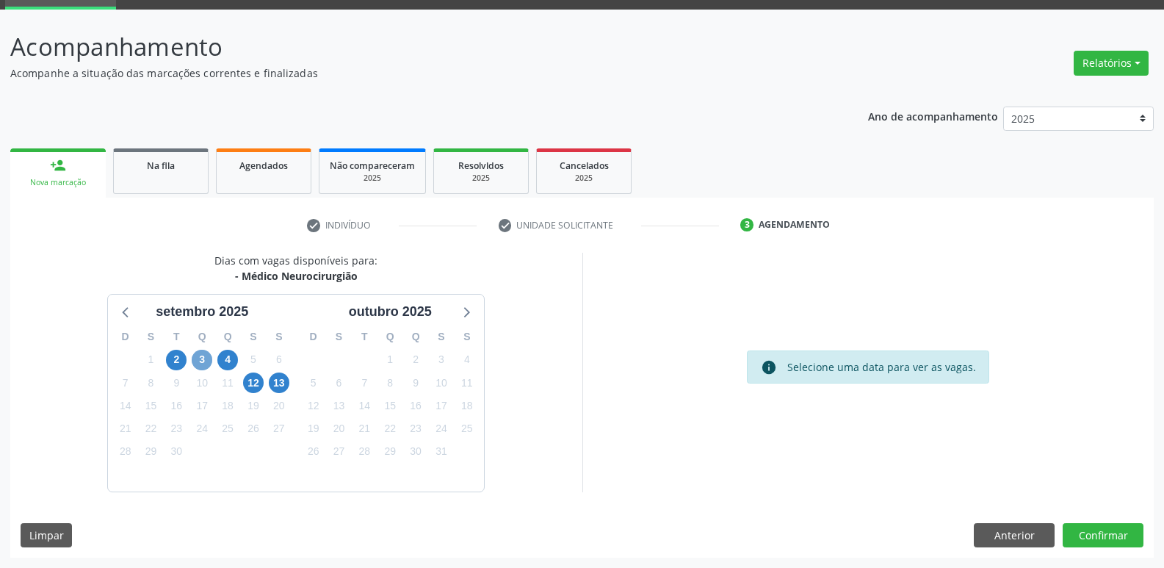
click at [197, 357] on span "3" at bounding box center [202, 360] width 21 height 21
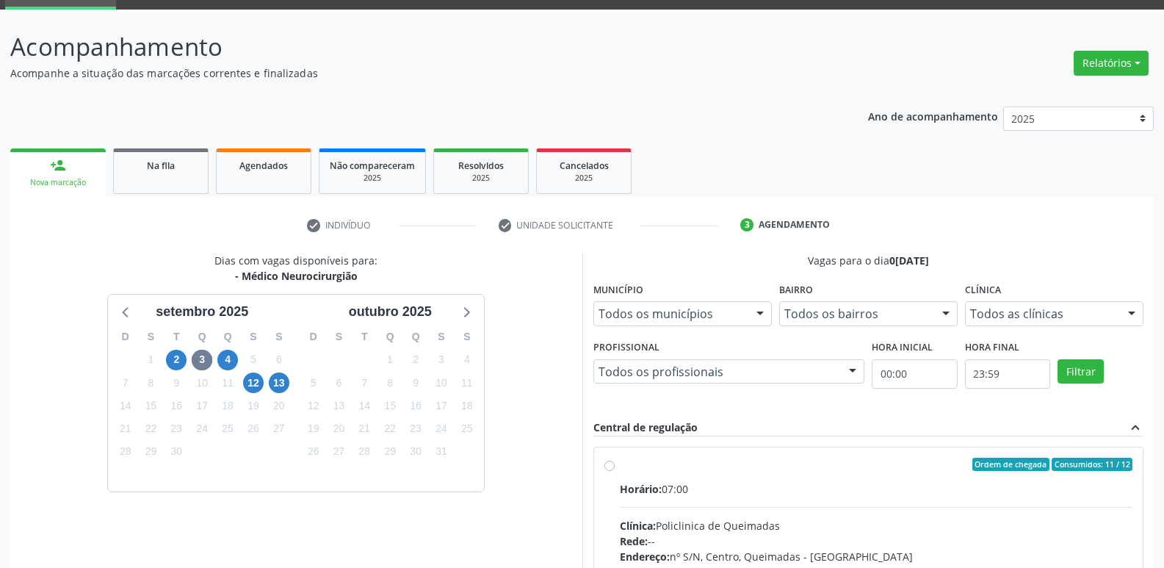
drag, startPoint x: 978, startPoint y: 513, endPoint x: 1011, endPoint y: 409, distance: 109.4
radio input "true"
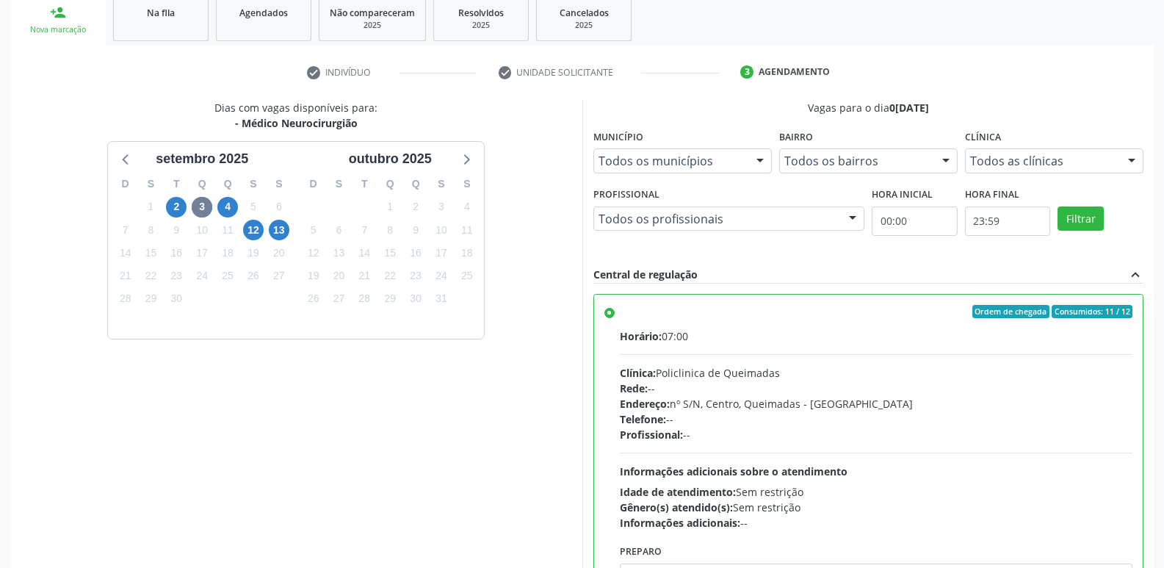
scroll to position [310, 0]
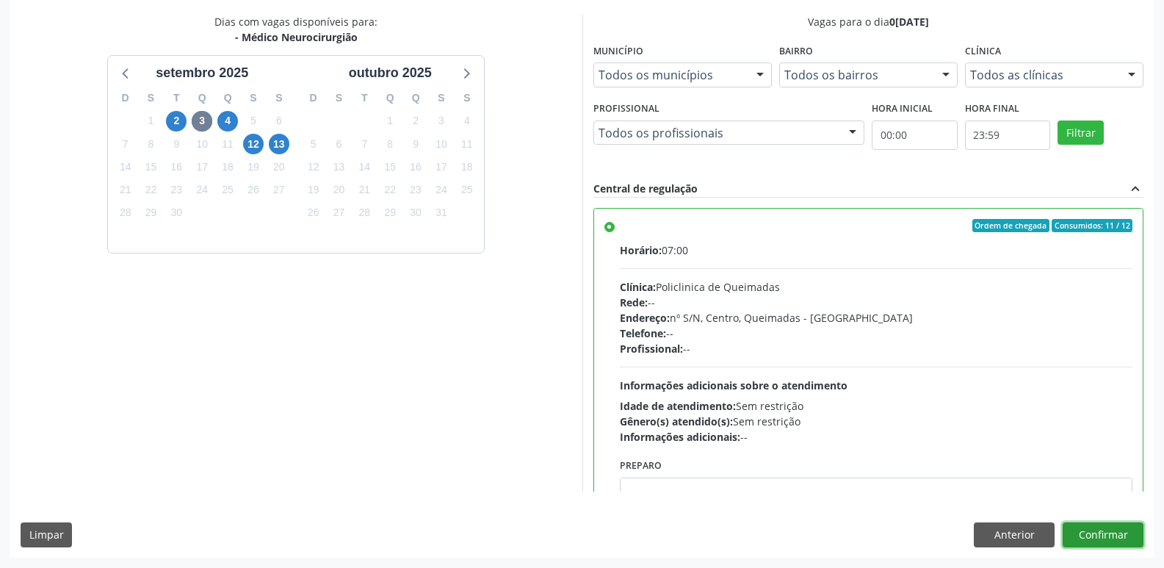
click at [1090, 528] on button "Confirmar" at bounding box center [1103, 534] width 81 height 25
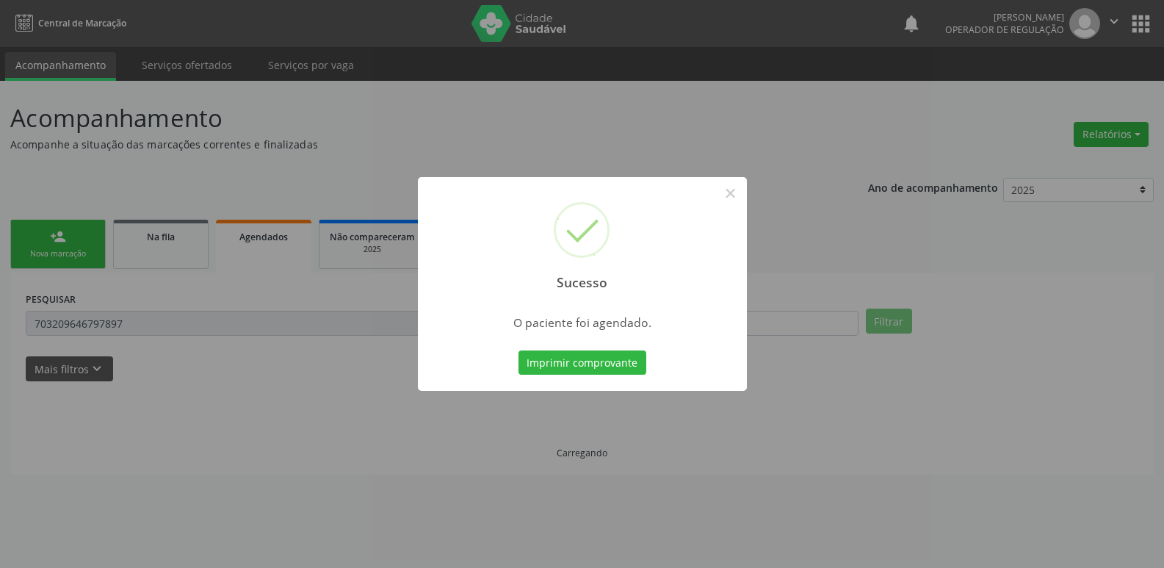
scroll to position [0, 0]
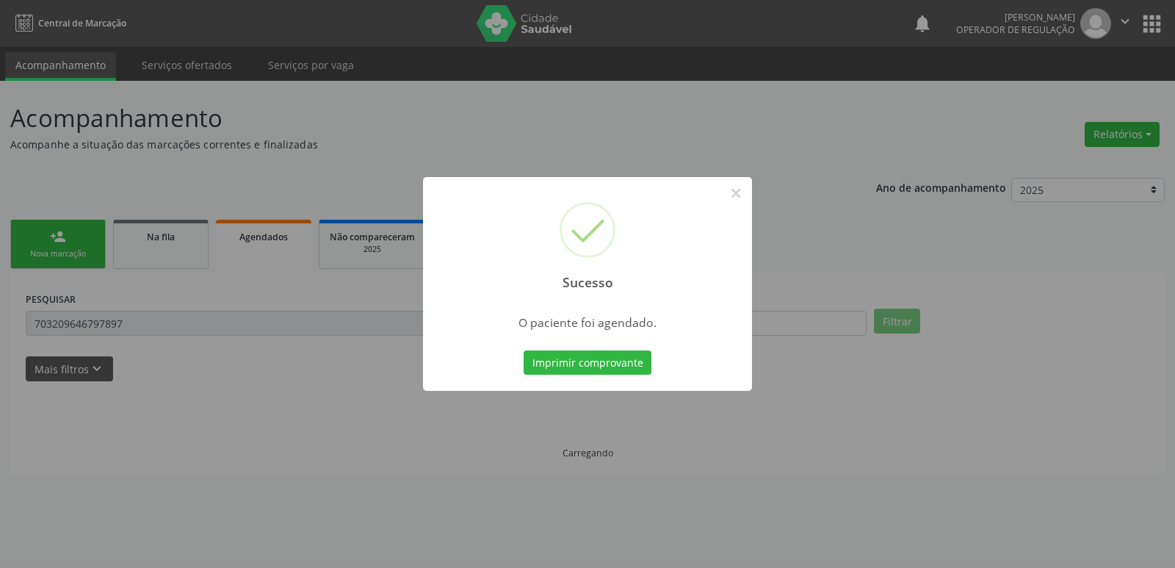
click at [524, 350] on button "Imprimir comprovante" at bounding box center [588, 362] width 128 height 25
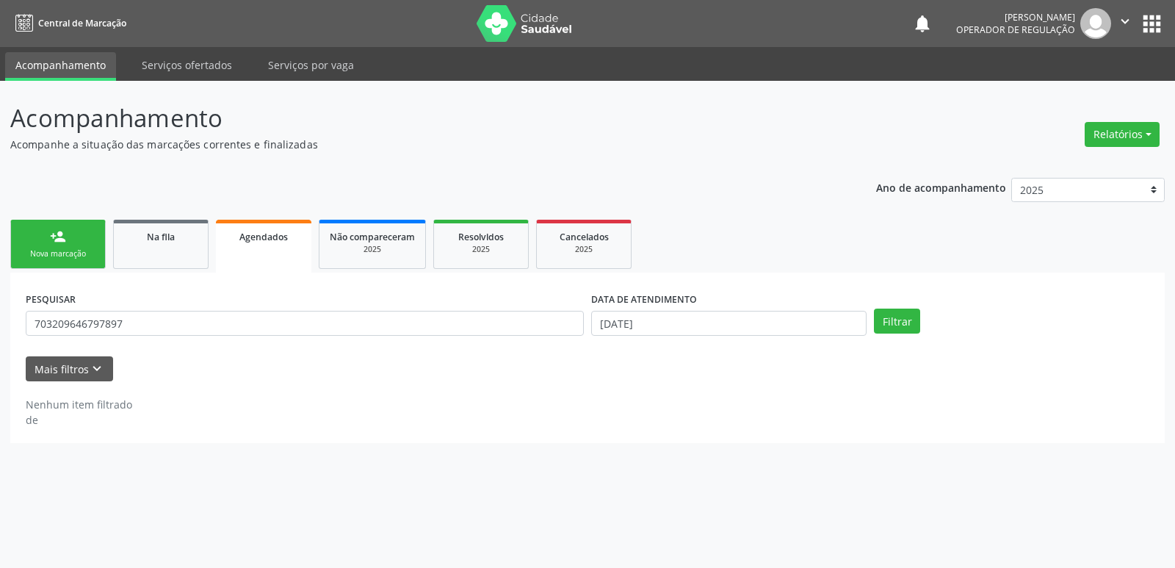
click at [70, 231] on link "person_add Nova marcação" at bounding box center [57, 244] width 95 height 49
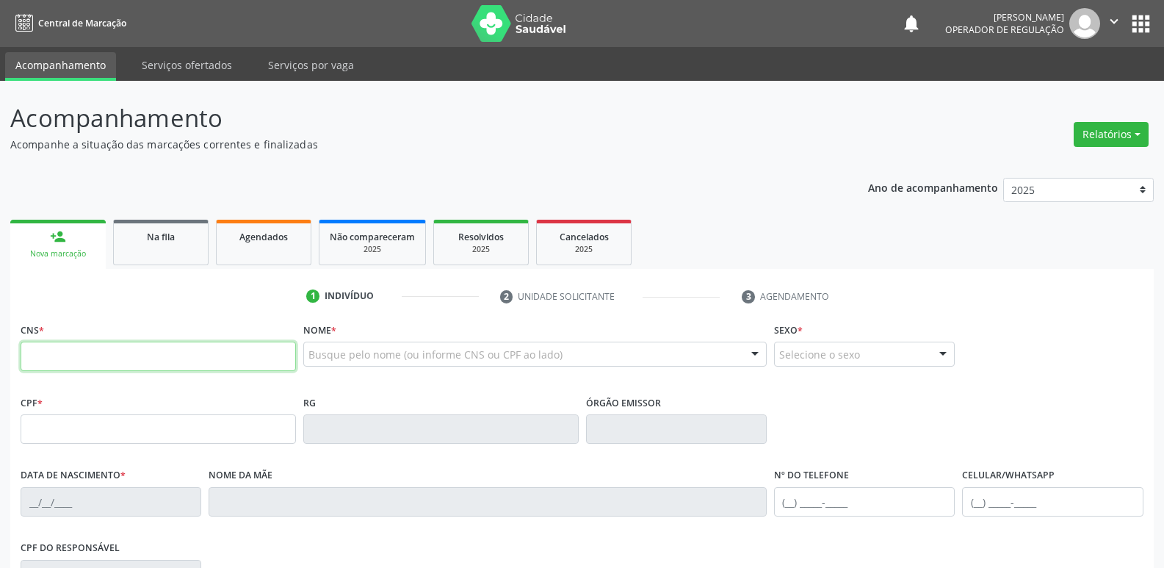
click at [91, 344] on input "text" at bounding box center [158, 356] width 275 height 29
type input "702 4040 7816 1828"
type input "071.339.934-14"
type input "08/11/1970"
type input "Josefa Marques Nobre"
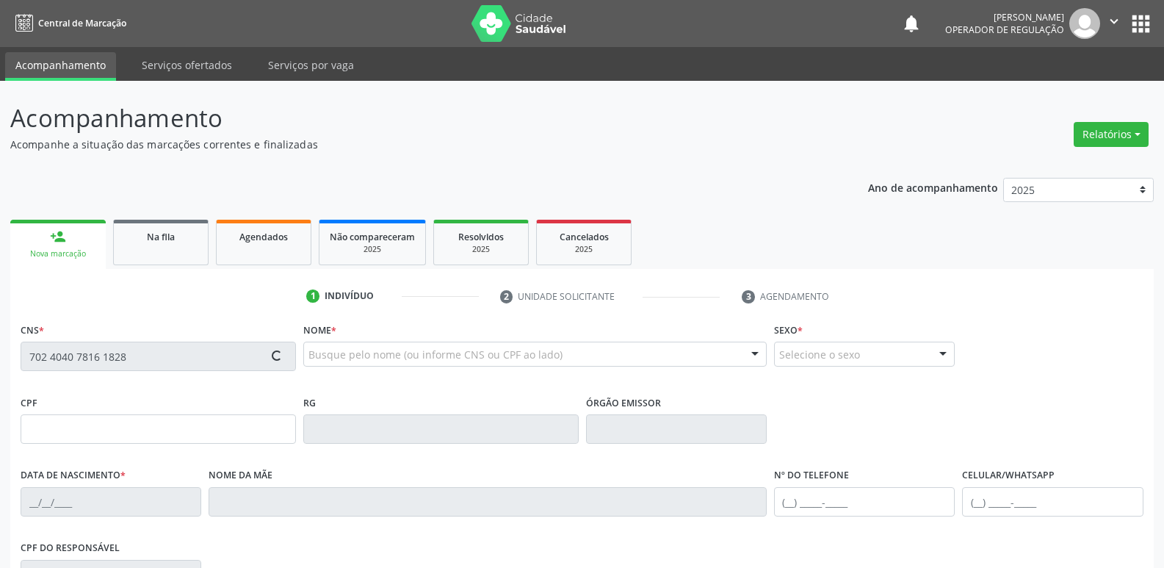
type input "(83) 99381-4415"
type input "49"
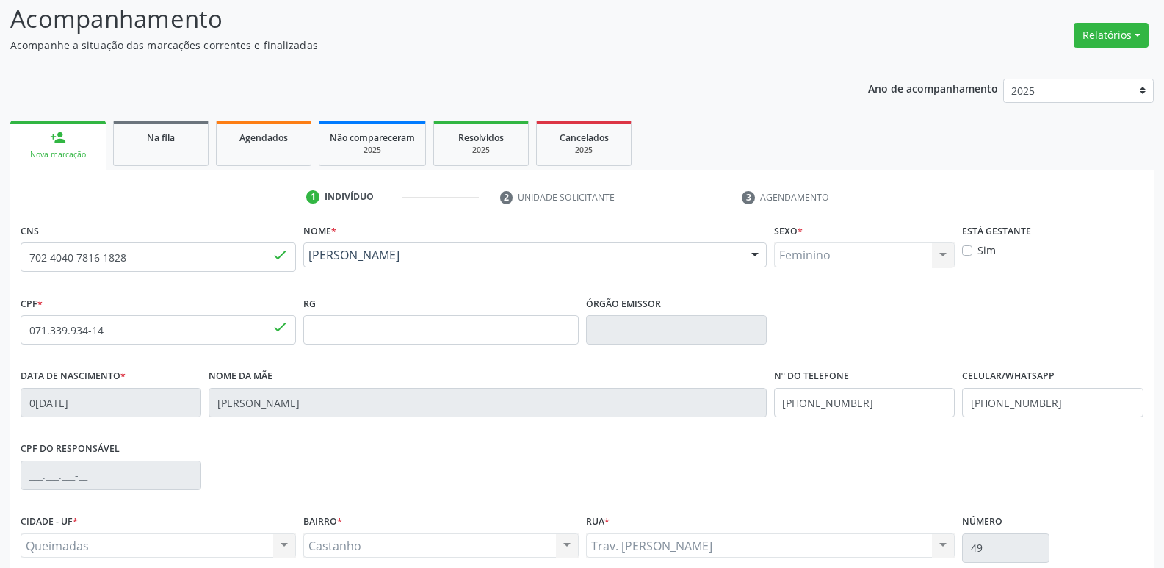
scroll to position [228, 0]
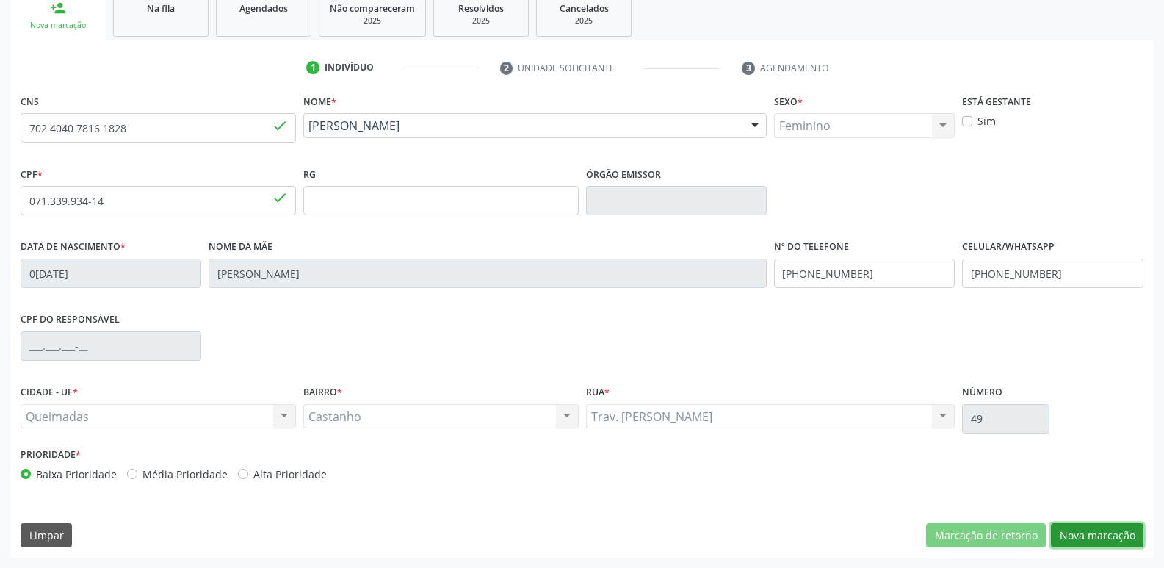
click at [1099, 539] on button "Nova marcação" at bounding box center [1097, 535] width 93 height 25
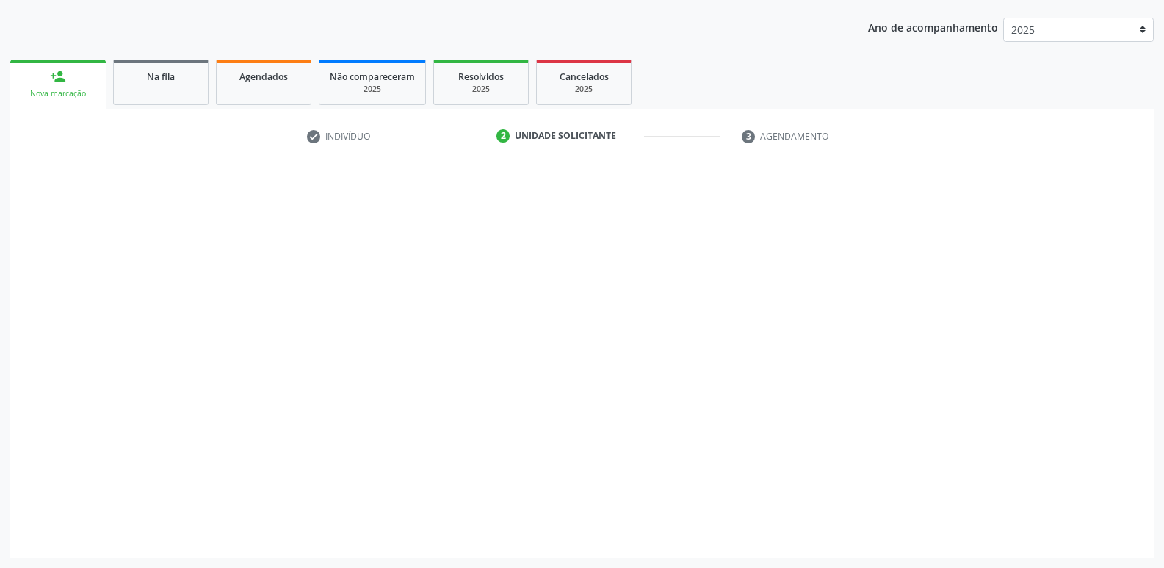
scroll to position [160, 0]
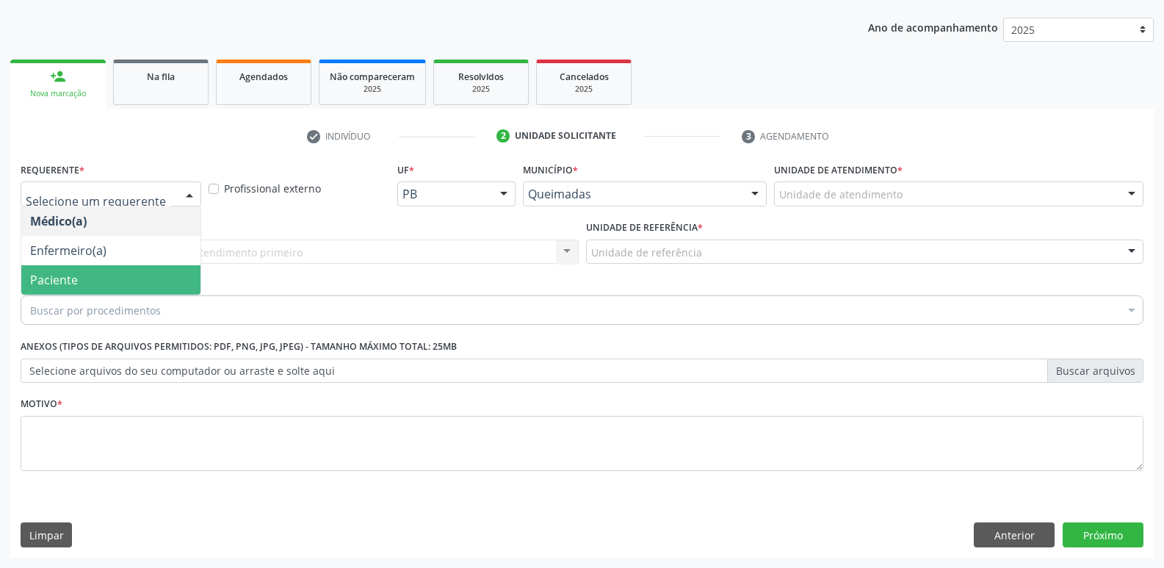
click at [70, 275] on span "Paciente" at bounding box center [54, 280] width 48 height 16
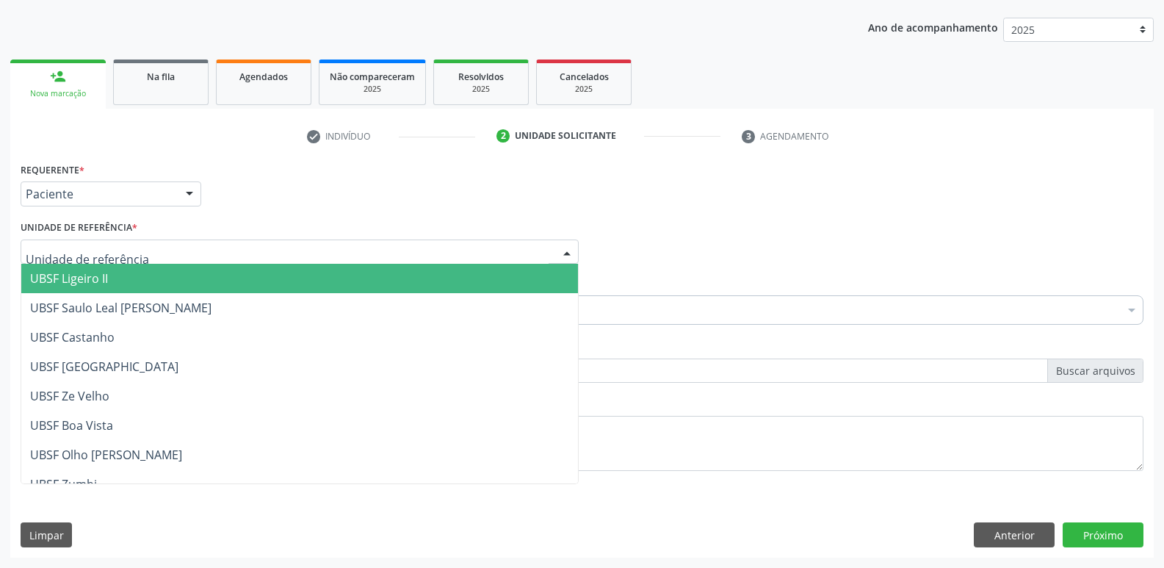
click at [101, 241] on div at bounding box center [300, 251] width 558 height 25
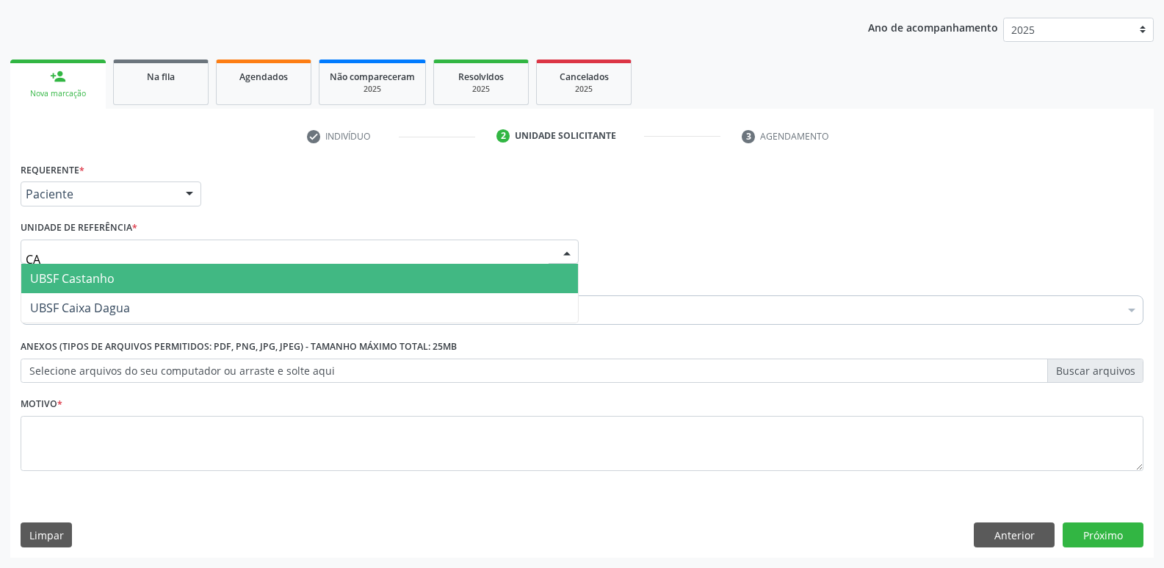
type input "CAS"
click at [101, 276] on span "UBSF Castanho" at bounding box center [72, 278] width 84 height 16
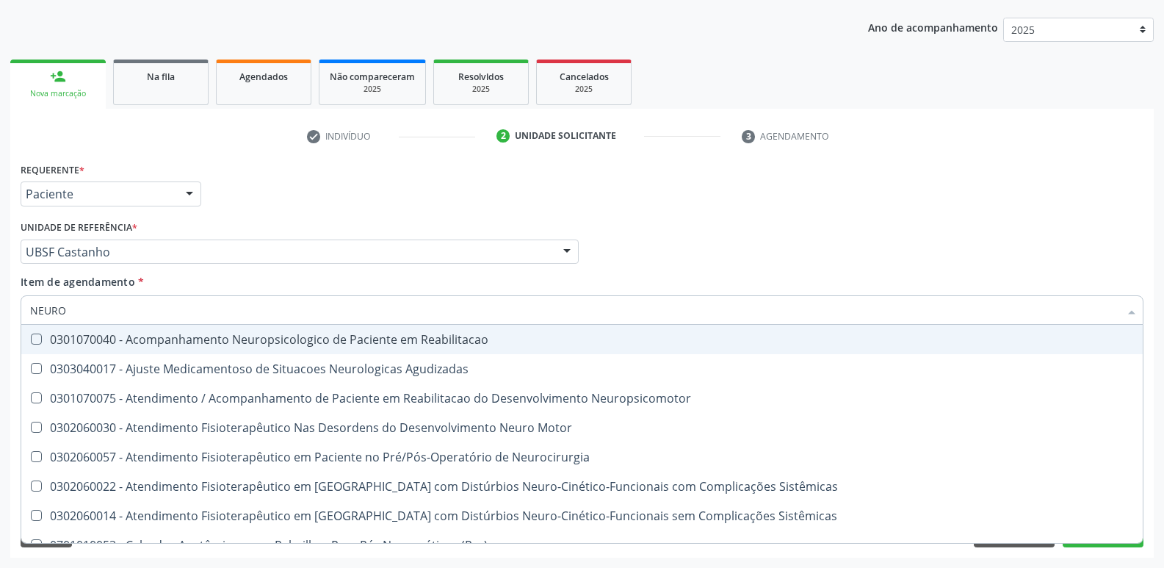
type input "NEUROC"
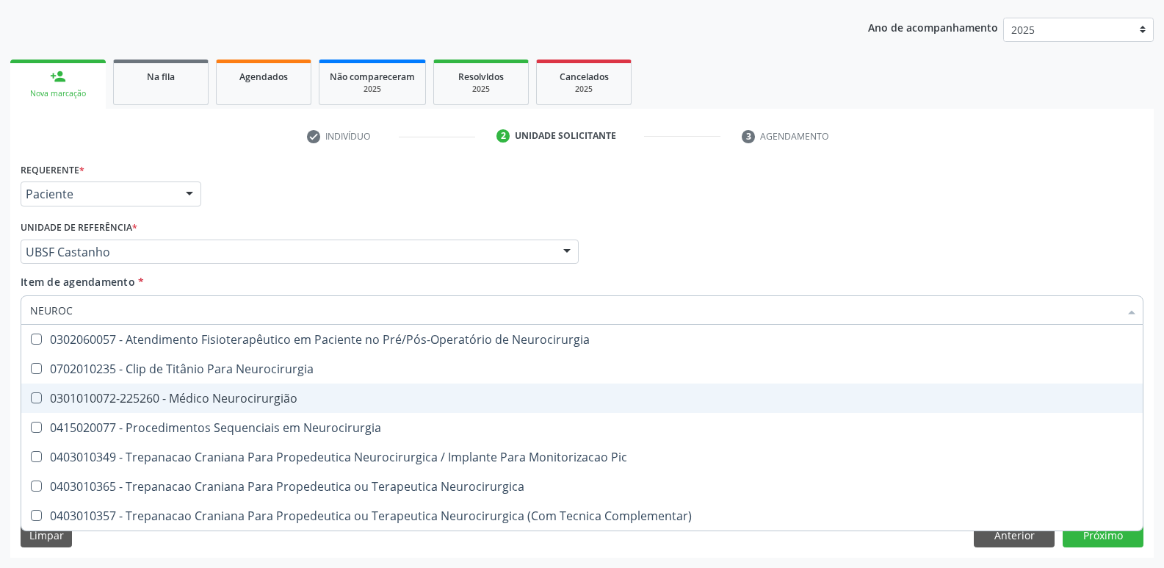
click at [315, 390] on span "0301010072-225260 - Médico Neurocirurgião" at bounding box center [582, 397] width 1122 height 29
checkbox Neurocirurgião "true"
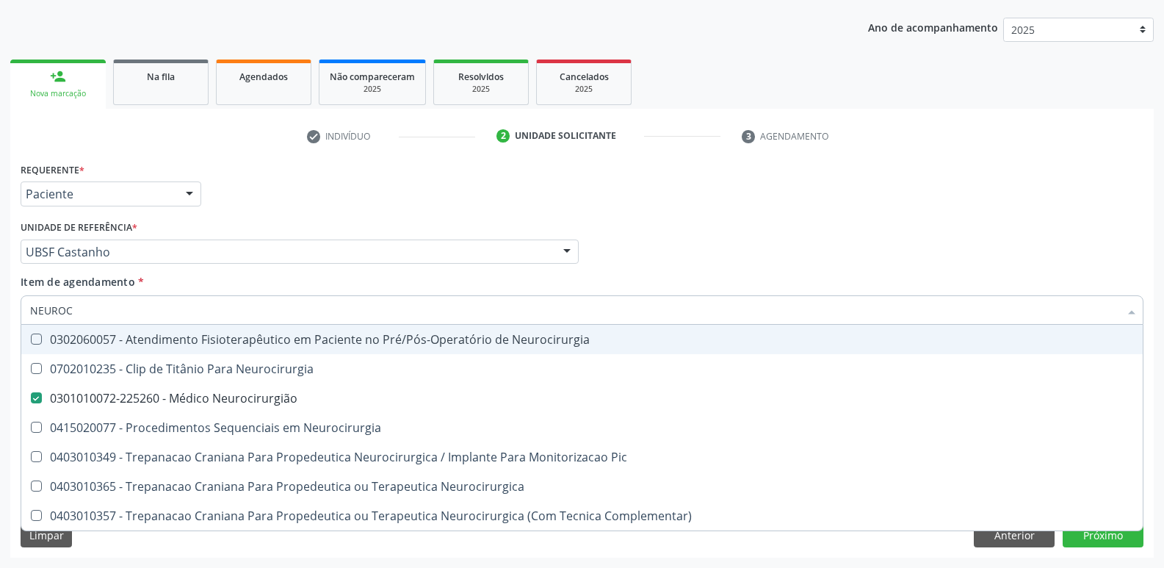
click at [325, 189] on div "Requerente * Paciente Médico(a) Enfermeiro(a) Paciente Nenhum resultado encontr…" at bounding box center [582, 187] width 1130 height 57
checkbox Neurocirurgia "true"
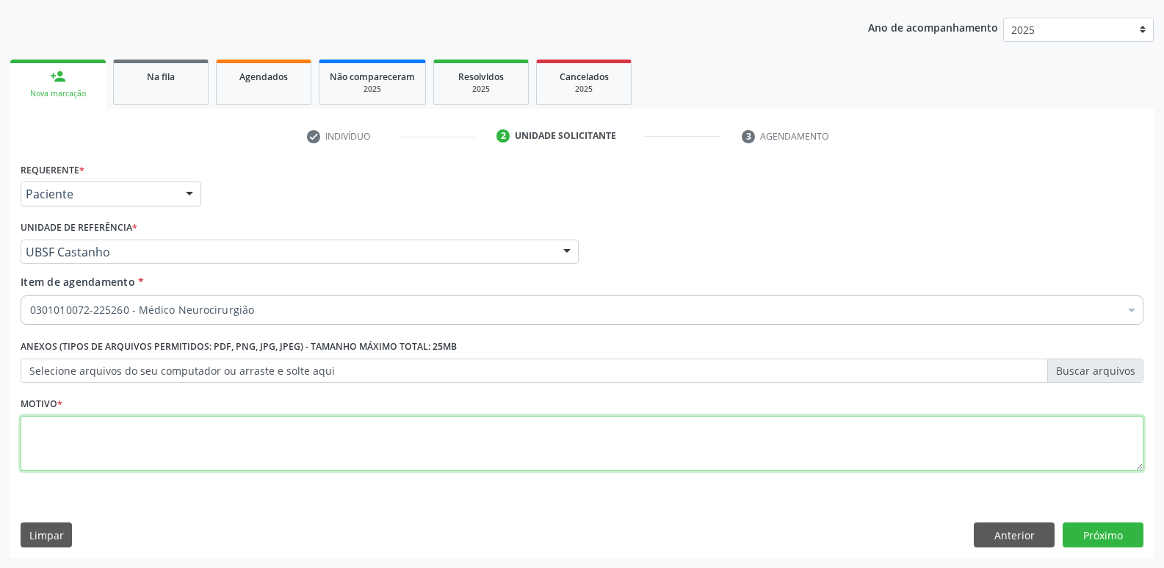
click at [140, 449] on textarea at bounding box center [582, 444] width 1123 height 56
paste textarea "AVALIAÇÃO"
type textarea "AVALIAÇÃO"
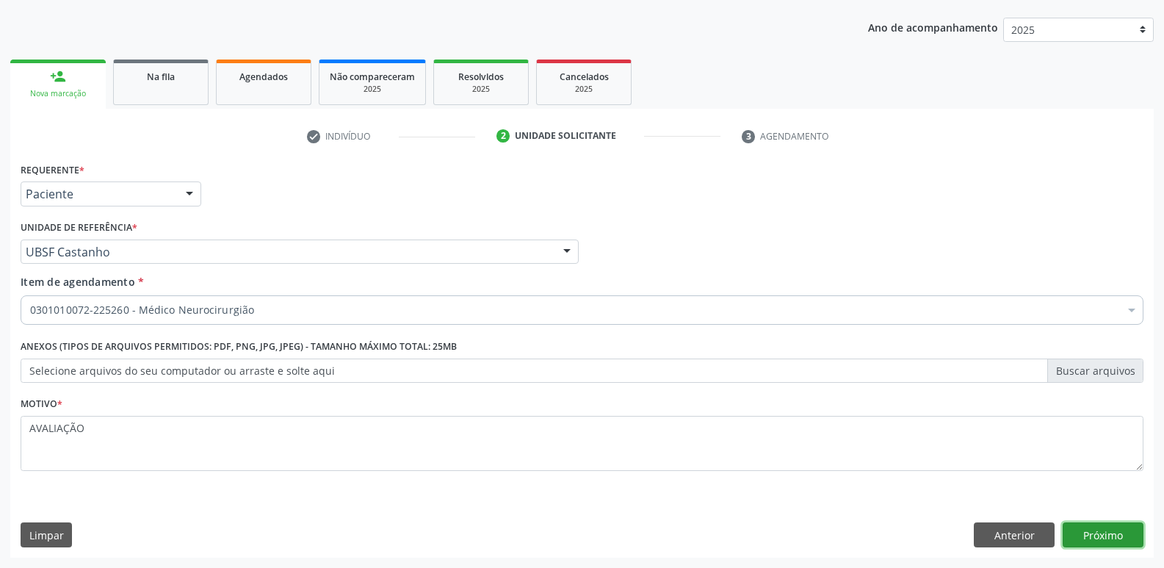
click at [1106, 529] on button "Próximo" at bounding box center [1103, 534] width 81 height 25
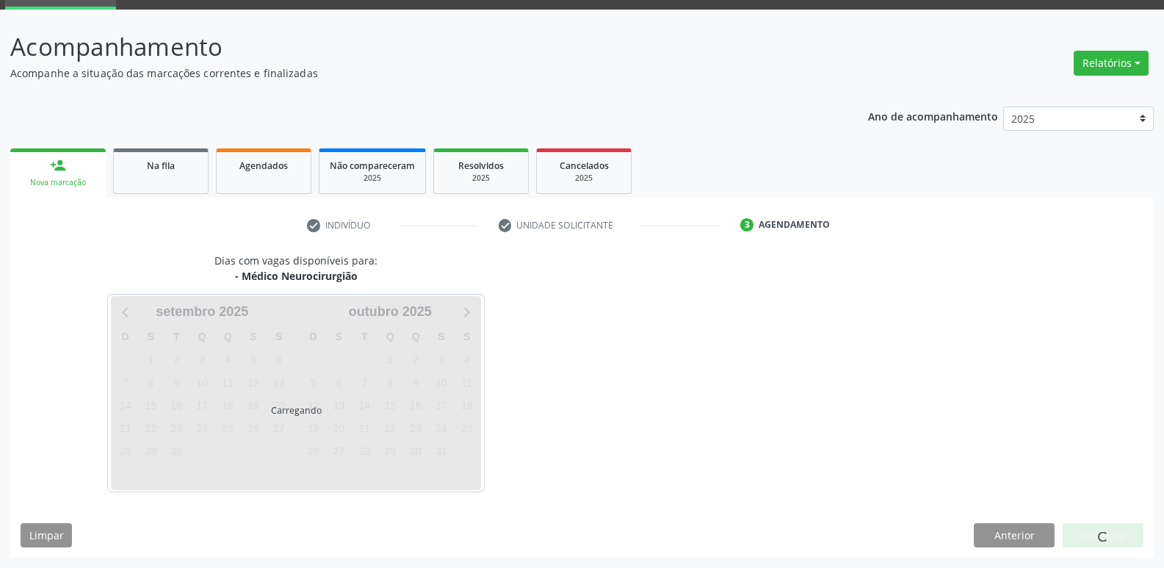
scroll to position [71, 0]
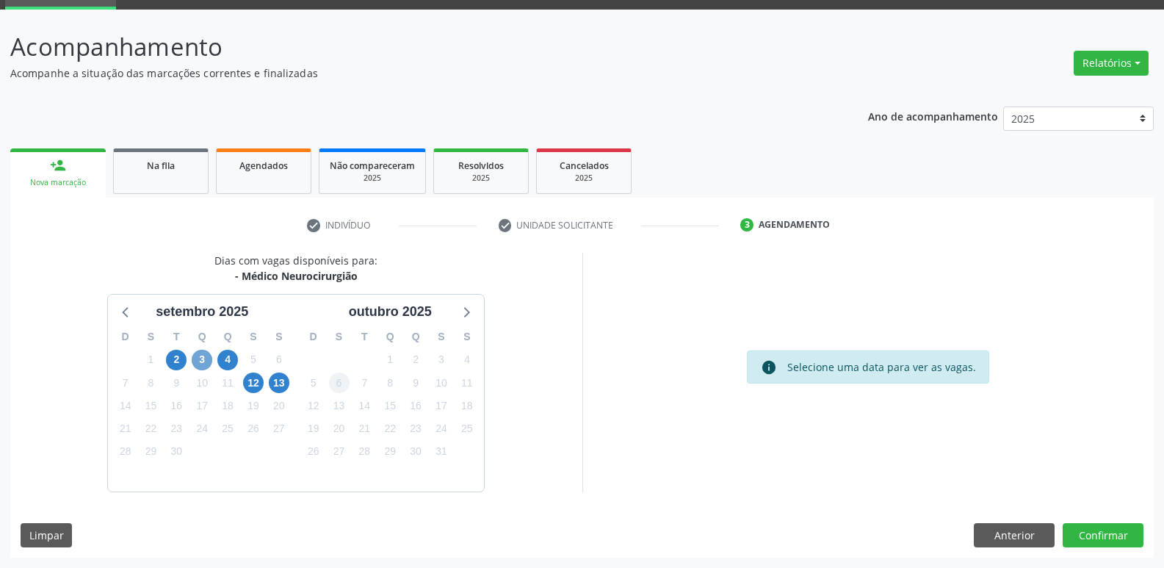
drag, startPoint x: 206, startPoint y: 358, endPoint x: 341, endPoint y: 386, distance: 137.3
click at [204, 358] on span "3" at bounding box center [202, 360] width 21 height 21
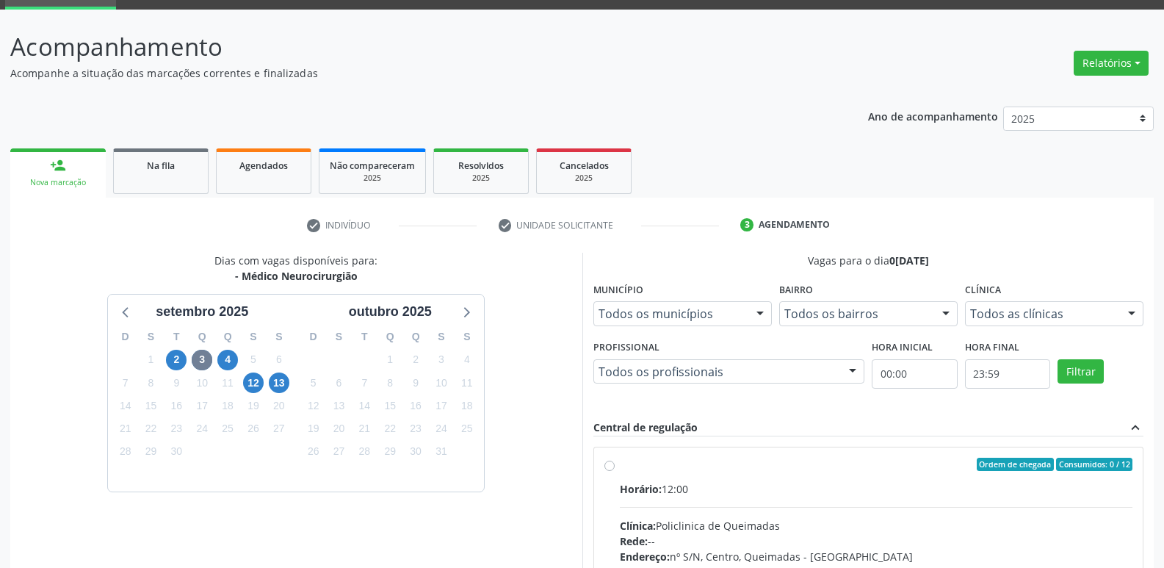
drag, startPoint x: 1007, startPoint y: 506, endPoint x: 1064, endPoint y: 380, distance: 137.7
click at [615, 471] on input "Ordem de chegada Consumidos: 0 / 12 Horário: 12:00 Clínica: Policlinica de Quei…" at bounding box center [609, 464] width 10 height 13
radio input "true"
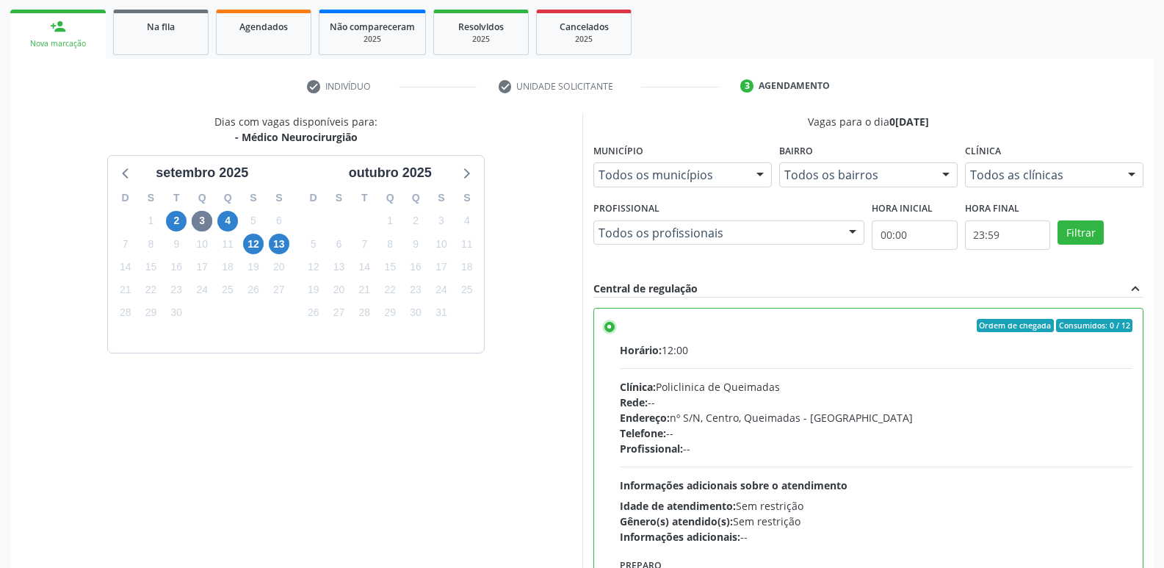
scroll to position [310, 0]
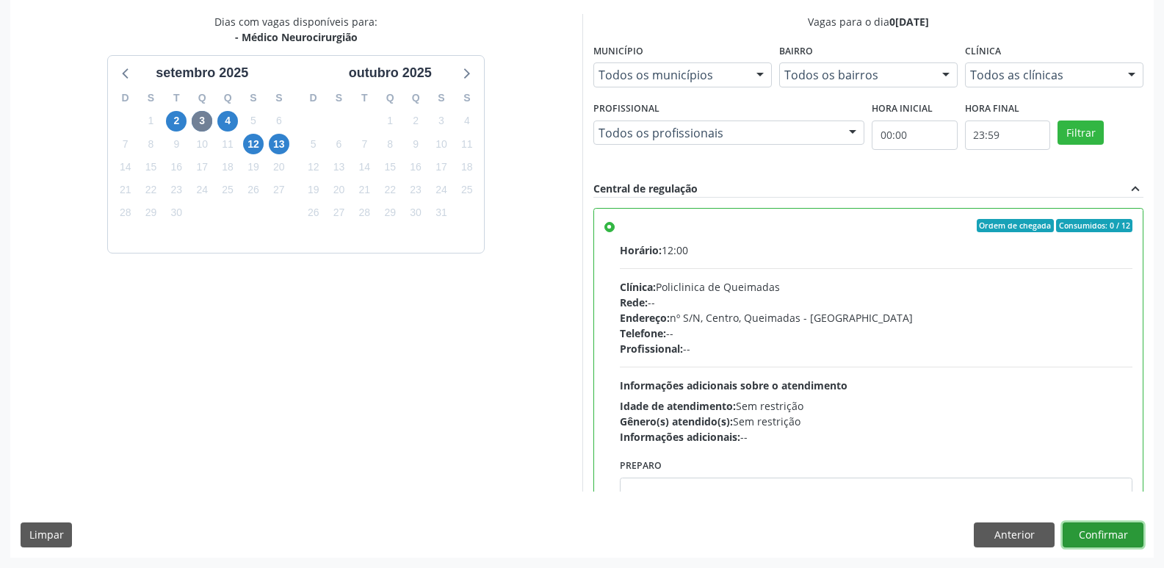
click at [1085, 546] on button "Confirmar" at bounding box center [1103, 534] width 81 height 25
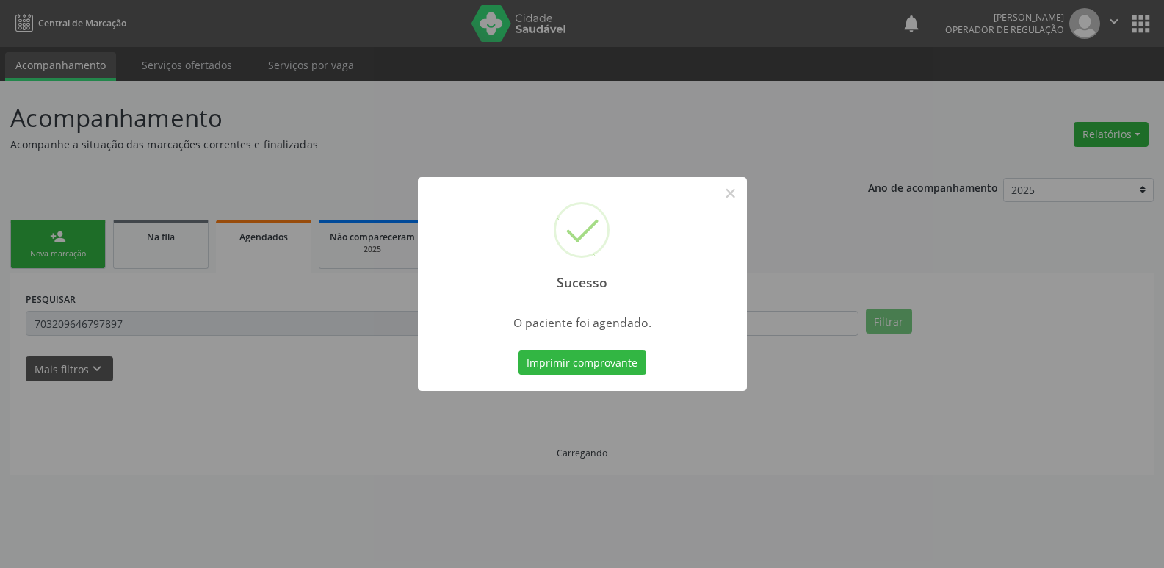
scroll to position [0, 0]
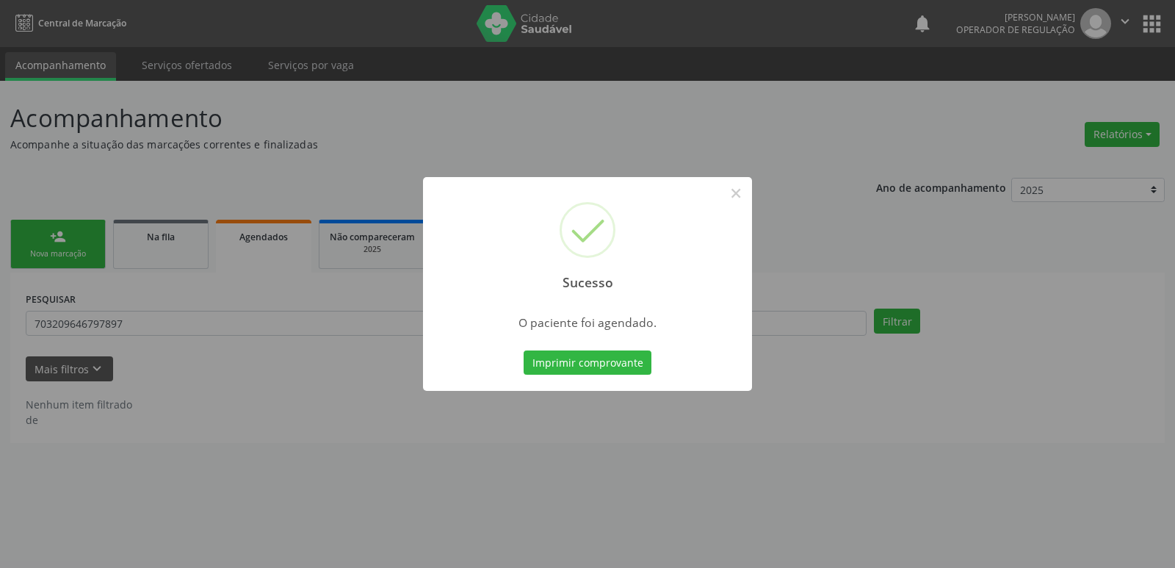
click at [524, 350] on button "Imprimir comprovante" at bounding box center [588, 362] width 128 height 25
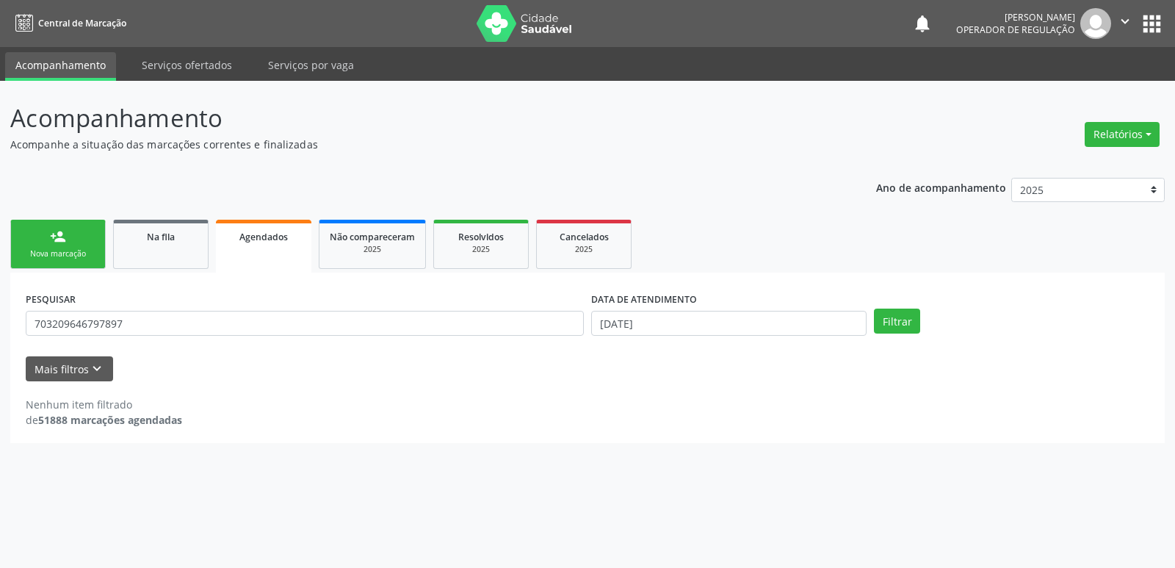
click at [68, 250] on div "Nova marcação" at bounding box center [57, 253] width 73 height 11
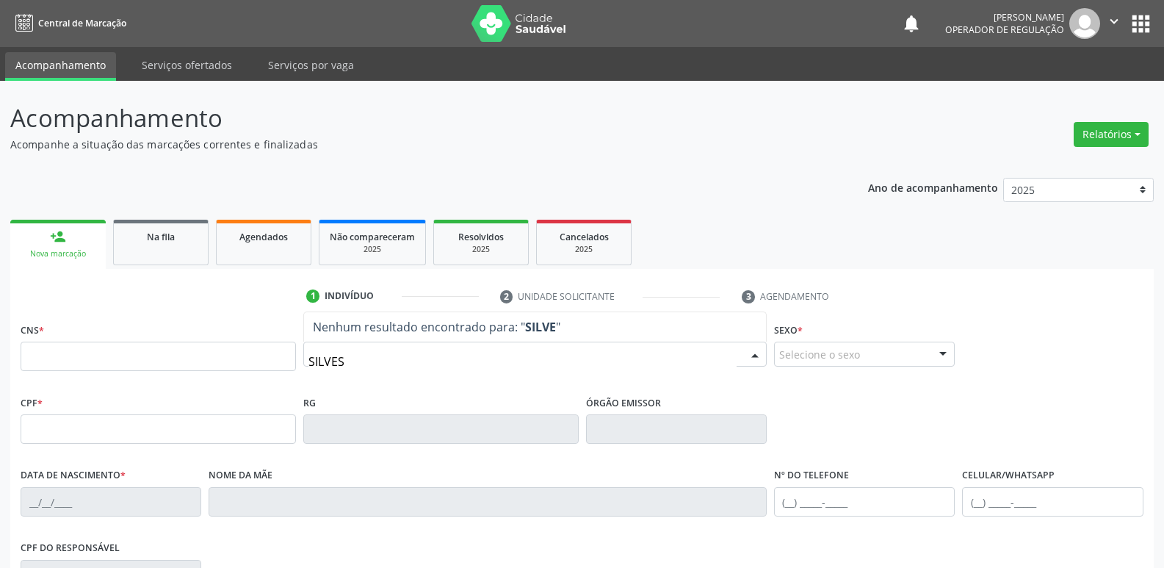
type input "SILVEST"
type input "SILVESTRE B"
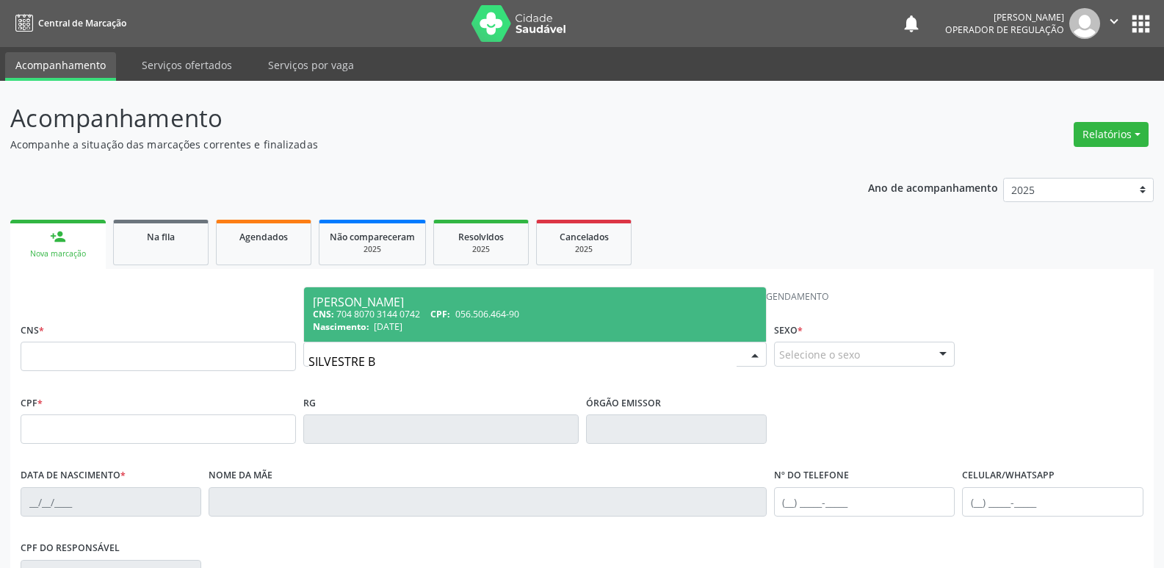
click at [415, 311] on div "CNS: 704 8070 3144 0742 CPF: 056.506.464-90" at bounding box center [535, 314] width 444 height 12
type input "704 8070 3144 0742"
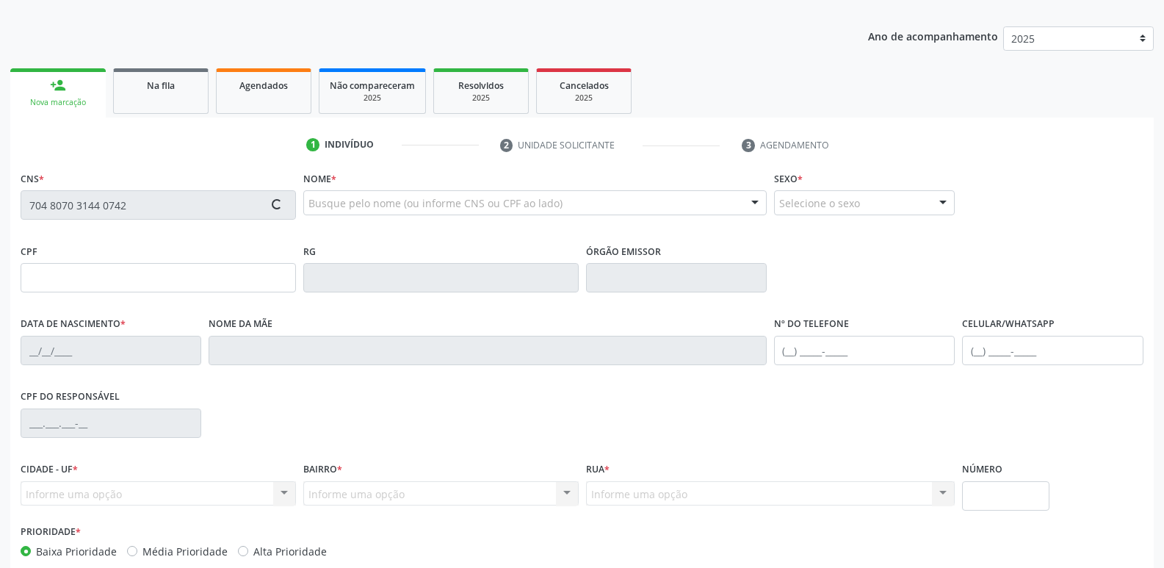
scroll to position [228, 0]
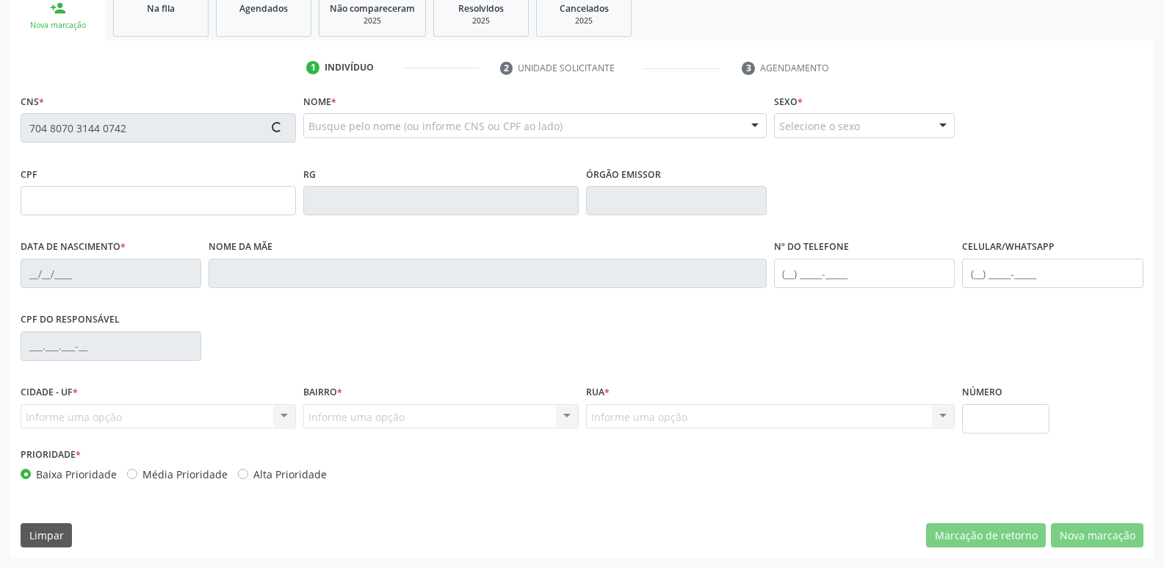
type input "056.506.464-90"
type input "[DATE]"
type input "[PERSON_NAME]"
type input "[PHONE_NUMBER]"
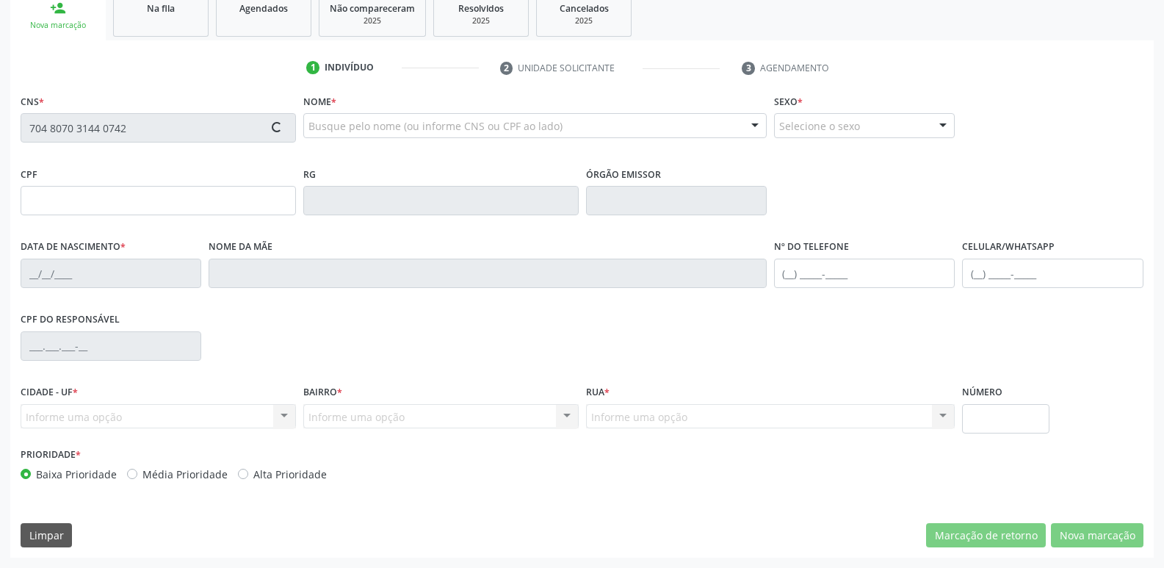
type input "4"
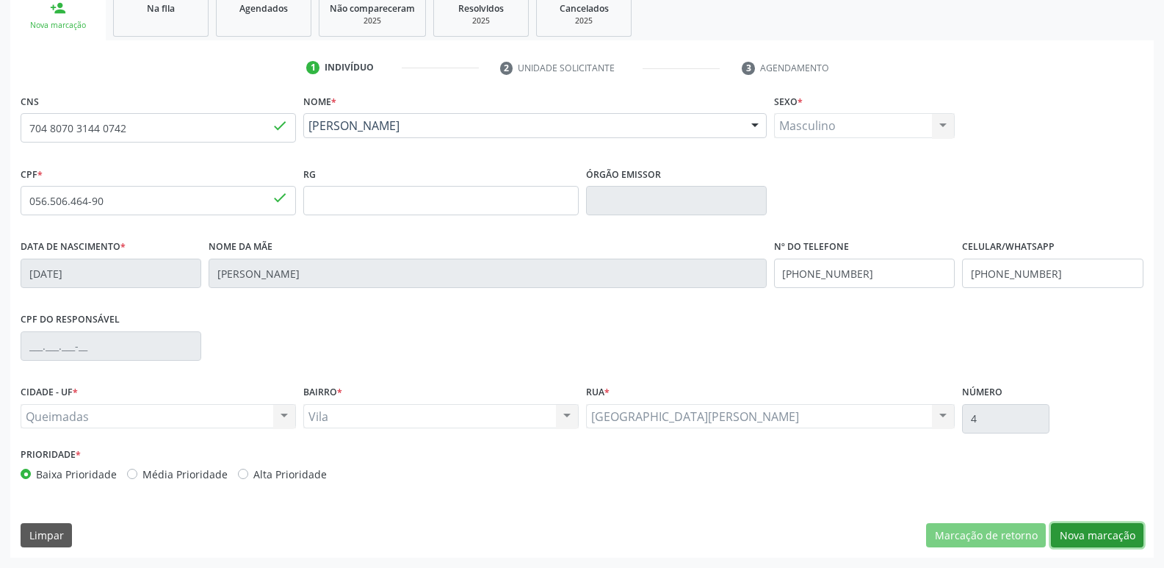
click at [1065, 535] on button "Nova marcação" at bounding box center [1097, 535] width 93 height 25
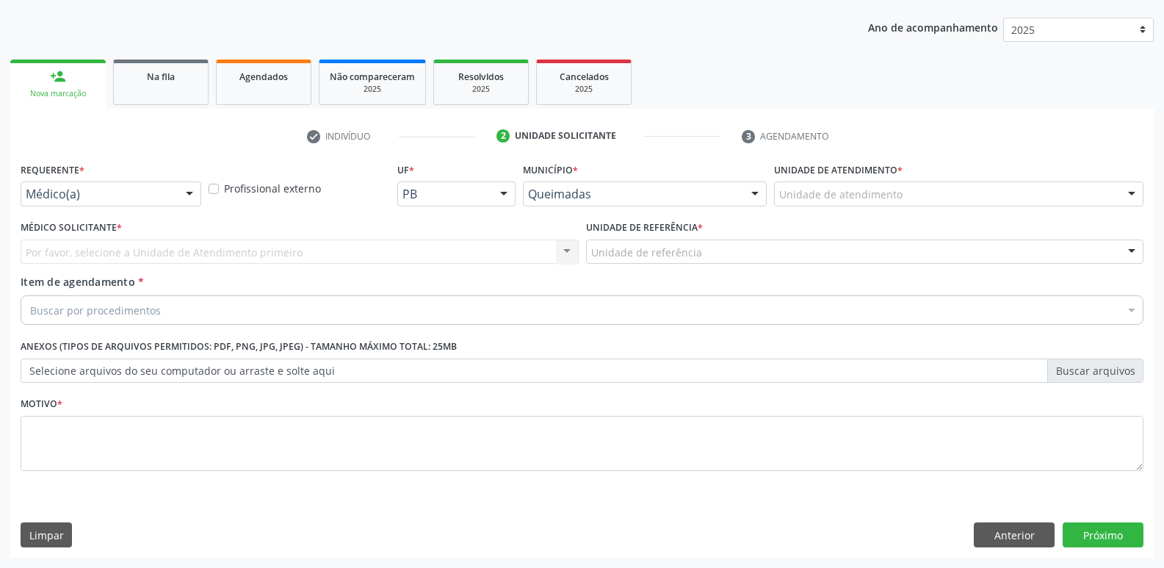
drag, startPoint x: 105, startPoint y: 187, endPoint x: 98, endPoint y: 256, distance: 70.2
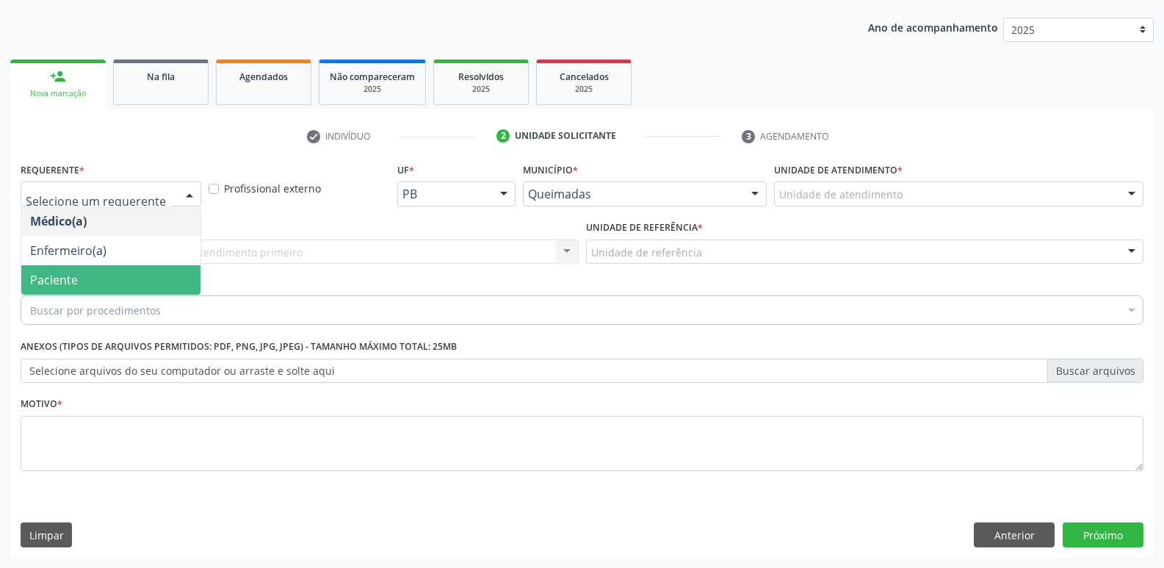
drag, startPoint x: 93, startPoint y: 281, endPoint x: 126, endPoint y: 272, distance: 34.7
click at [93, 275] on span "Paciente" at bounding box center [110, 279] width 179 height 29
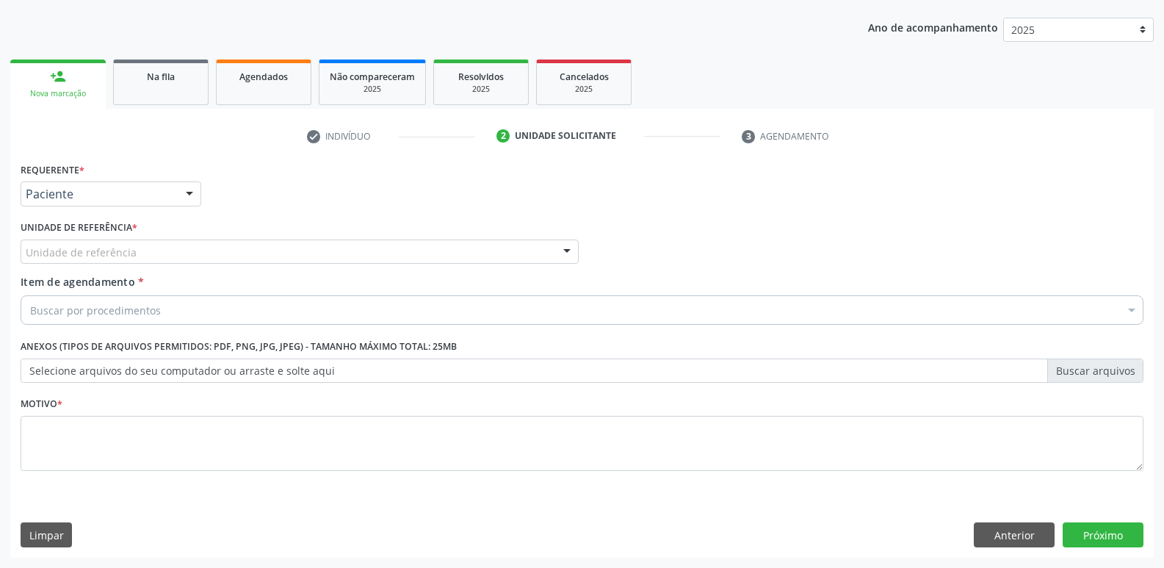
click at [135, 259] on div "Unidade de referência" at bounding box center [300, 251] width 558 height 25
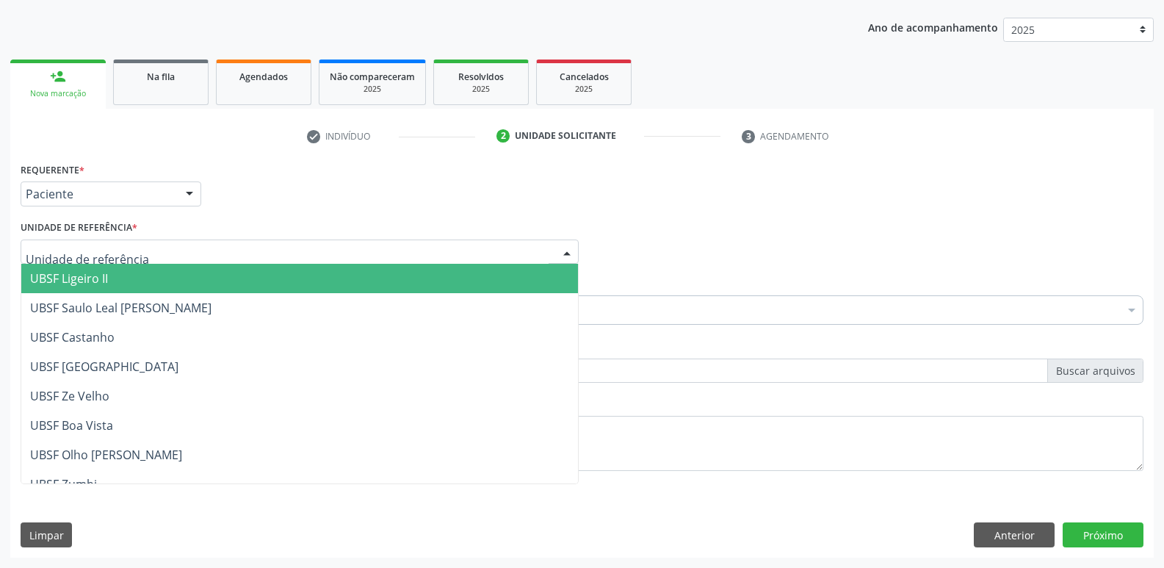
type input "V"
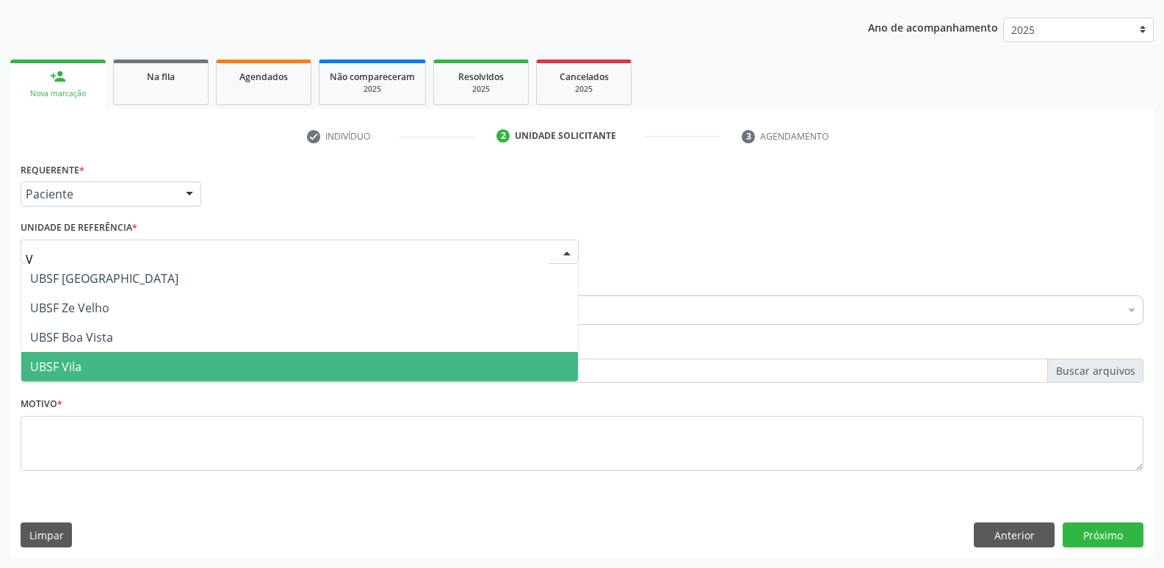
click at [110, 358] on span "UBSF Vila" at bounding box center [299, 366] width 557 height 29
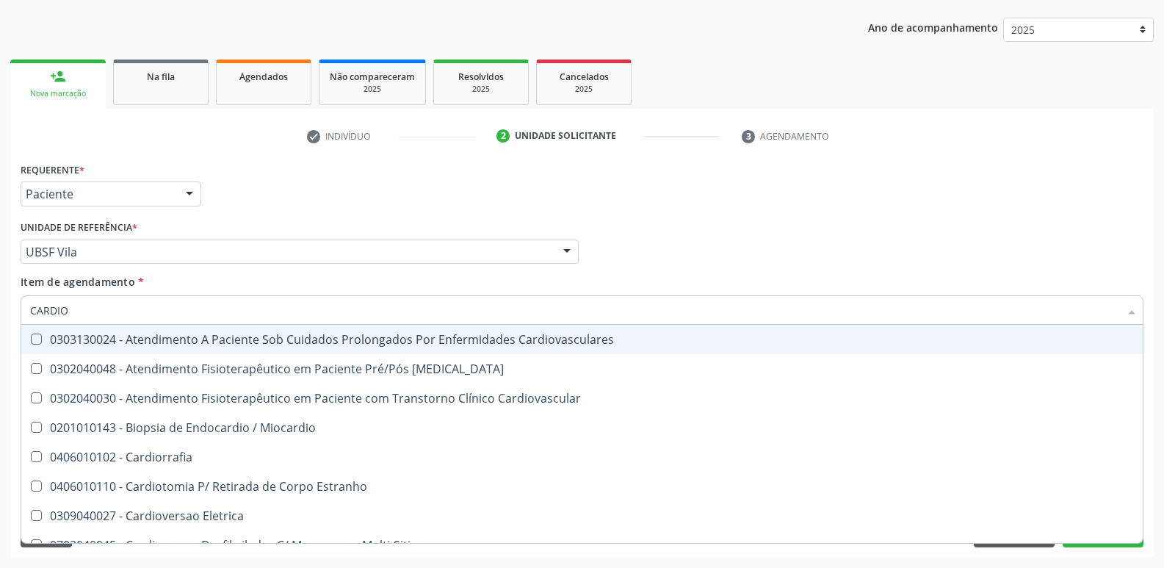
type input "CARDIOL"
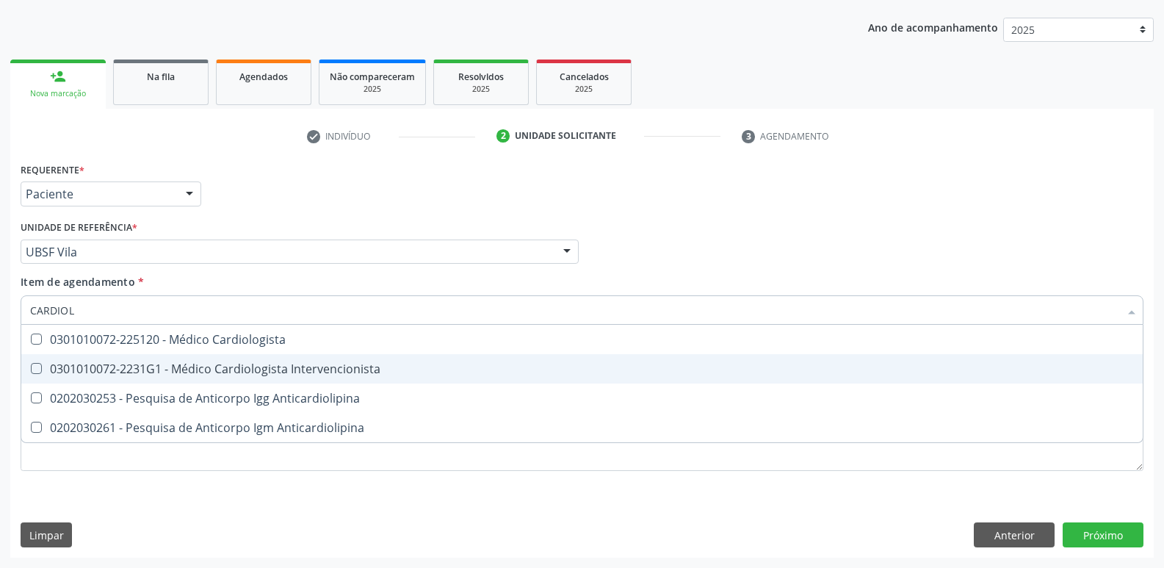
click at [236, 366] on div "0301010072-2231G1 - Médico Cardiologista Intervencionista" at bounding box center [582, 369] width 1104 height 12
checkbox Intervencionista "true"
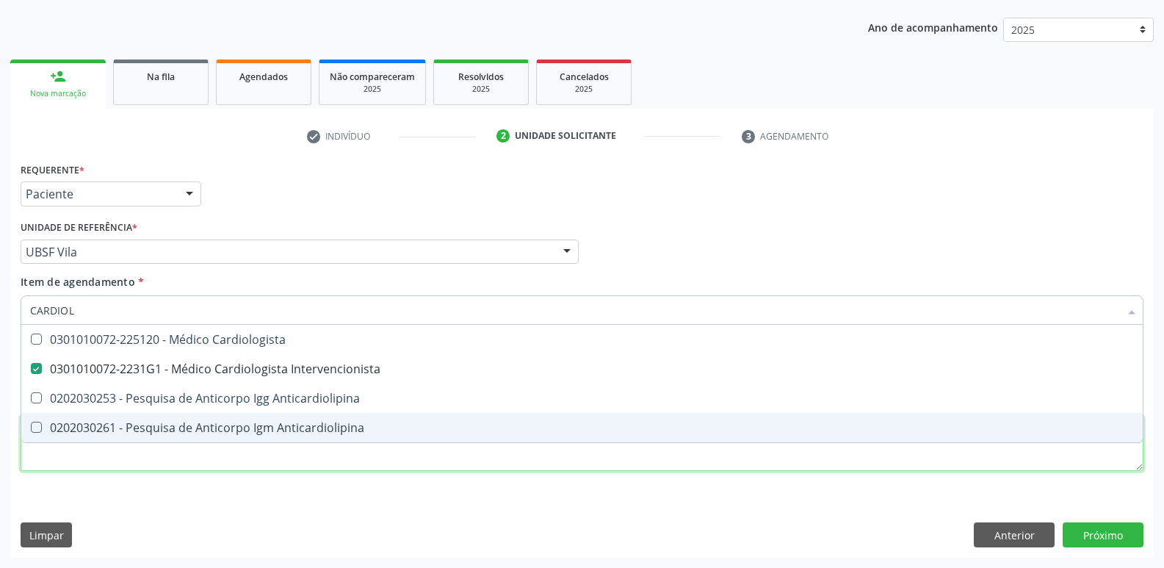
drag, startPoint x: 212, startPoint y: 462, endPoint x: 203, endPoint y: 458, distance: 8.9
click at [210, 463] on div "Requerente * Paciente Médico(a) Enfermeiro(a) Paciente Nenhum resultado encontr…" at bounding box center [582, 325] width 1123 height 333
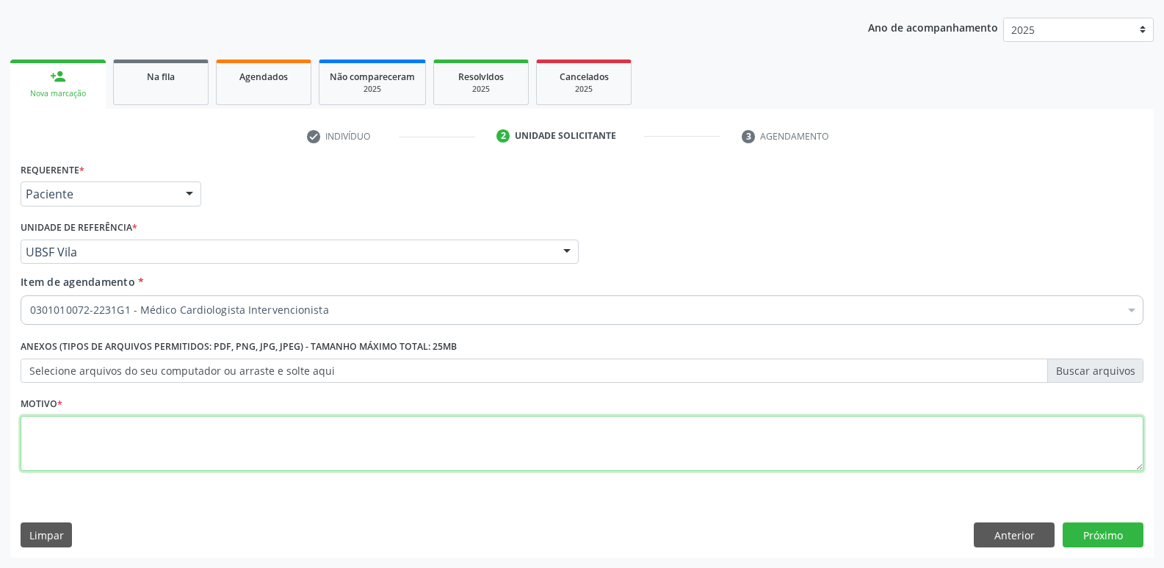
paste textarea "AVALIAÇÃO"
type textarea "AVALIAÇÃO"
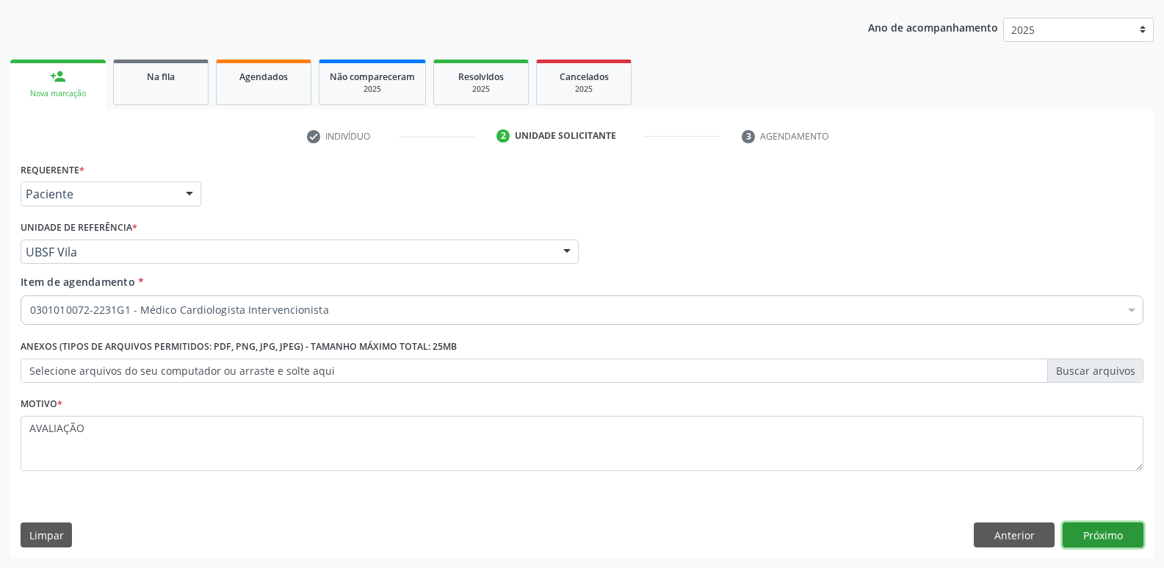
click at [1108, 540] on button "Próximo" at bounding box center [1103, 534] width 81 height 25
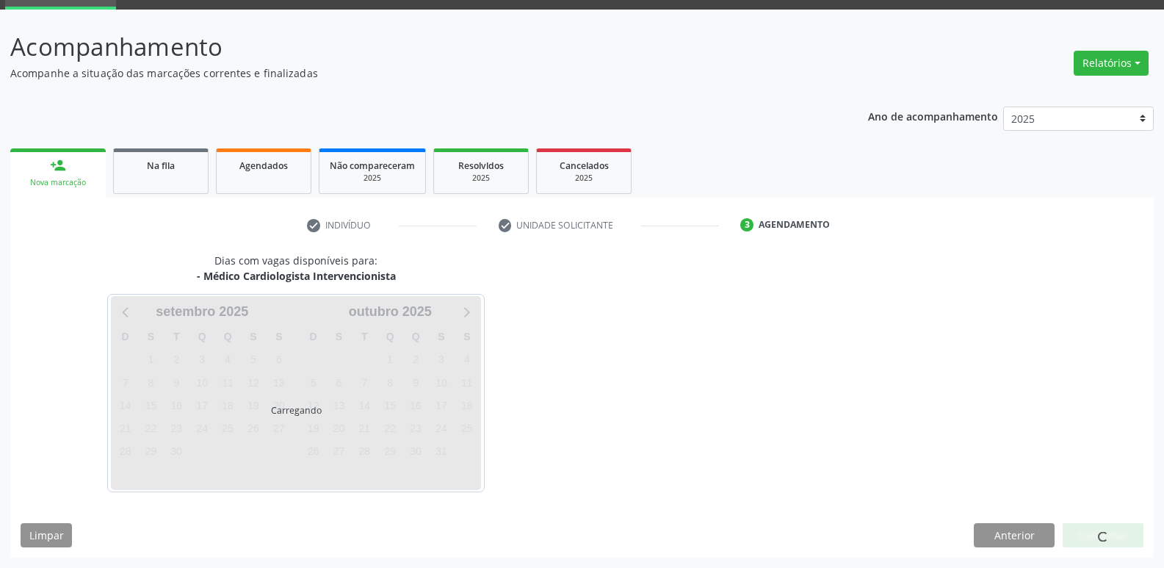
scroll to position [71, 0]
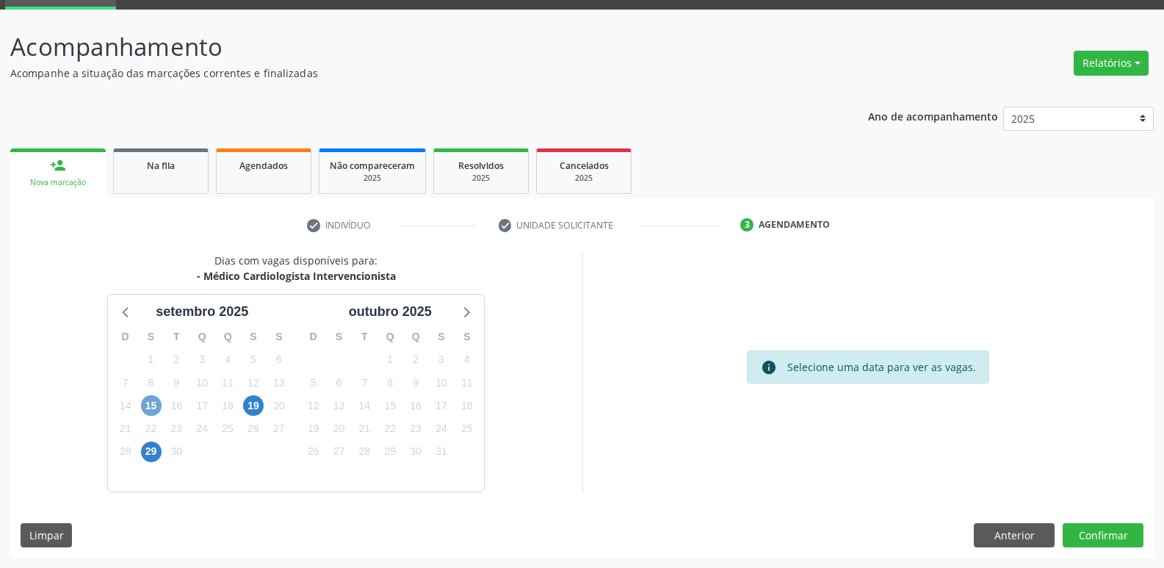
click at [149, 400] on span "15" at bounding box center [151, 405] width 21 height 21
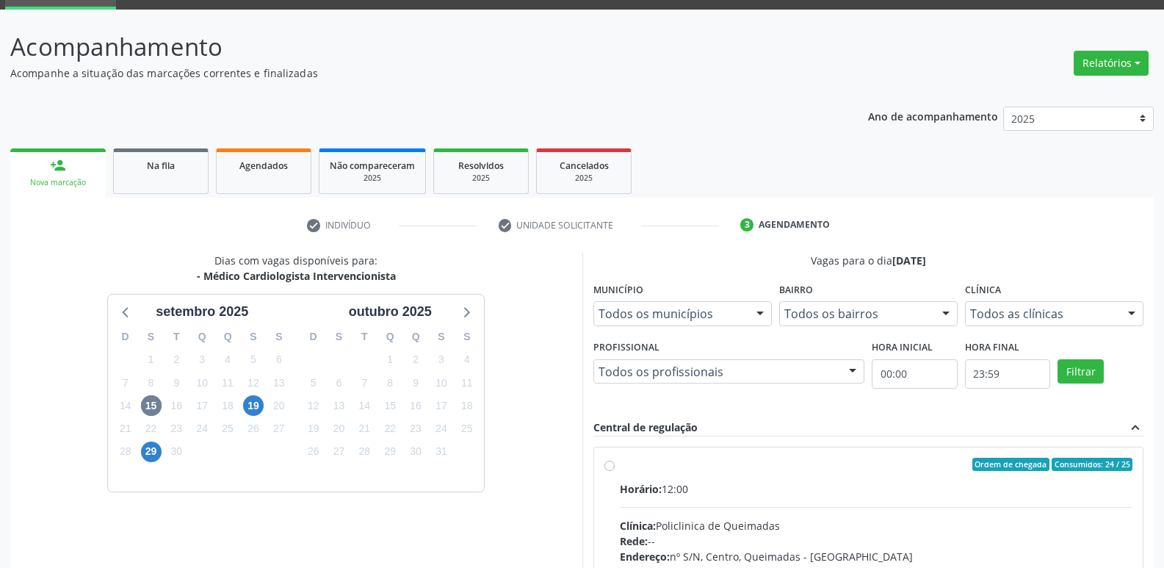
drag, startPoint x: 1070, startPoint y: 506, endPoint x: 1069, endPoint y: 490, distance: 16.2
radio input "true"
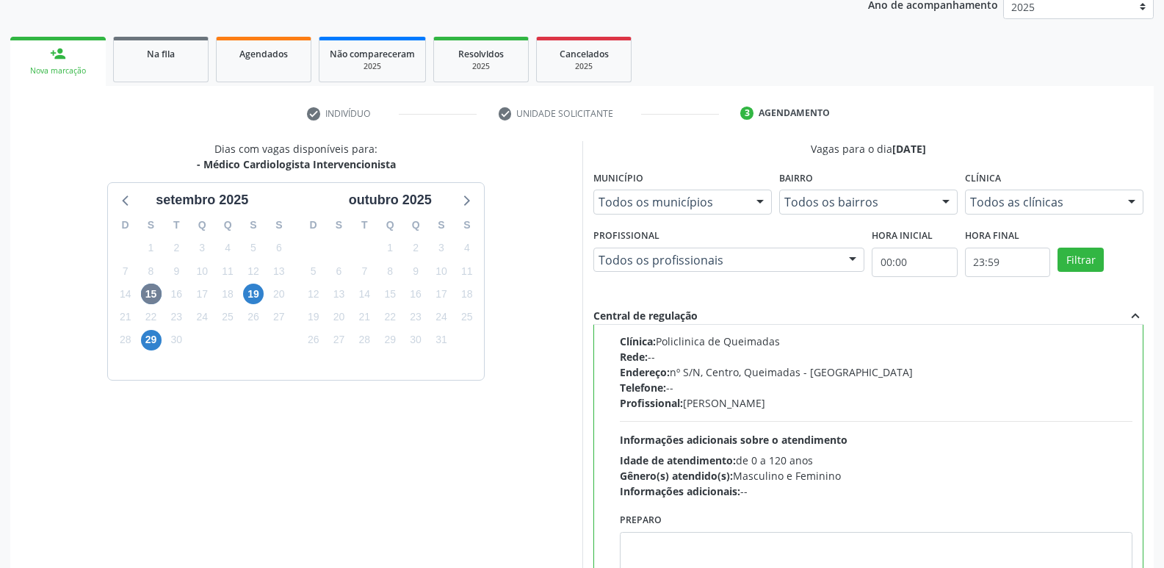
scroll to position [310, 0]
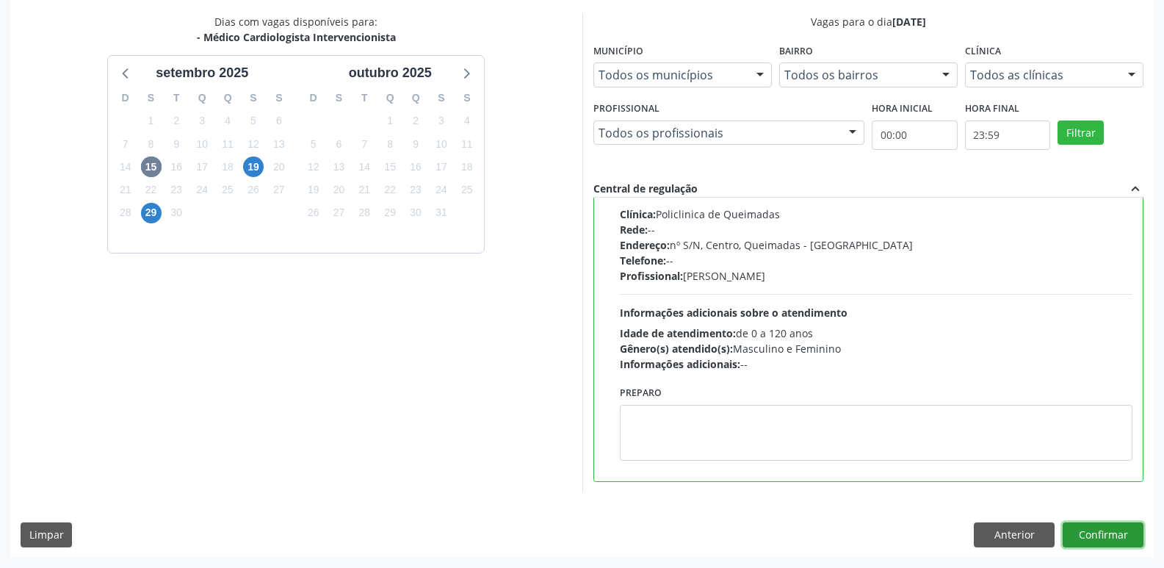
click at [1106, 537] on button "Confirmar" at bounding box center [1103, 534] width 81 height 25
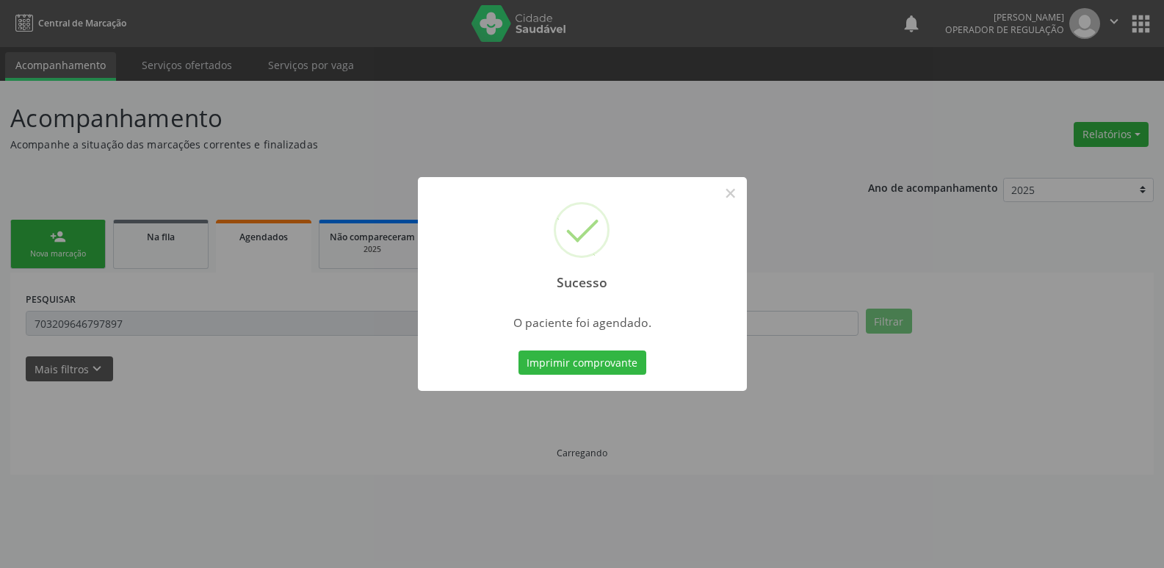
scroll to position [0, 0]
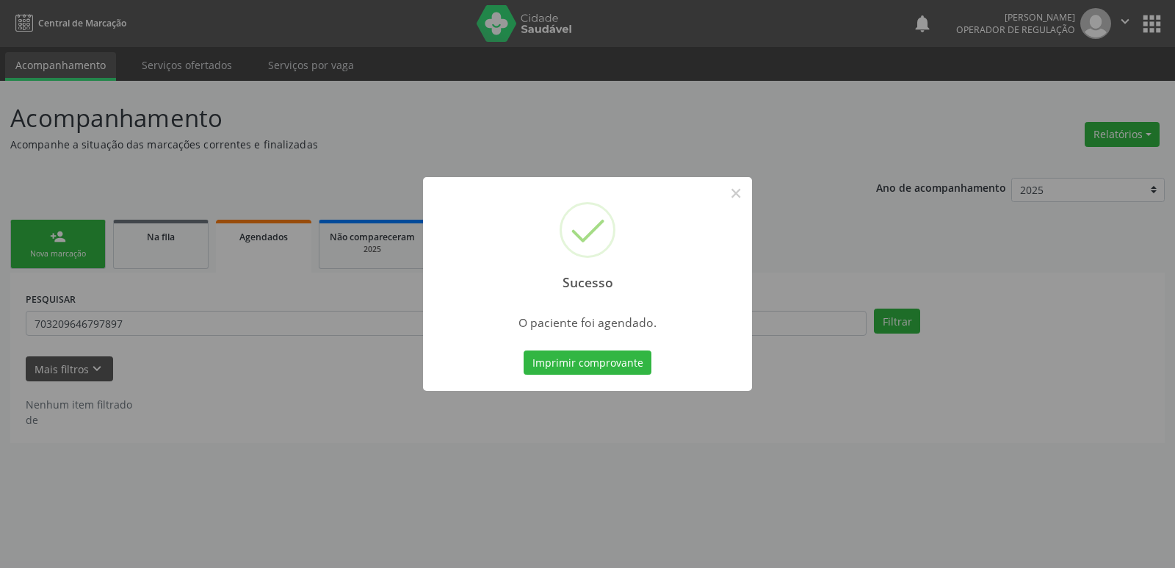
click at [524, 350] on button "Imprimir comprovante" at bounding box center [588, 362] width 128 height 25
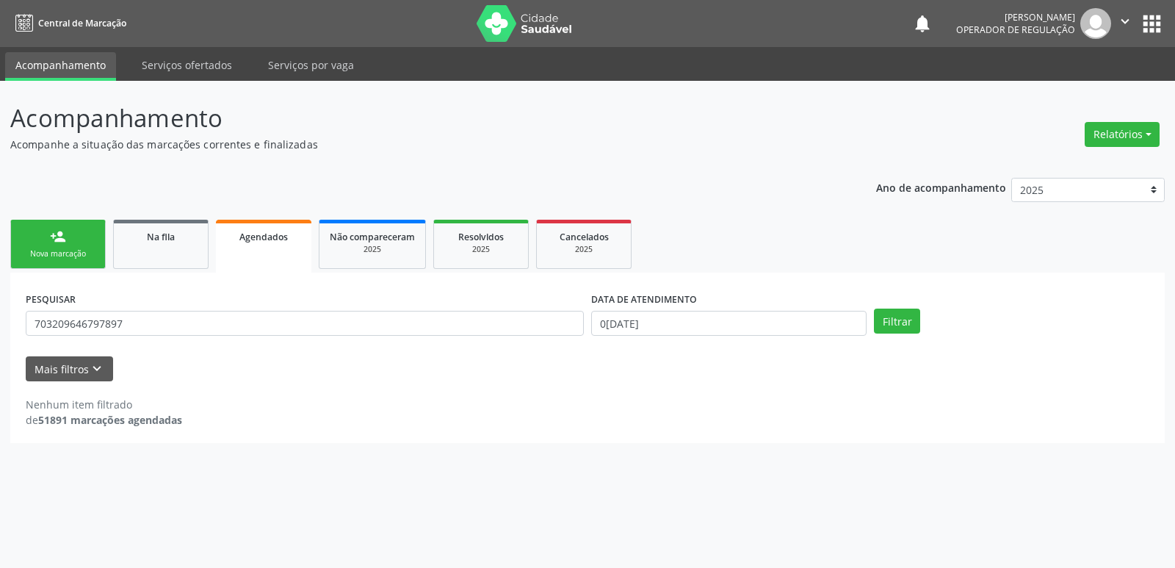
click at [81, 219] on ul "person_add Nova marcação Na fila Agendados Não compareceram 2025 Resolvidos 202…" at bounding box center [587, 244] width 1155 height 57
click at [81, 244] on link "person_add Nova marcação" at bounding box center [57, 244] width 95 height 49
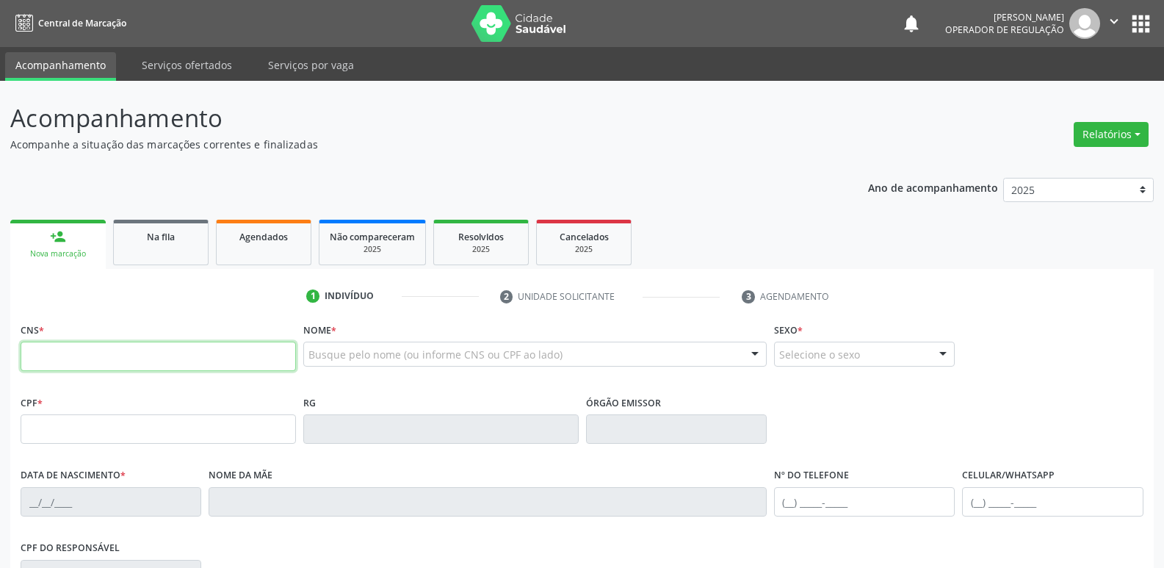
click at [142, 361] on input "text" at bounding box center [158, 356] width 275 height 29
drag, startPoint x: 169, startPoint y: 364, endPoint x: 259, endPoint y: 370, distance: 89.8
click at [171, 362] on input "text" at bounding box center [158, 356] width 275 height 29
type input "700 0069 4450 2903"
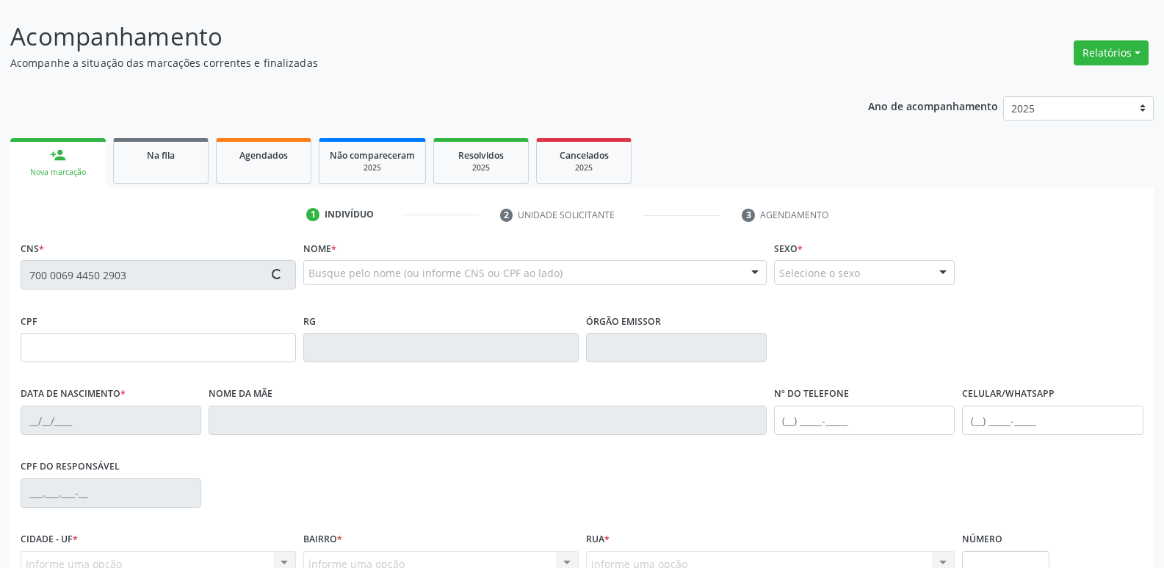
type input "101.664.464-75"
type input "[DATE]"
type input "[PERSON_NAME]"
type input "[PHONE_NUMBER]"
type input "22"
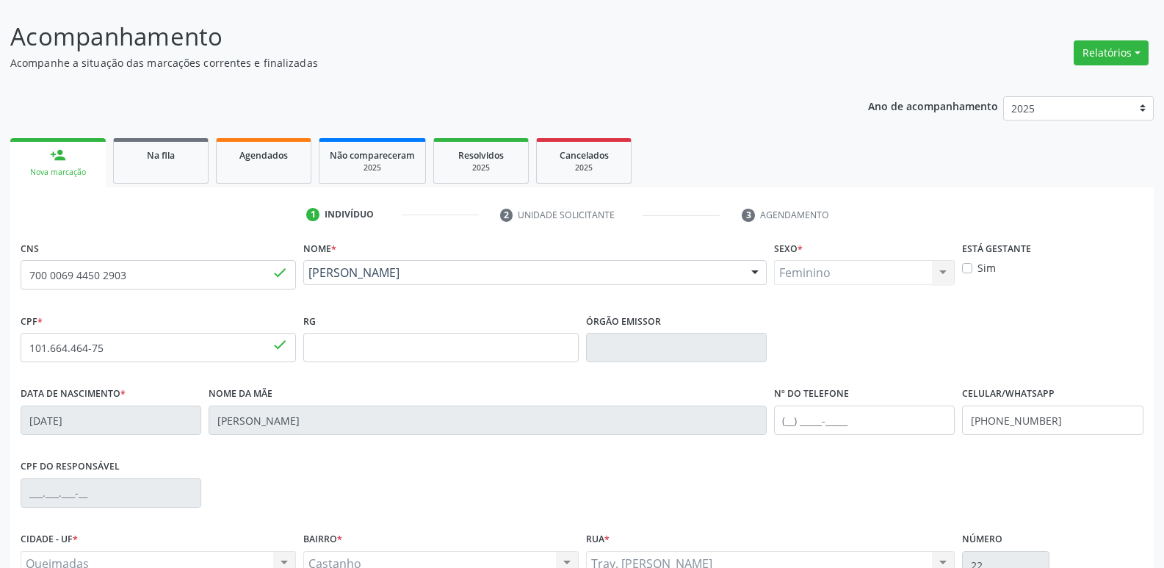
scroll to position [228, 0]
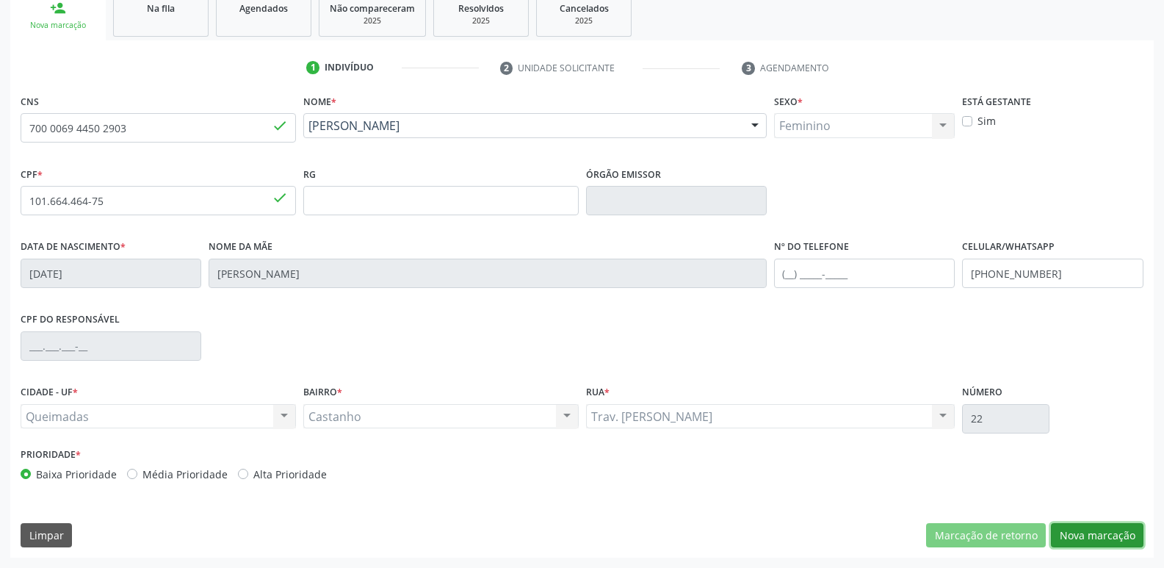
click at [1083, 532] on button "Nova marcação" at bounding box center [1097, 535] width 93 height 25
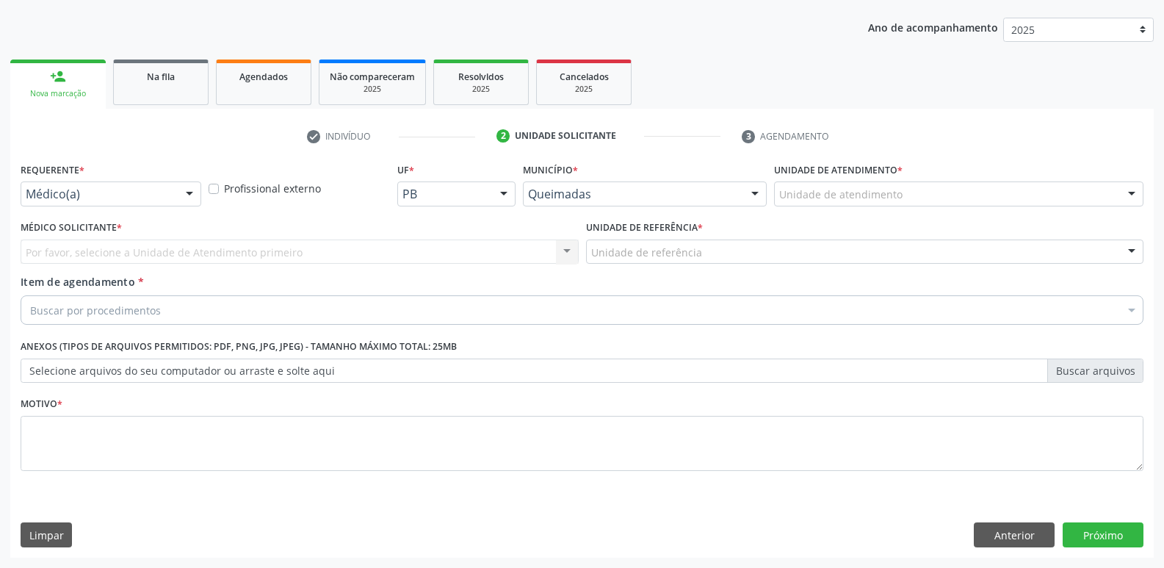
scroll to position [160, 0]
drag, startPoint x: 125, startPoint y: 181, endPoint x: 125, endPoint y: 212, distance: 30.1
click at [125, 187] on div "Médico(a)" at bounding box center [111, 193] width 181 height 25
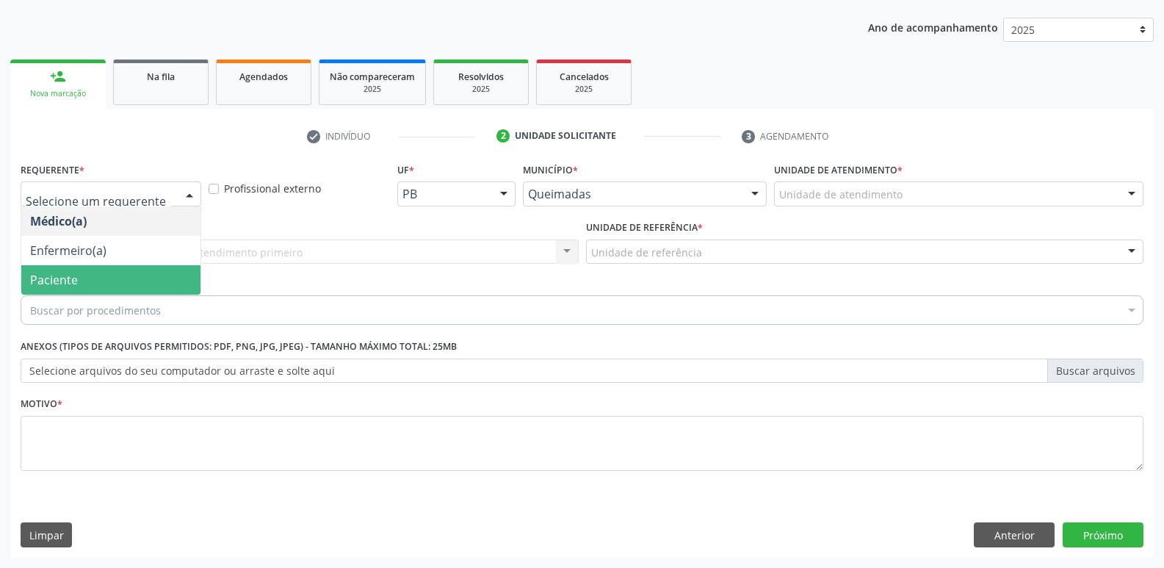
drag, startPoint x: 92, startPoint y: 280, endPoint x: 120, endPoint y: 263, distance: 32.6
click at [100, 272] on span "Paciente" at bounding box center [110, 279] width 179 height 29
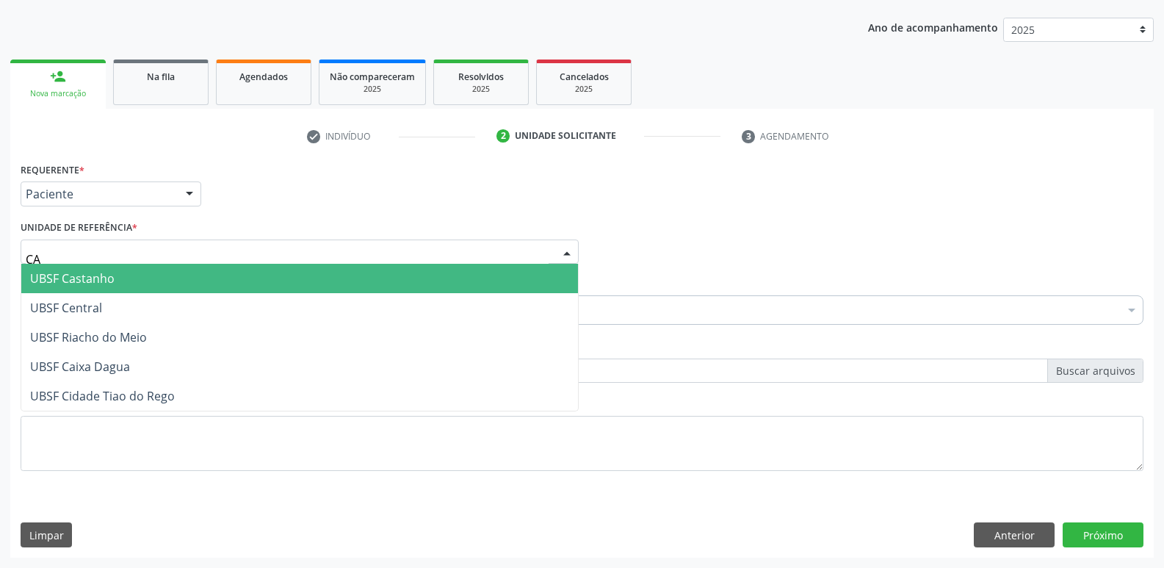
type input "CAS"
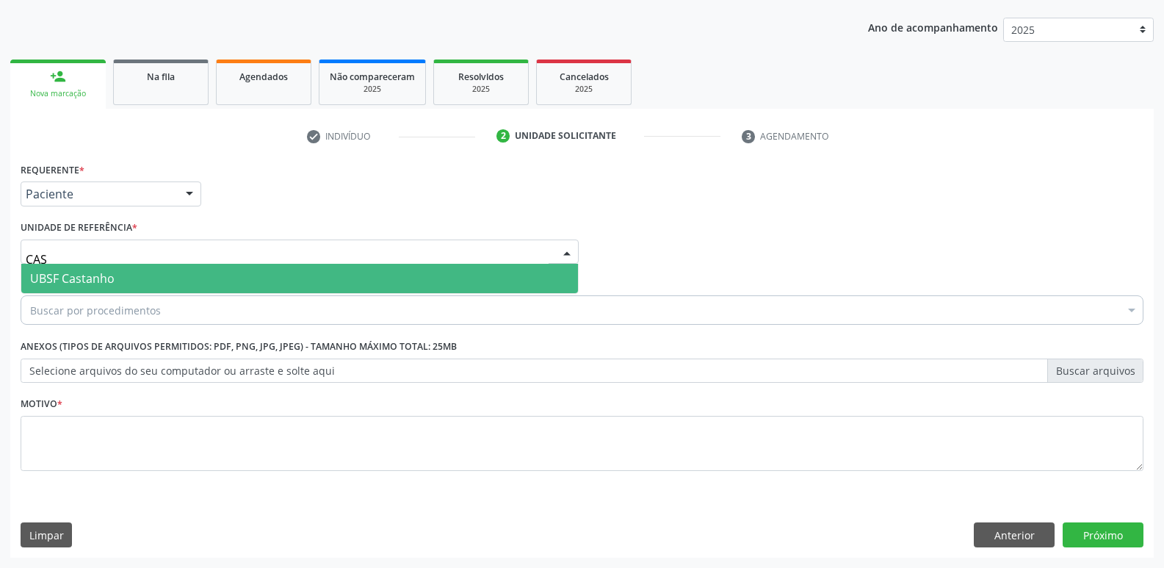
click at [109, 271] on span "UBSF Castanho" at bounding box center [72, 278] width 84 height 16
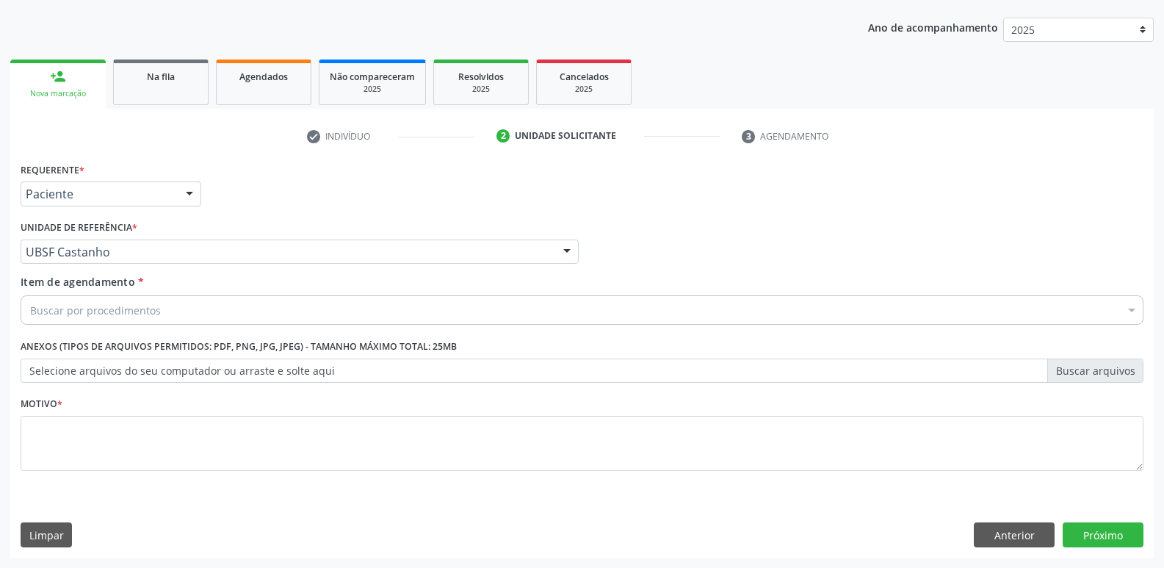
click at [103, 300] on div "Buscar por procedimentos" at bounding box center [582, 309] width 1123 height 29
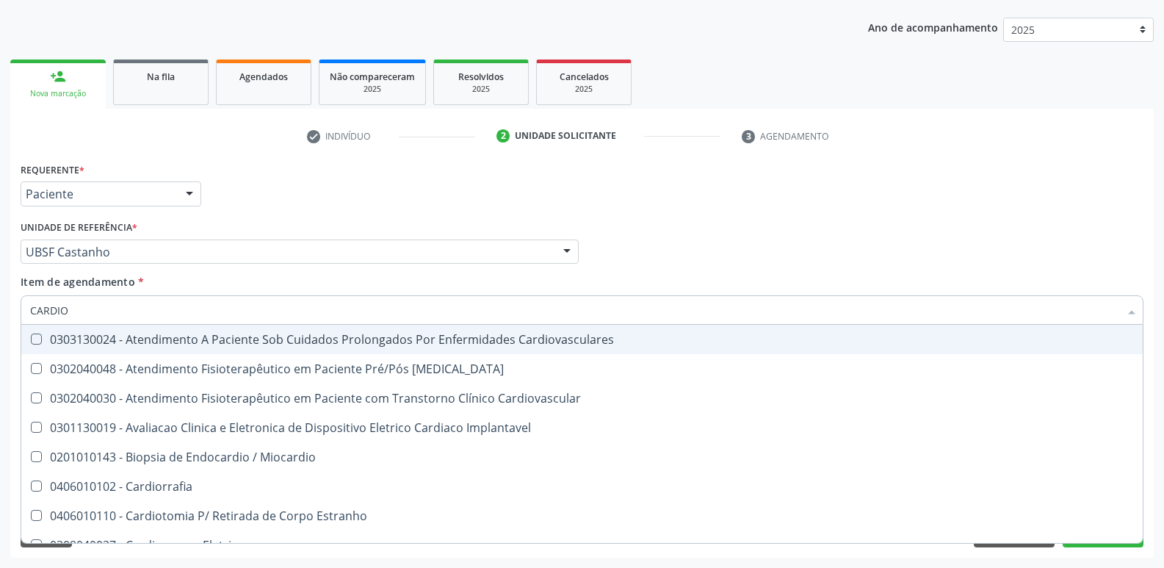
type input "CARDIOL"
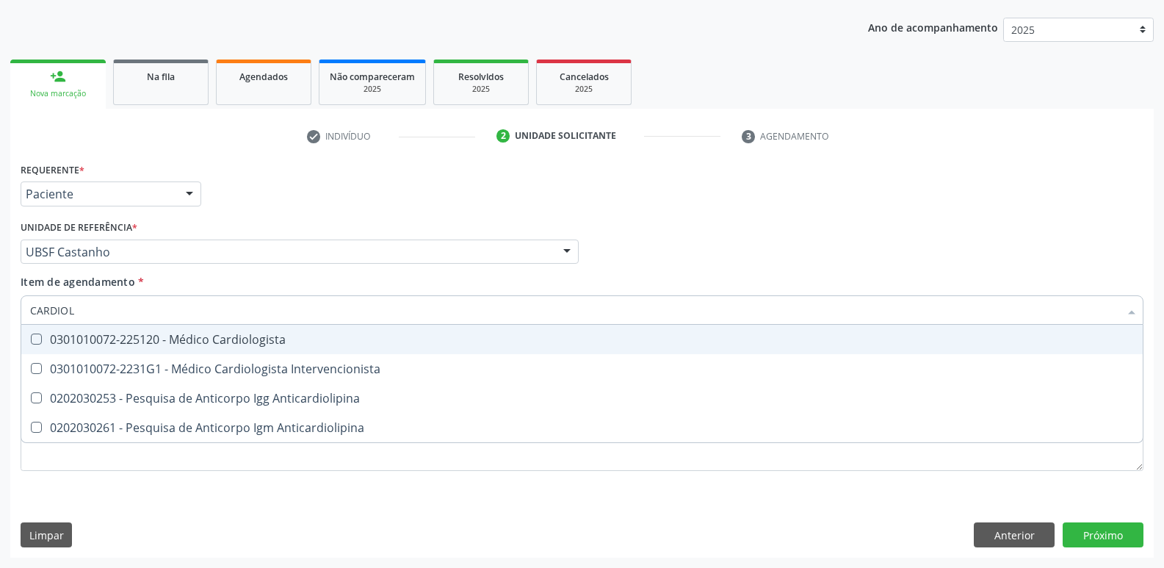
click at [170, 336] on div "0301010072-225120 - Médico Cardiologista" at bounding box center [582, 339] width 1104 height 12
checkbox Cardiologista "true"
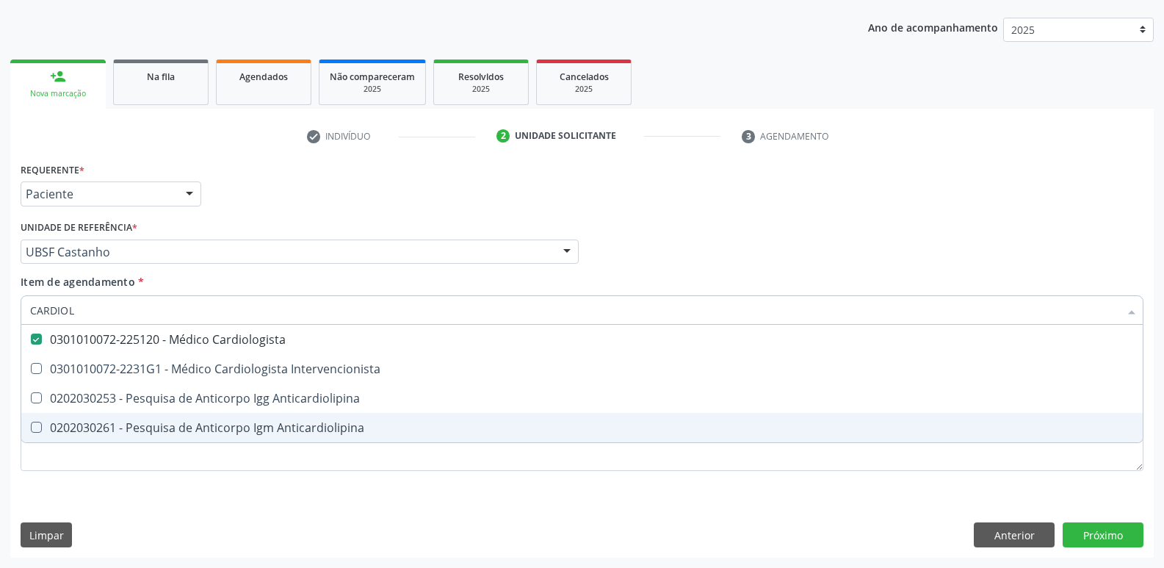
type input "CARDIOL"
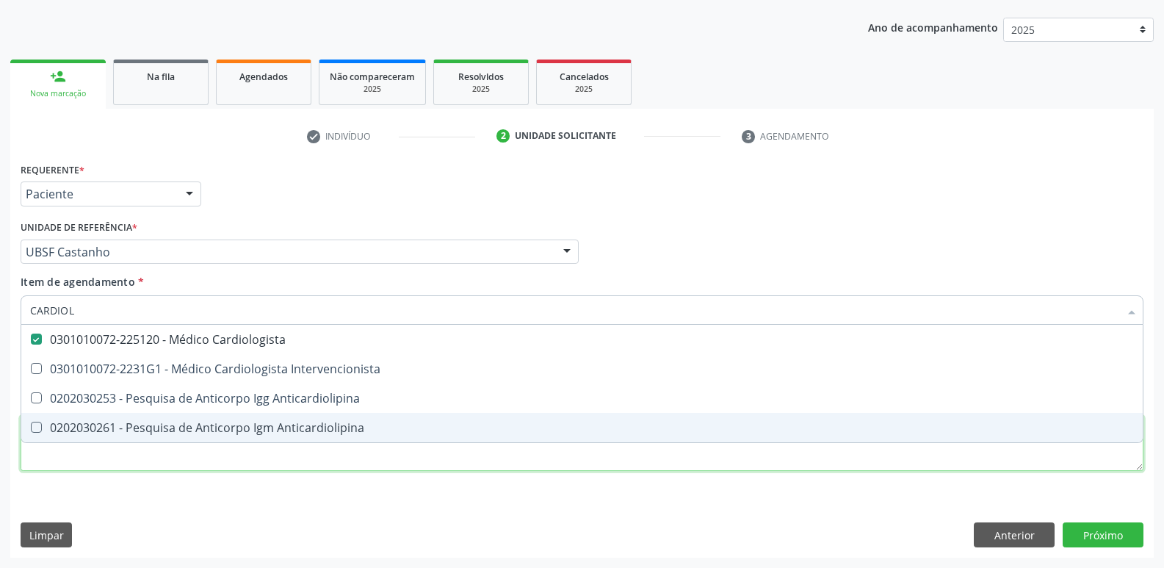
click at [173, 452] on div "Requerente * Paciente Médico(a) Enfermeiro(a) Paciente Nenhum resultado encontr…" at bounding box center [582, 325] width 1123 height 333
checkbox Intervencionista "true"
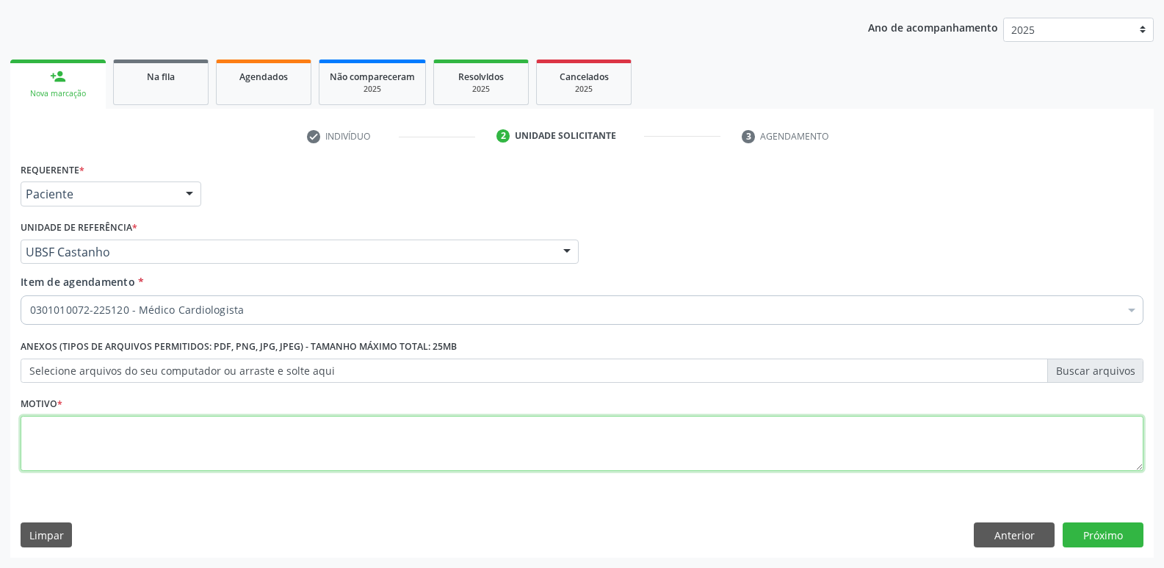
paste textarea "AVALIAÇÃO"
type textarea "AVALIAÇÃO"
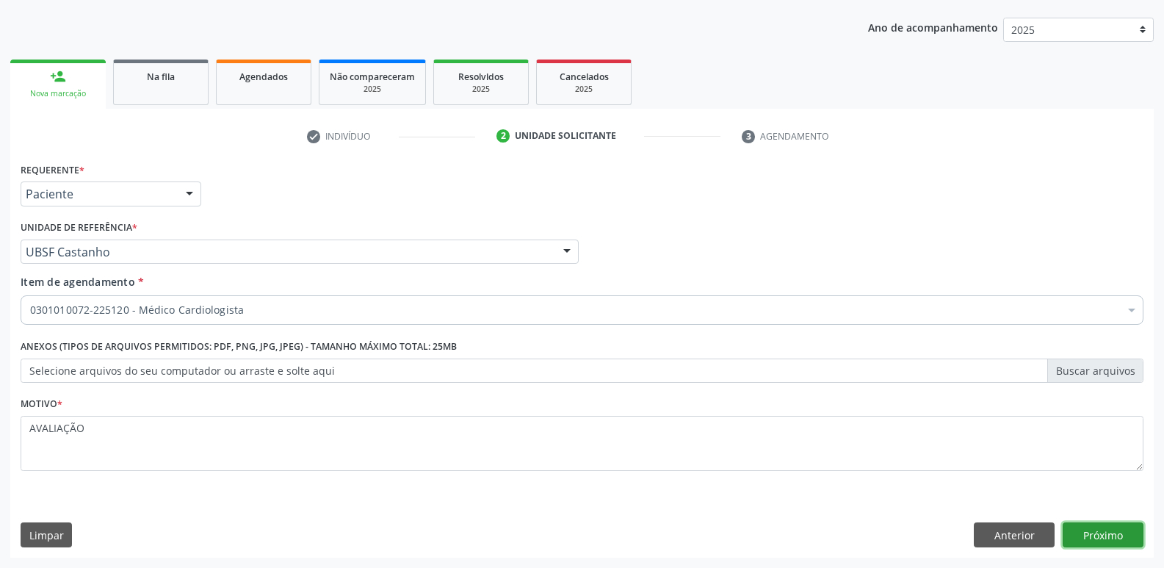
click at [1098, 532] on button "Próximo" at bounding box center [1103, 534] width 81 height 25
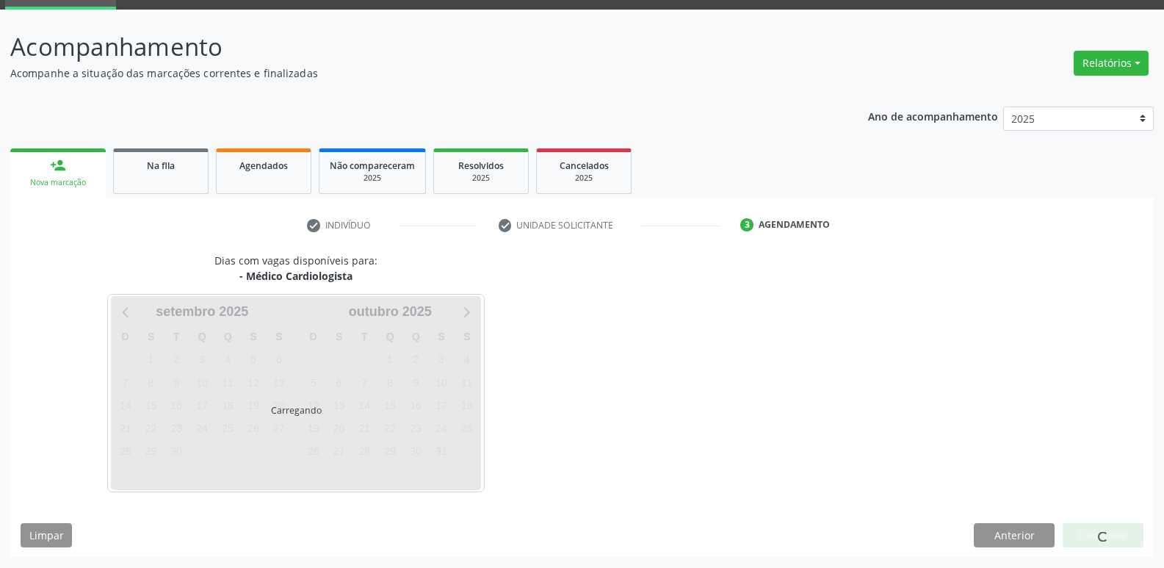
scroll to position [71, 0]
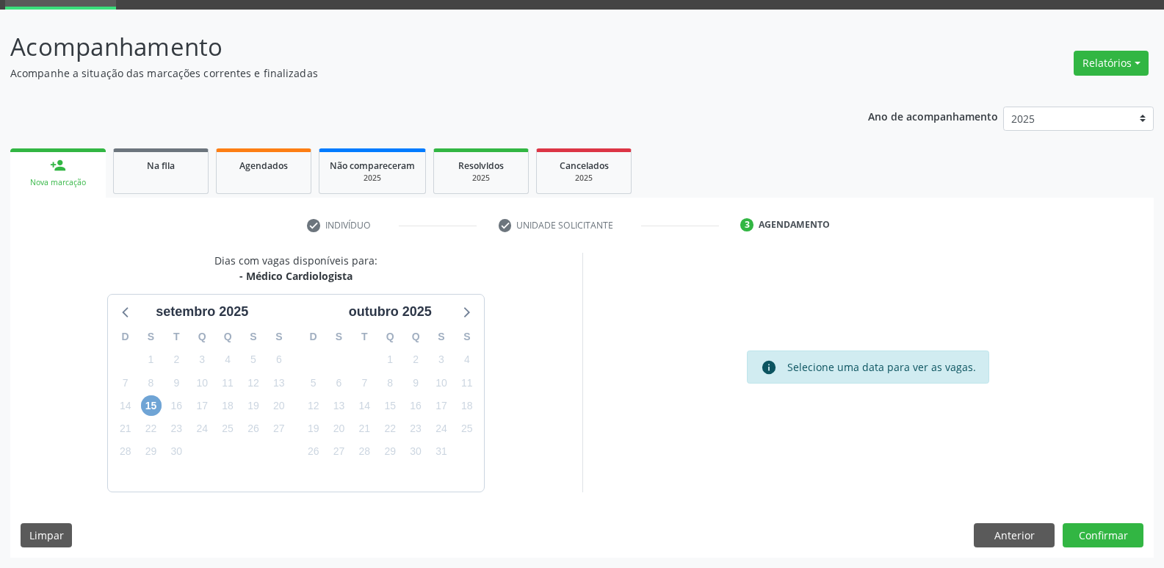
click at [156, 402] on span "15" at bounding box center [151, 405] width 21 height 21
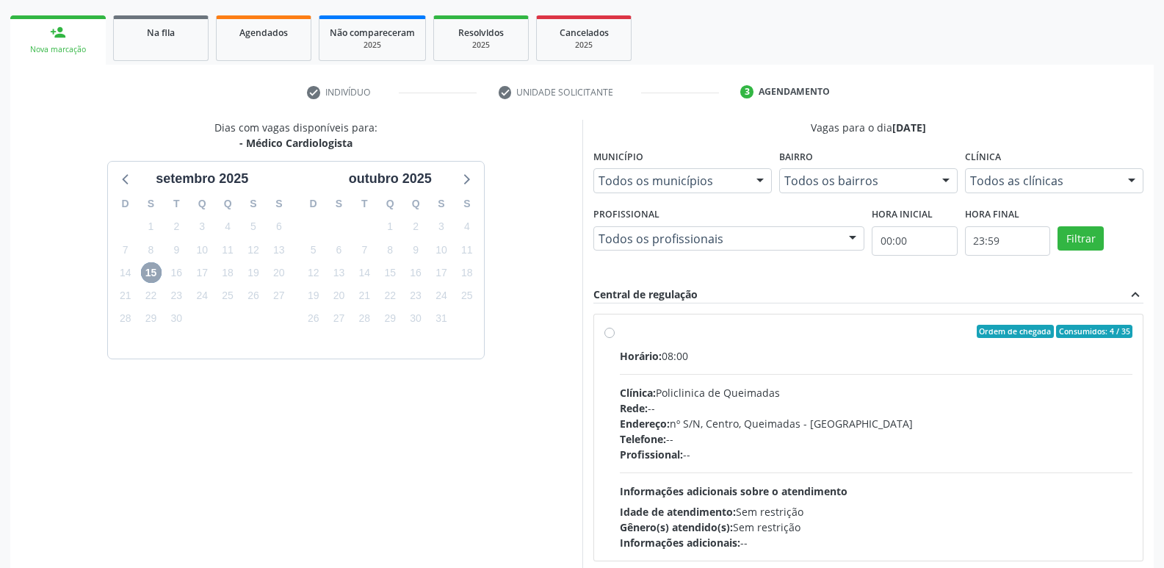
scroll to position [284, 0]
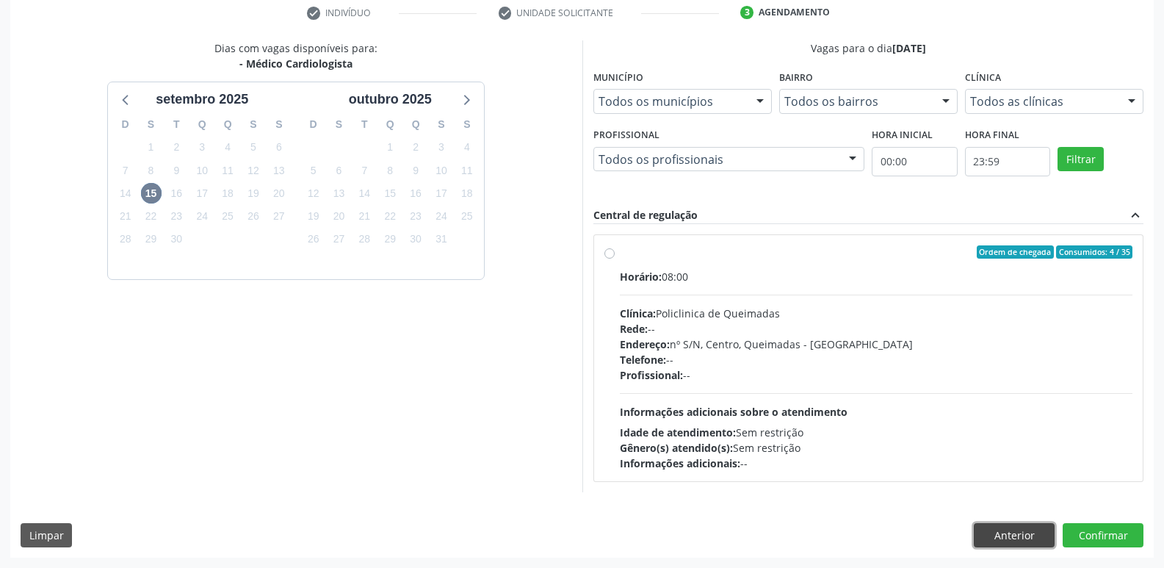
click at [983, 539] on button "Anterior" at bounding box center [1014, 535] width 81 height 25
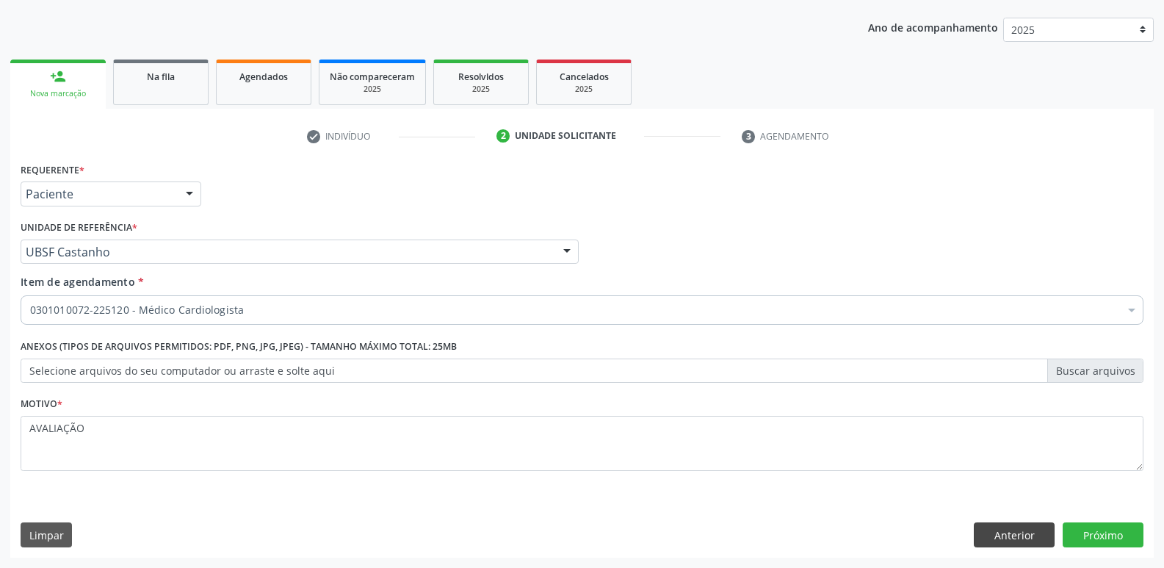
scroll to position [160, 0]
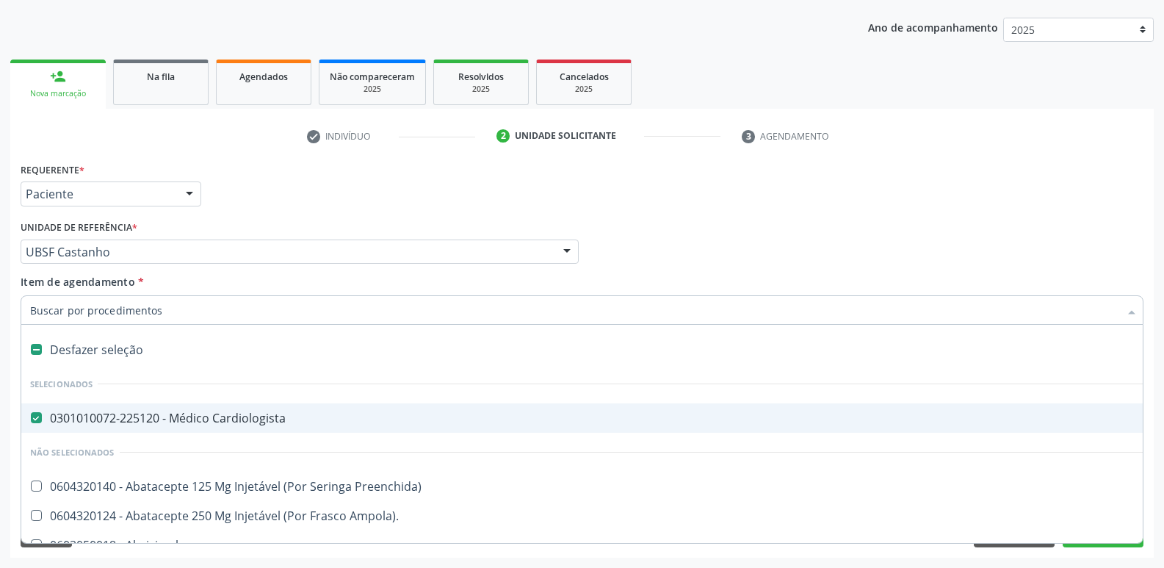
click at [126, 407] on span "0301010072-225120 - Médico Cardiologista" at bounding box center [601, 417] width 1161 height 29
checkbox Cardiologista "false"
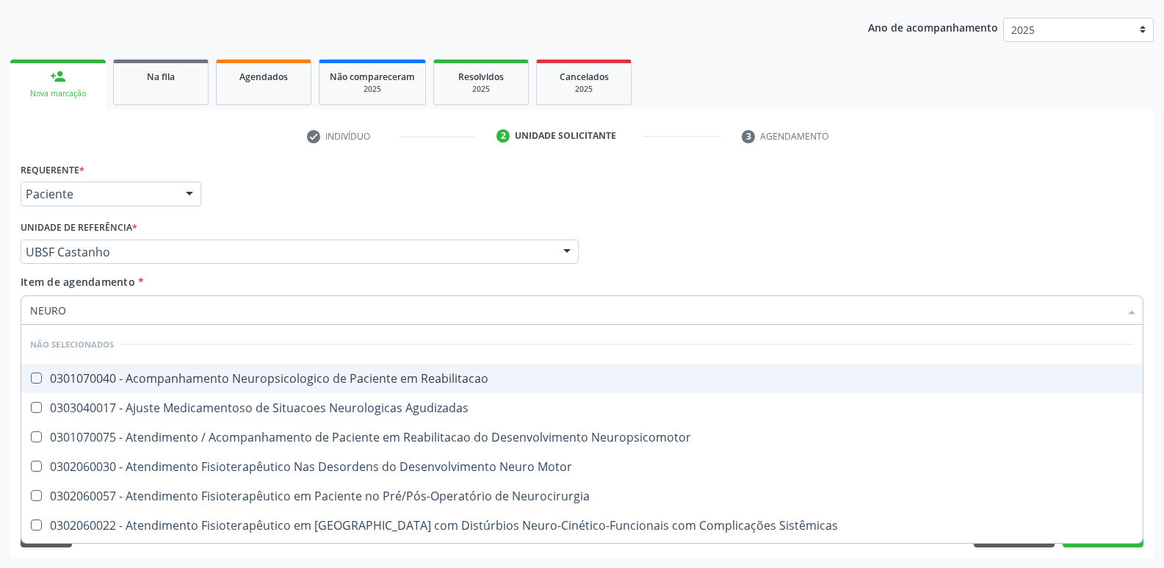
type input "NEUROC"
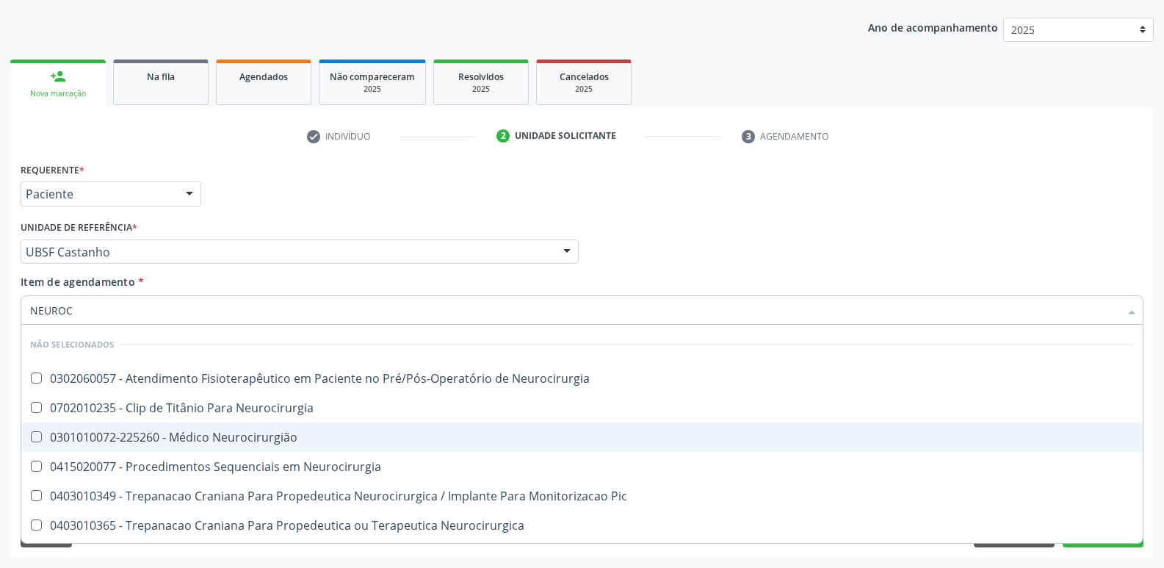
click at [134, 428] on span "0301010072-225260 - Médico Neurocirurgião" at bounding box center [582, 436] width 1122 height 29
checkbox Neurocirurgião "true"
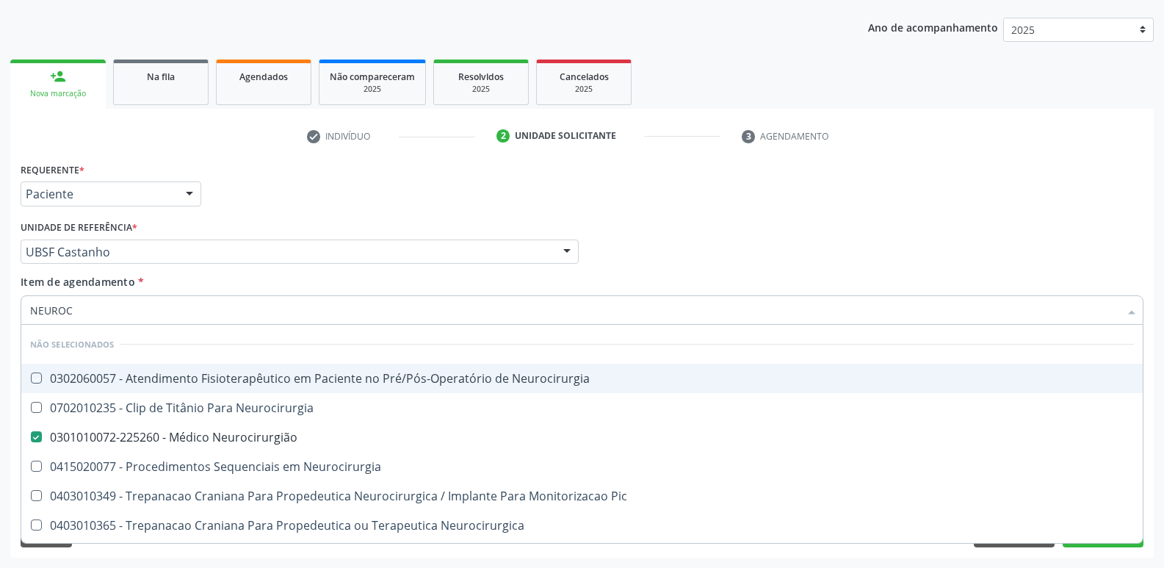
click at [483, 206] on div "Requerente * Paciente Médico(a) Enfermeiro(a) Paciente Nenhum resultado encontr…" at bounding box center [582, 187] width 1130 height 57
checkbox Neurocirurgia "true"
checkbox Neurocirurgião "false"
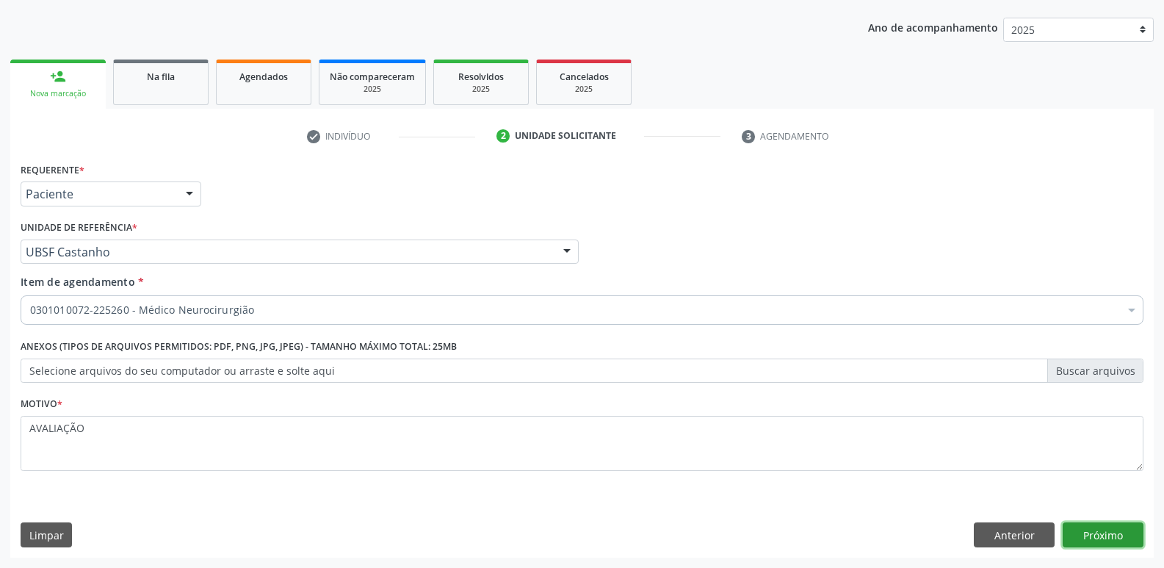
click at [1074, 537] on button "Próximo" at bounding box center [1103, 534] width 81 height 25
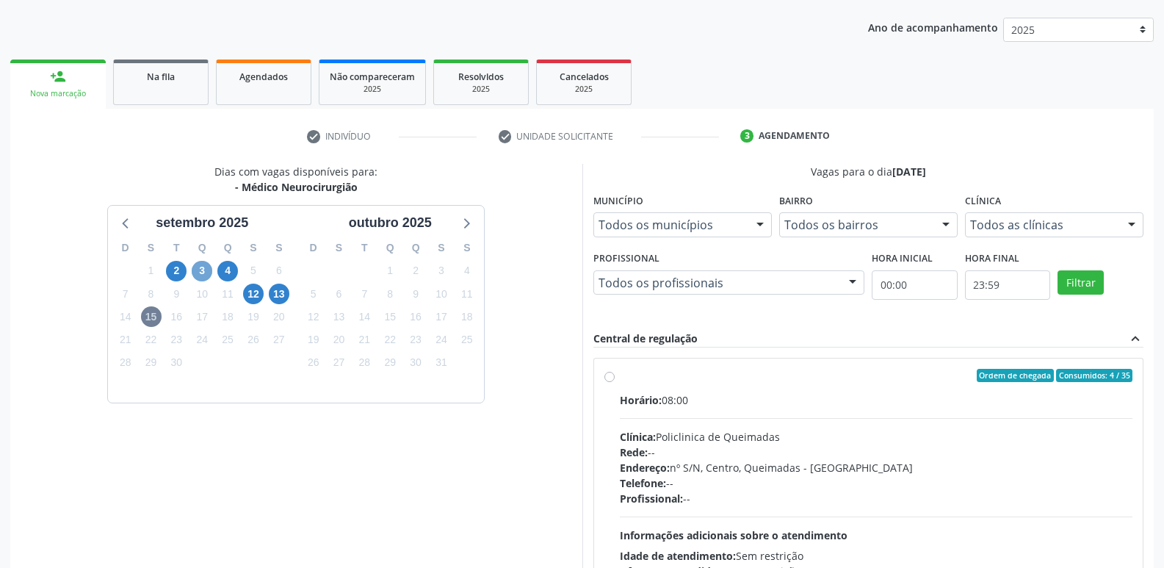
click at [202, 264] on span "3" at bounding box center [202, 271] width 21 height 21
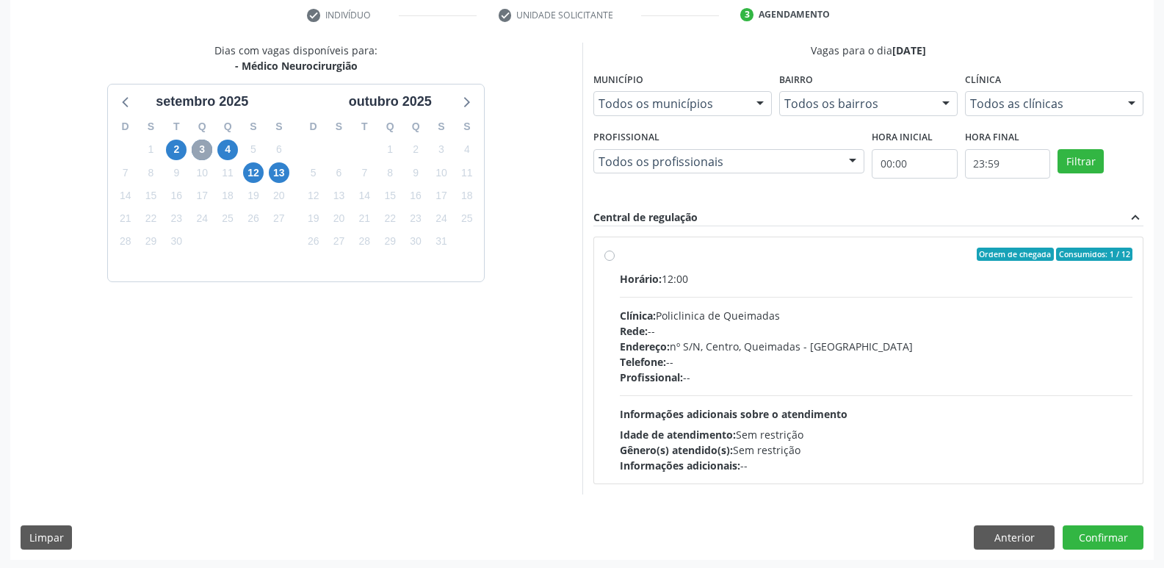
scroll to position [284, 0]
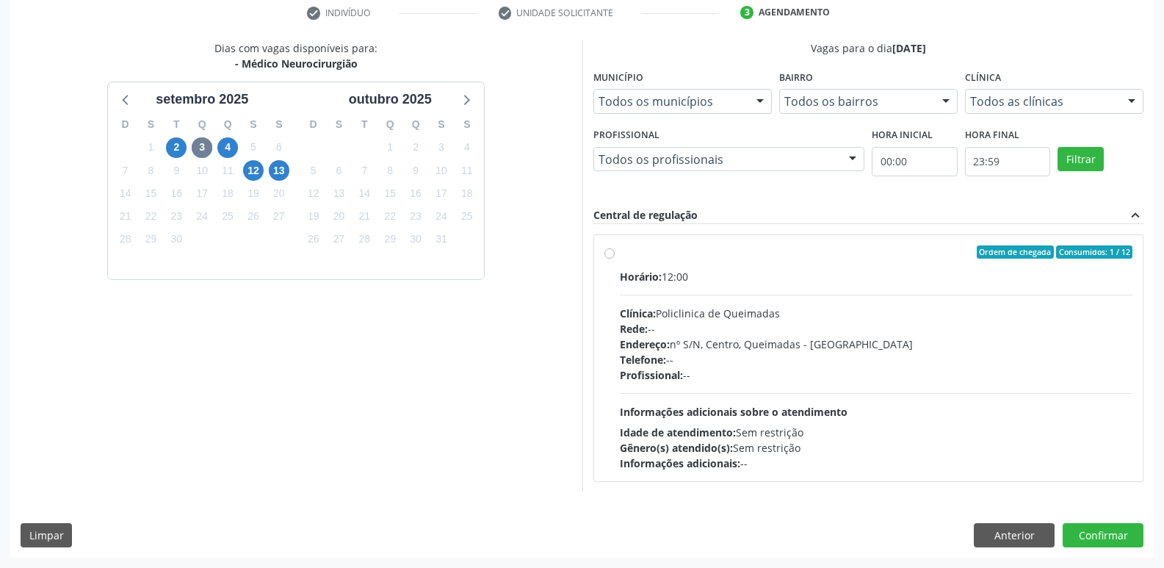
click at [947, 275] on div "Horário: 12:00" at bounding box center [876, 276] width 513 height 15
click at [615, 259] on input "Ordem de chegada Consumidos: 1 / 12 Horário: 12:00 Clínica: Policlinica de Quei…" at bounding box center [609, 251] width 10 height 13
radio input "true"
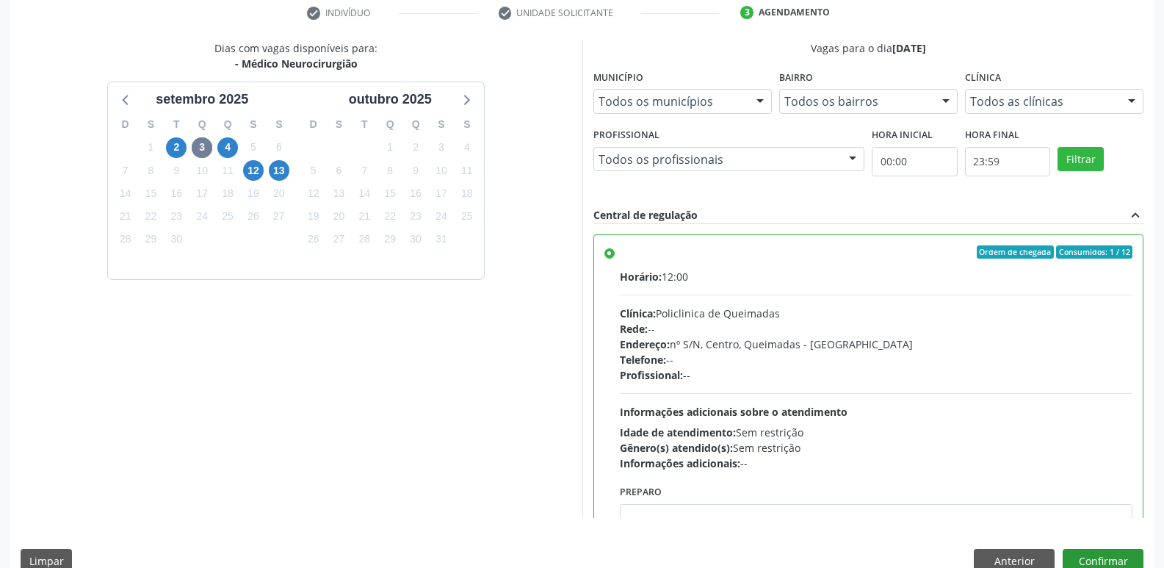
drag, startPoint x: 1131, startPoint y: 546, endPoint x: 1117, endPoint y: 552, distance: 15.1
click at [1127, 548] on div "Dias com vagas disponíveis para: - Médico Neurocirurgião s[DATE] D S T Q Q S S …" at bounding box center [582, 311] width 1144 height 543
click at [1117, 552] on button "Confirmar" at bounding box center [1103, 561] width 81 height 25
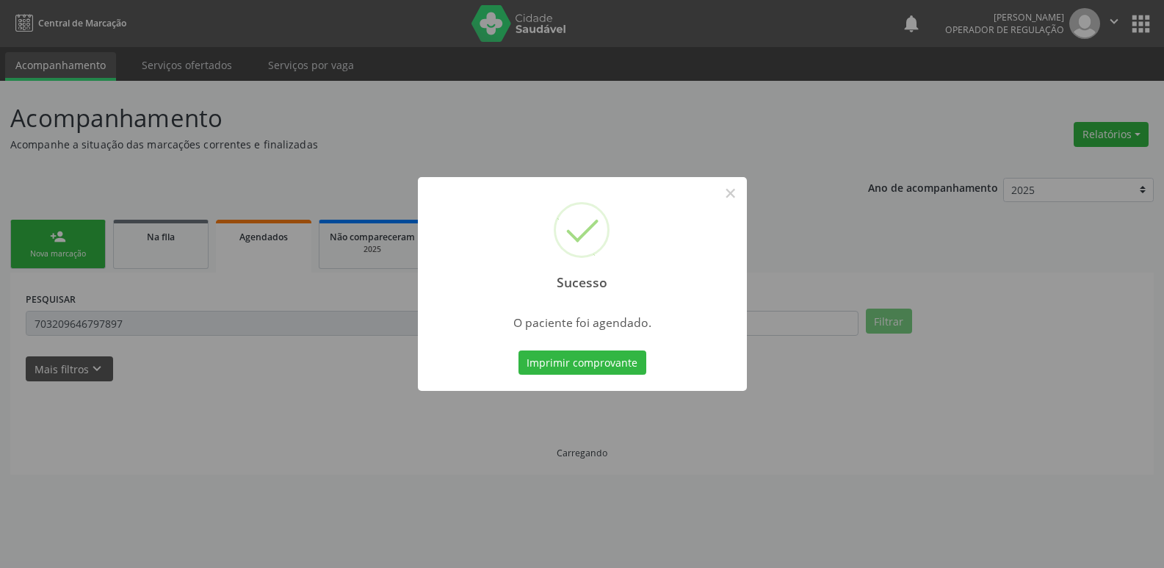
scroll to position [0, 0]
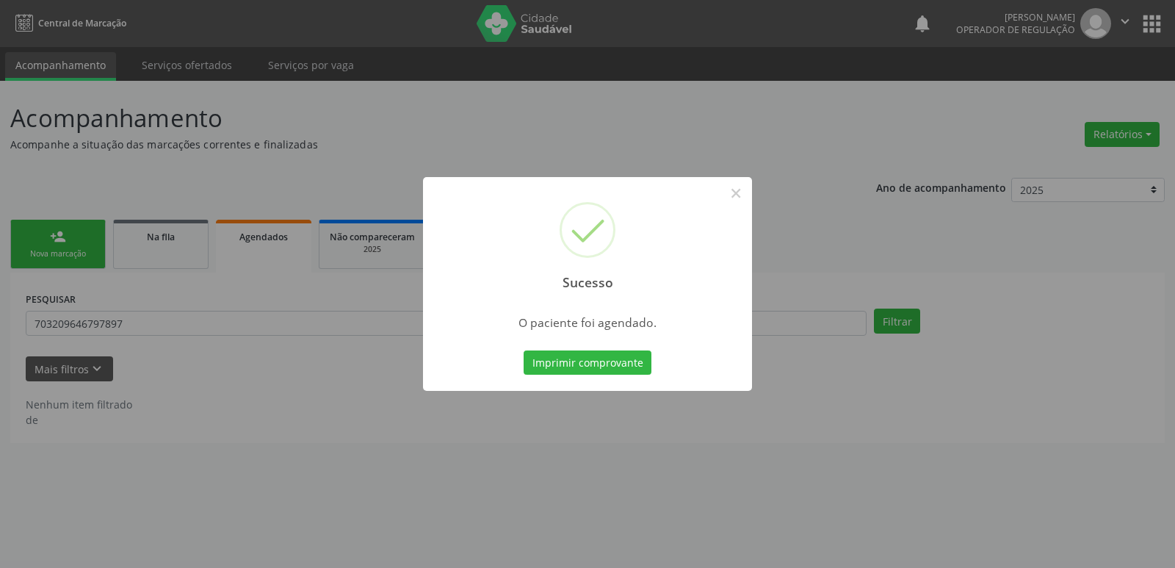
click at [524, 350] on button "Imprimir comprovante" at bounding box center [588, 362] width 128 height 25
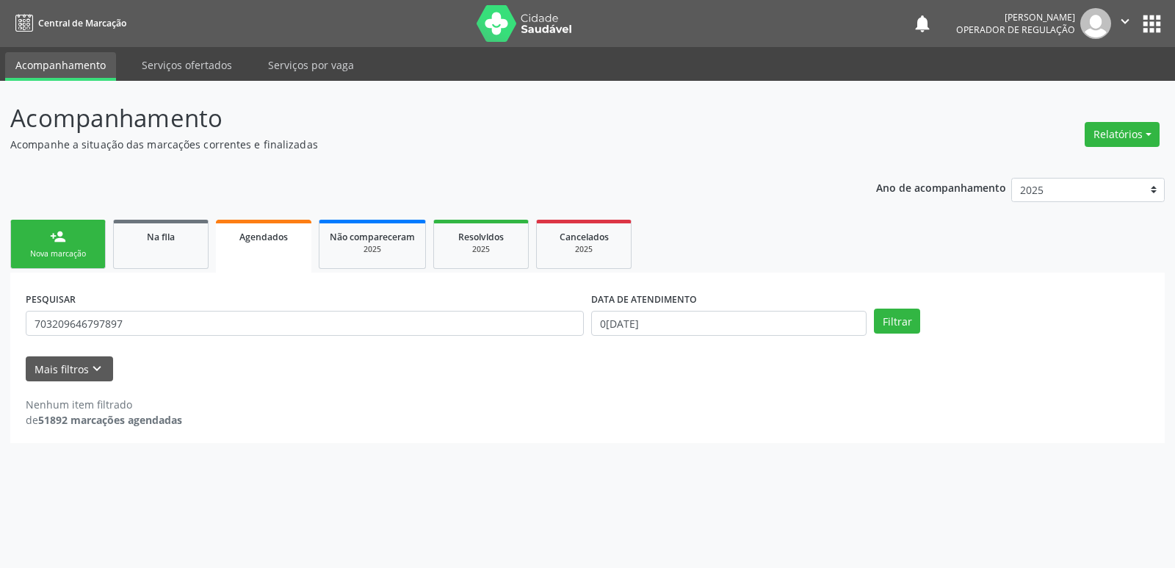
click at [73, 248] on div "Nova marcação" at bounding box center [57, 253] width 73 height 11
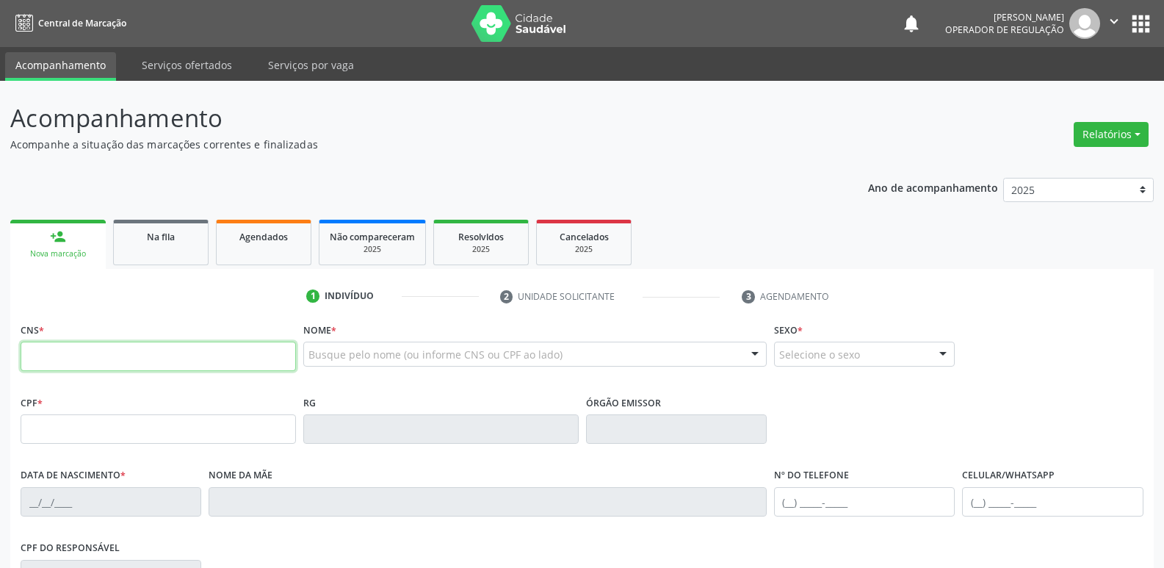
click at [109, 352] on input "text" at bounding box center [158, 356] width 275 height 29
click at [1144, 24] on button "apps" at bounding box center [1141, 24] width 26 height 26
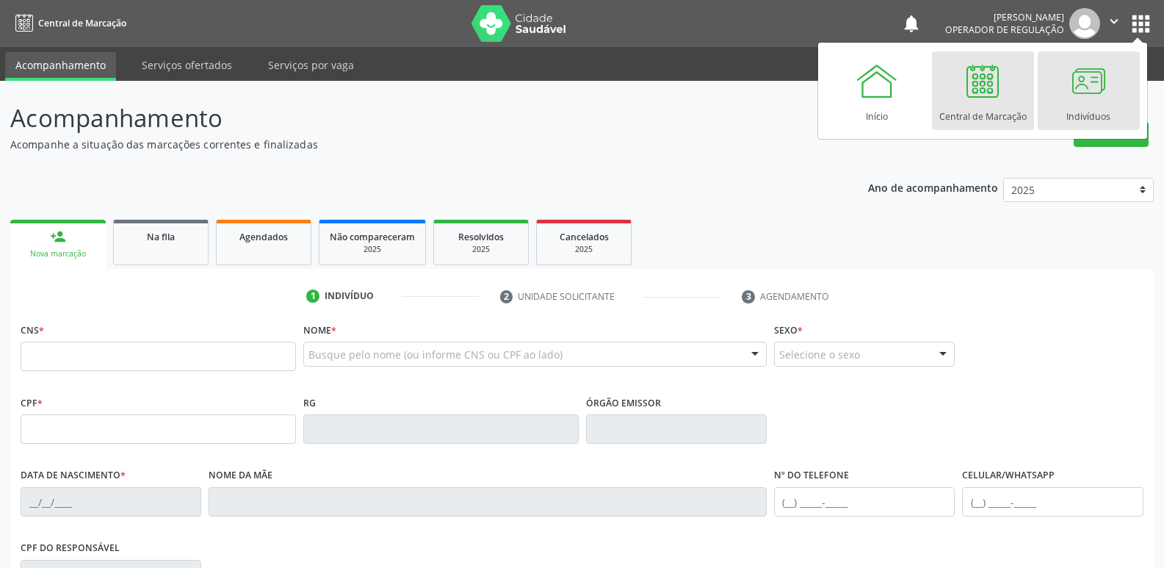
click at [1106, 96] on div at bounding box center [1088, 81] width 44 height 44
